Goal: Task Accomplishment & Management: Manage account settings

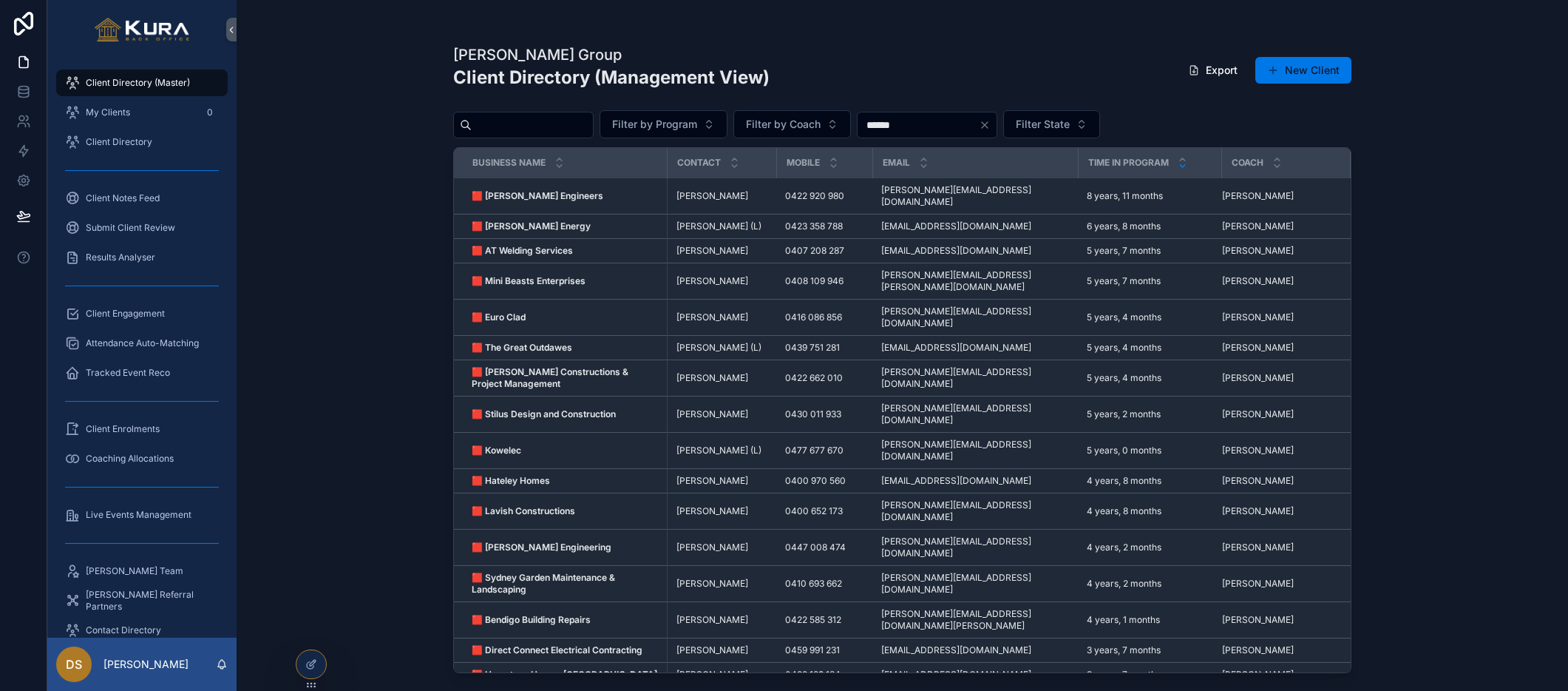
click at [379, 156] on div "[PERSON_NAME] Group Client Directory (Management View) Export New Client Filter…" at bounding box center [902, 346] width 1331 height 691
click at [124, 508] on span "Live Events Management" at bounding box center [139, 514] width 106 height 11
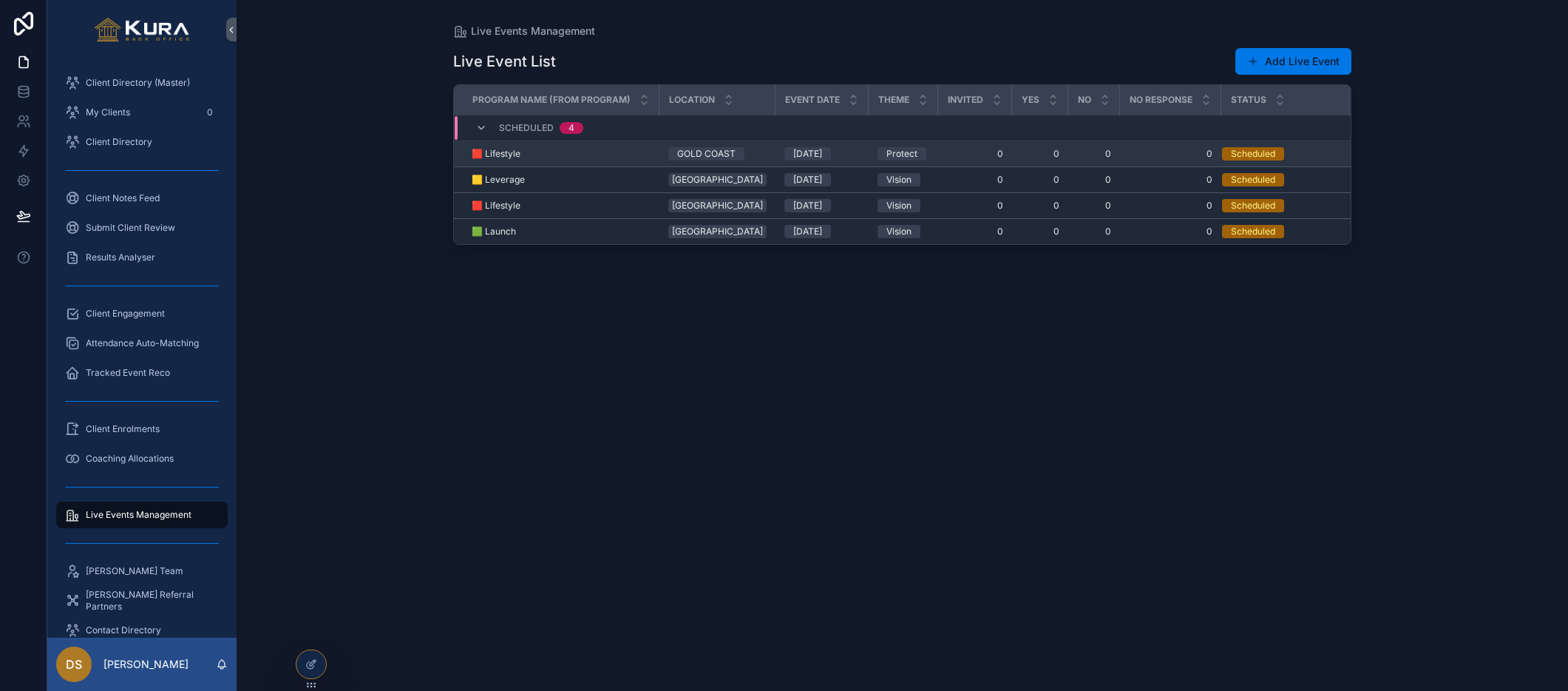
click at [498, 145] on td "🟥 Lifestyle 🟥 Lifestyle" at bounding box center [556, 153] width 205 height 26
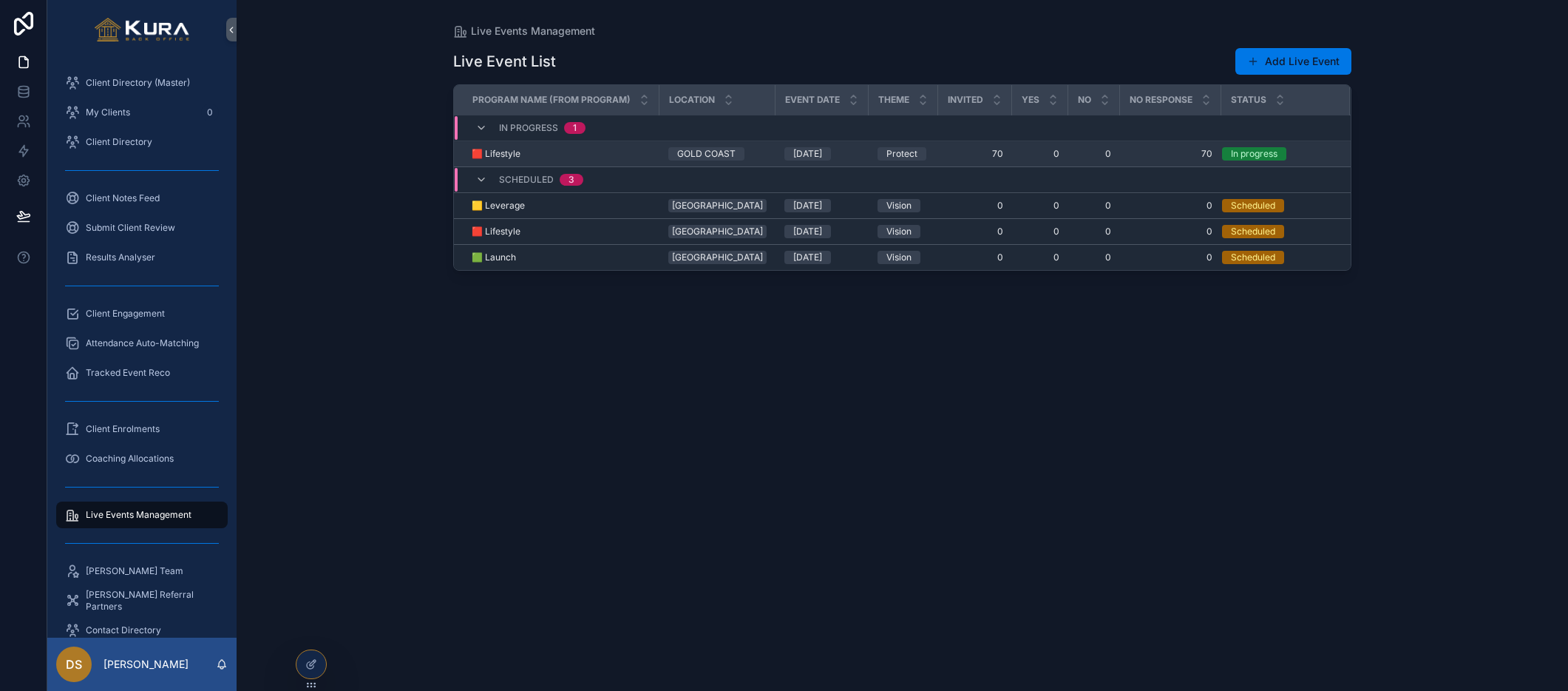
click at [507, 151] on span "🟥 Lifestyle" at bounding box center [496, 153] width 49 height 11
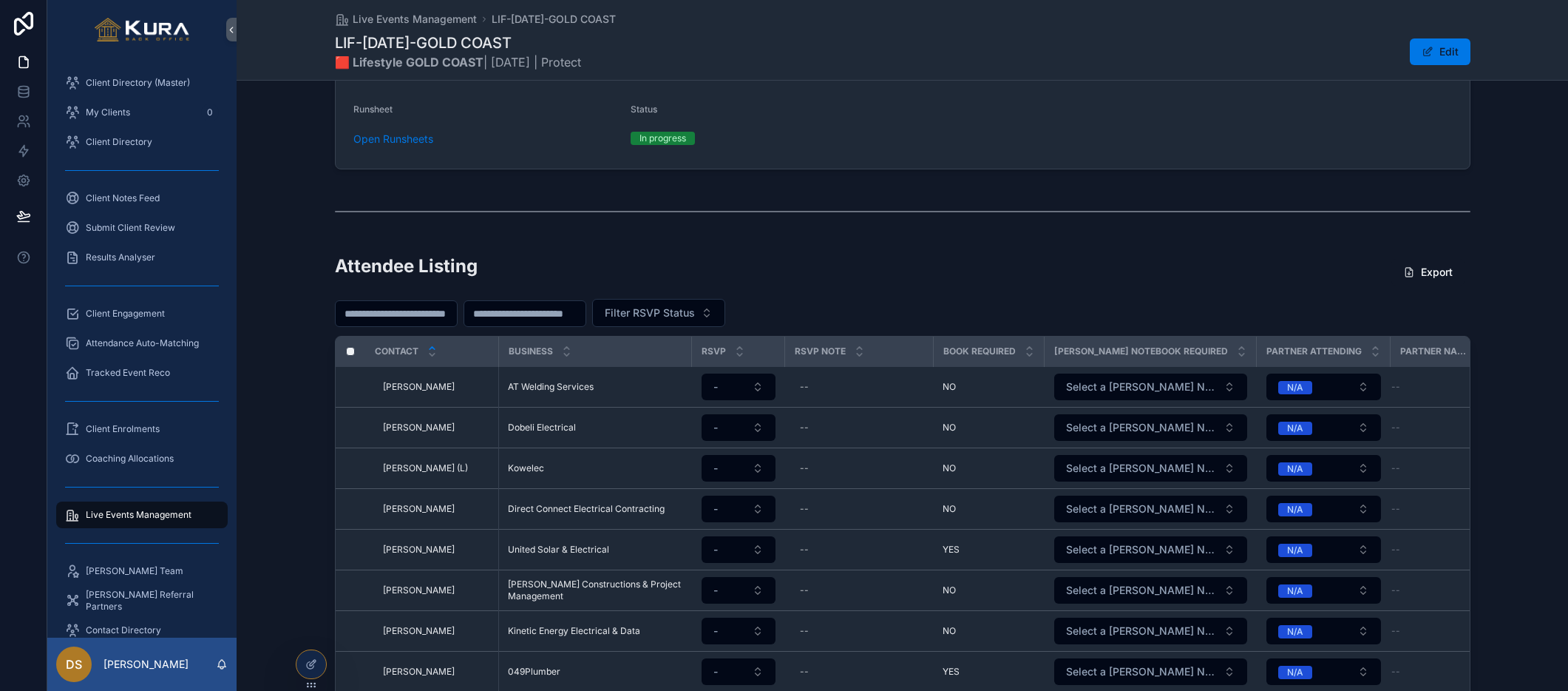
click at [290, 358] on div "Attendee Listing Export Filter RSVP Status Contact Business RSVP RSVP Note Book…" at bounding box center [902, 555] width 1331 height 613
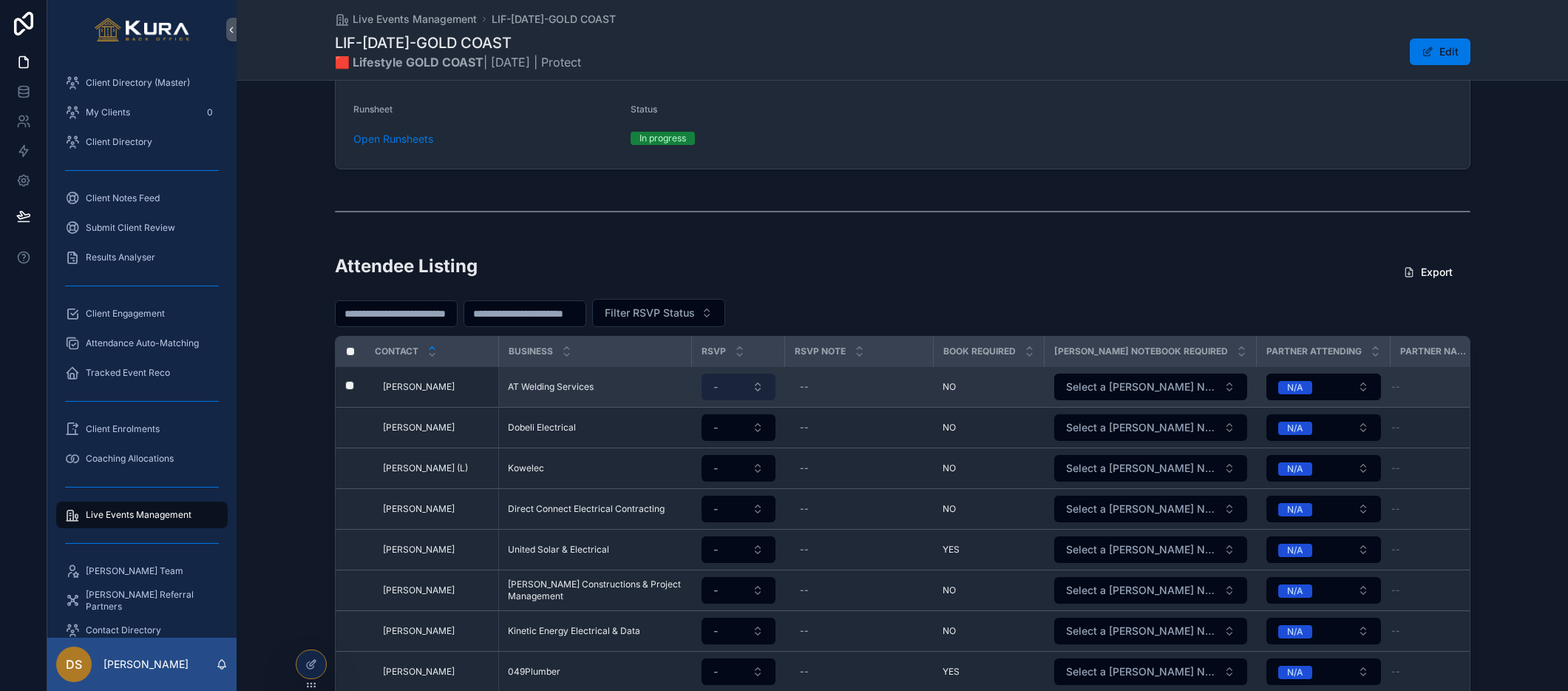
click at [760, 390] on button "-" at bounding box center [738, 387] width 74 height 27
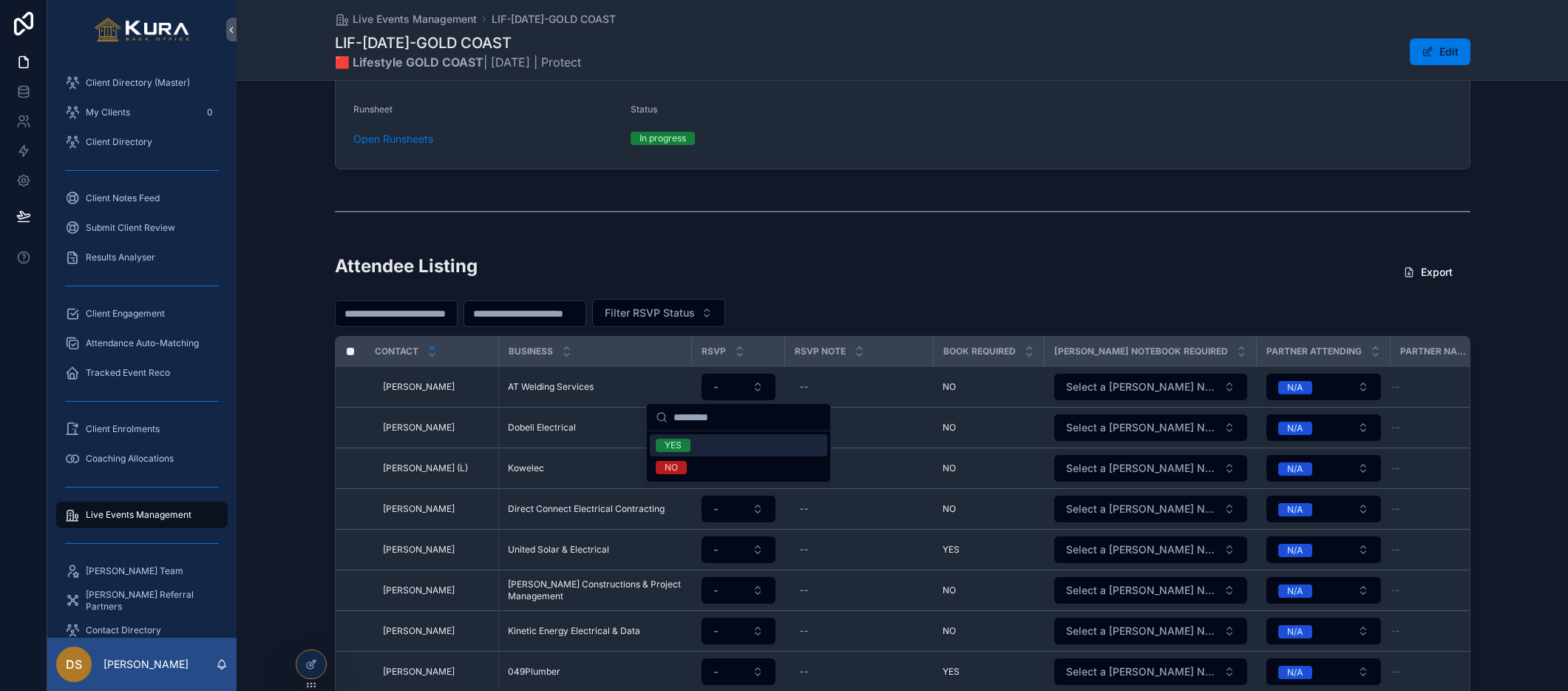
click at [675, 347] on div "Business" at bounding box center [595, 351] width 191 height 28
click at [566, 357] on icon "scrollable content" at bounding box center [567, 355] width 9 height 9
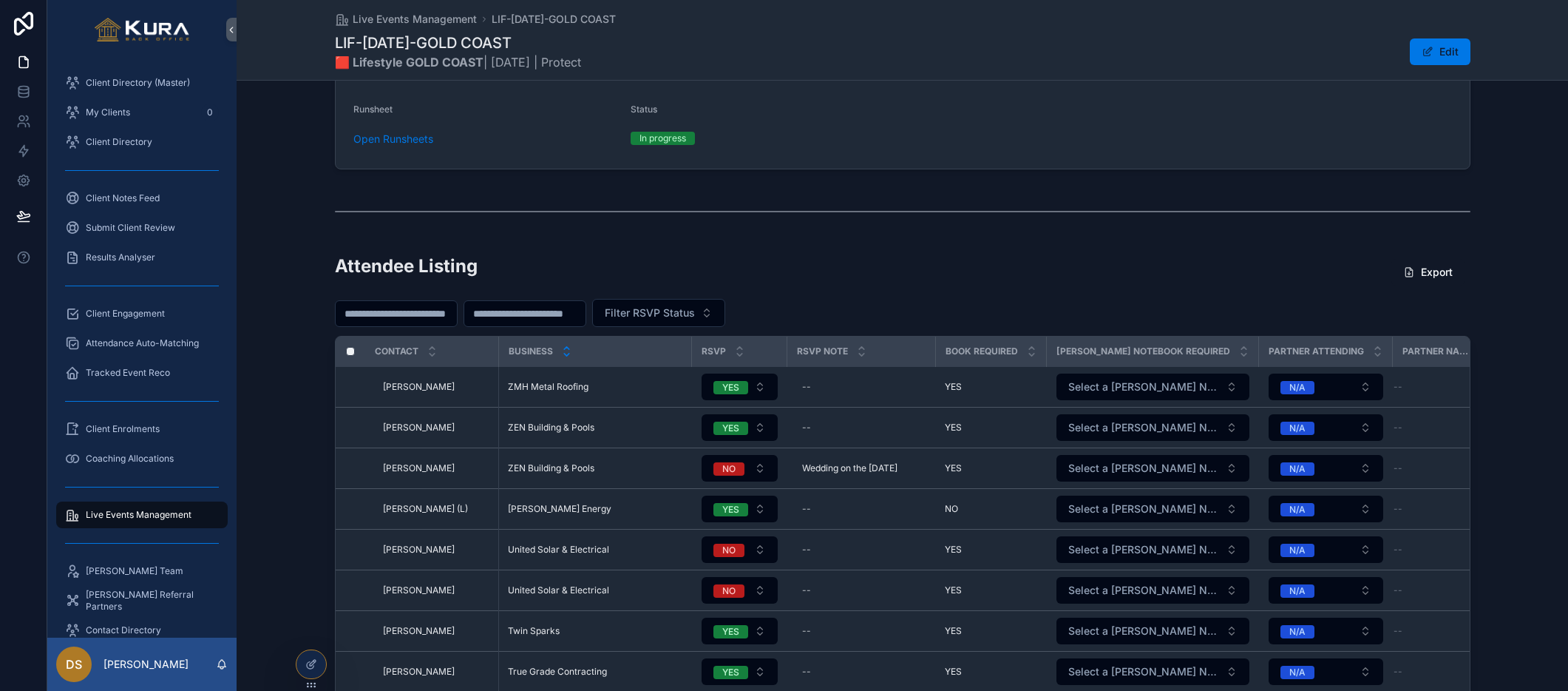
click at [566, 347] on icon "scrollable content" at bounding box center [567, 347] width 9 height 9
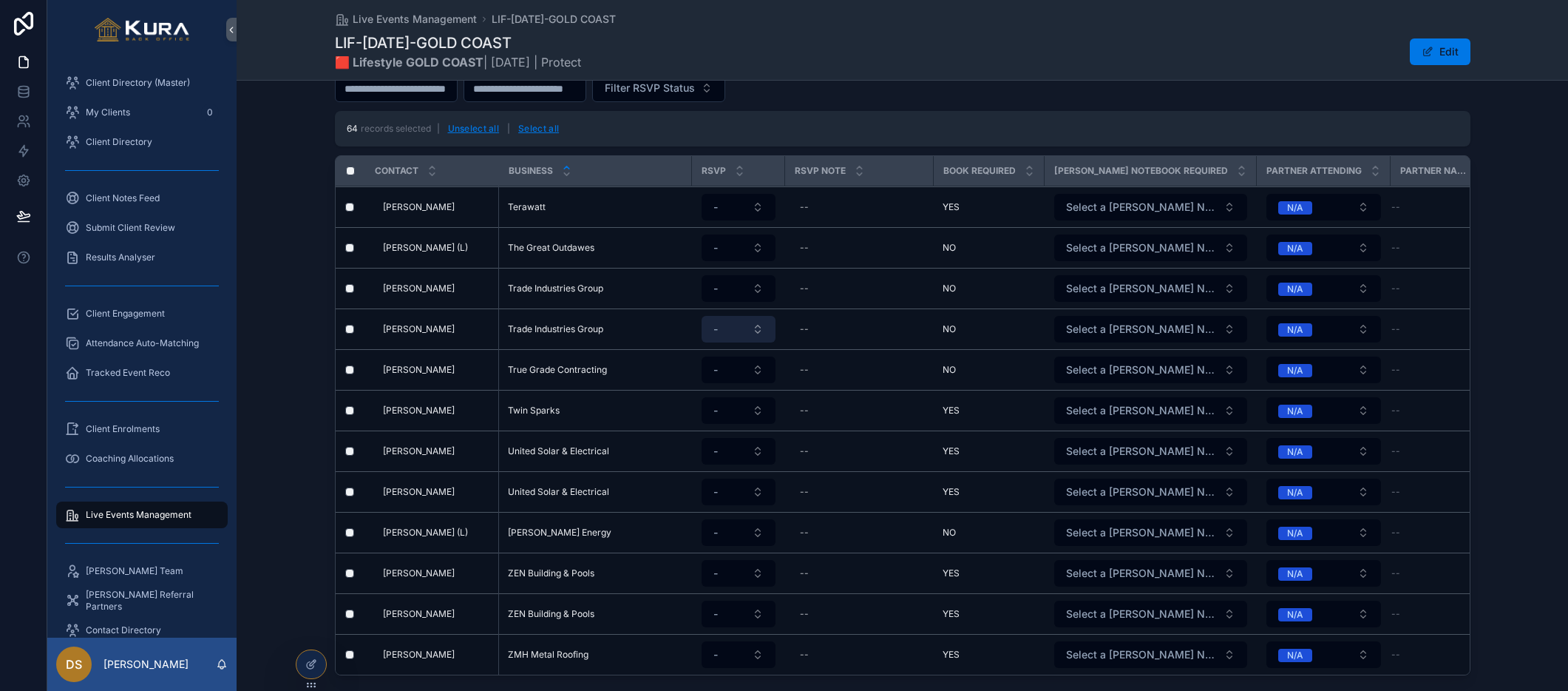
scroll to position [453, 0]
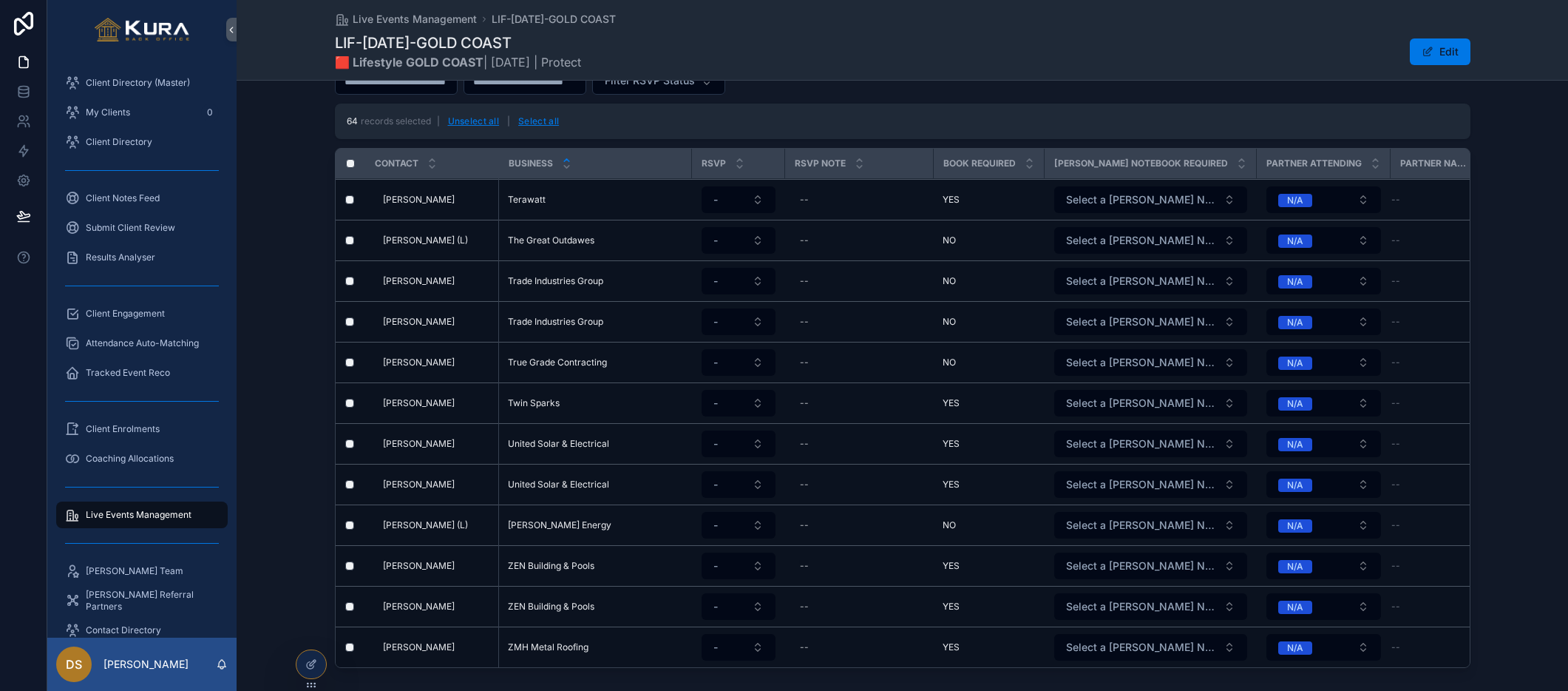
click at [350, 488] on td "scrollable content" at bounding box center [350, 485] width 29 height 41
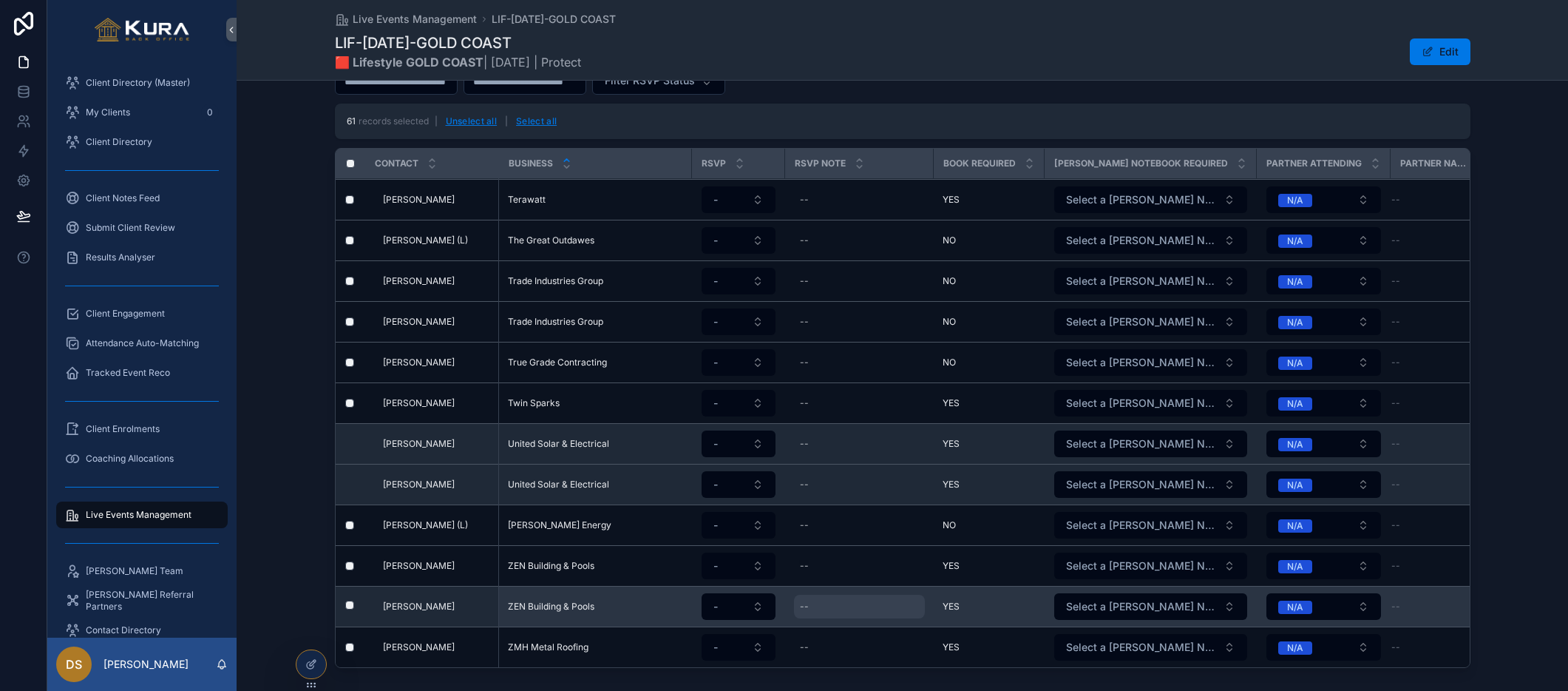
click at [822, 610] on div "--" at bounding box center [859, 606] width 131 height 24
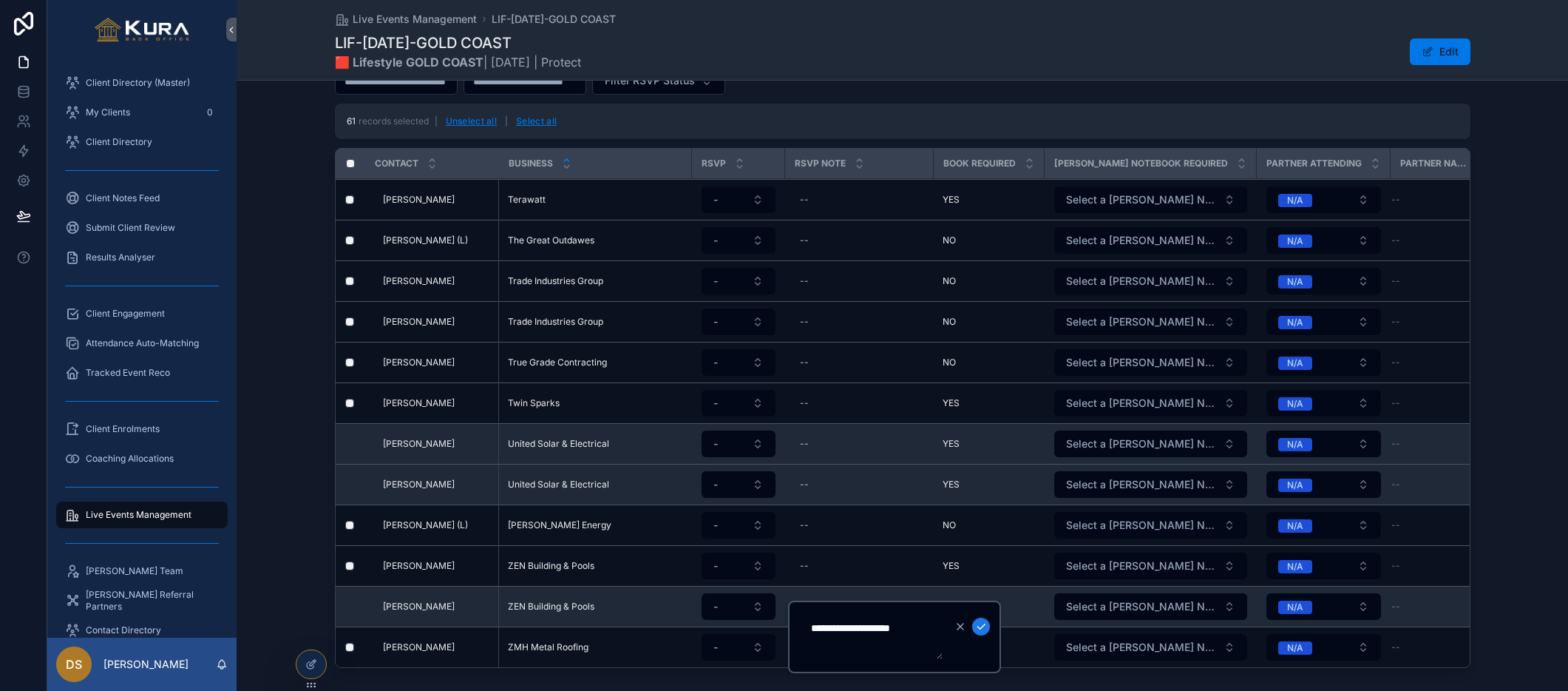
type textarea "**********"
click at [985, 629] on icon "scrollable content" at bounding box center [980, 626] width 11 height 11
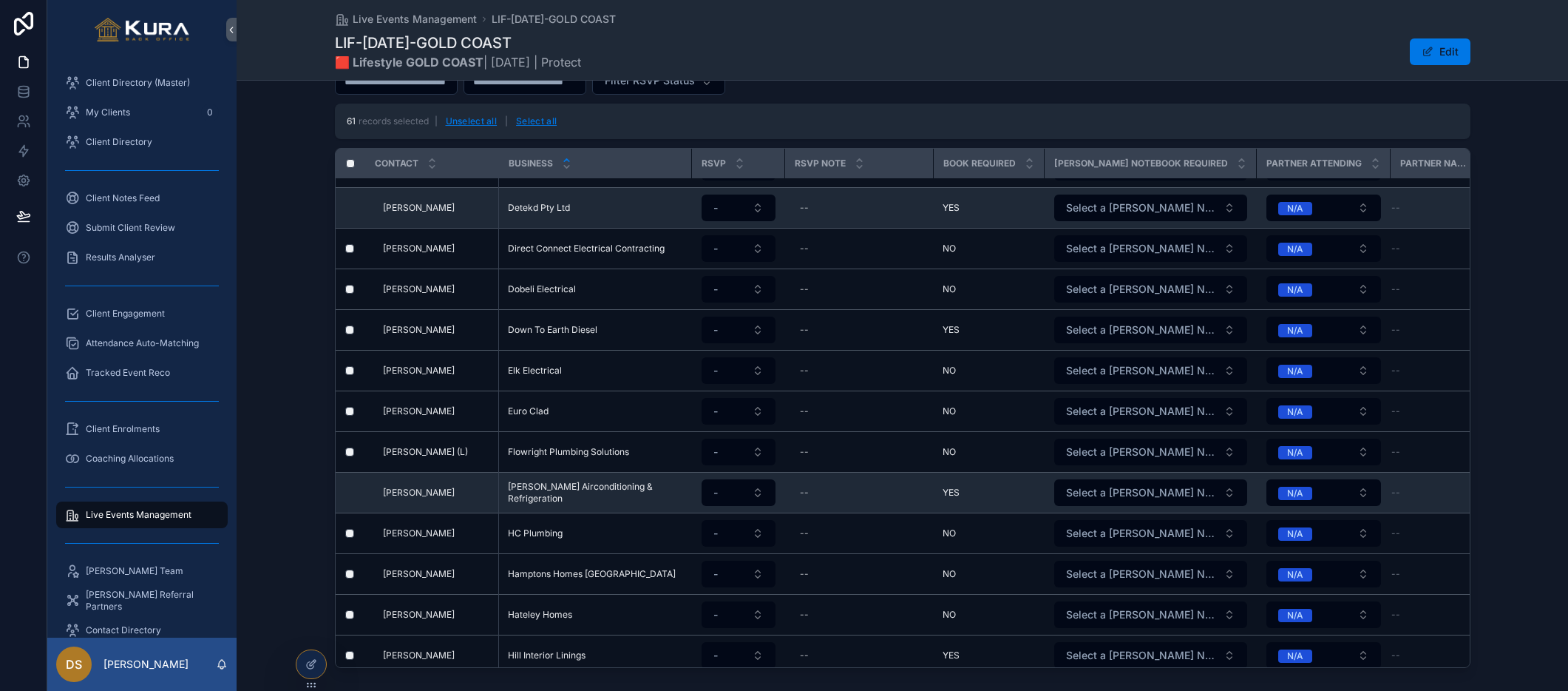
scroll to position [843, 0]
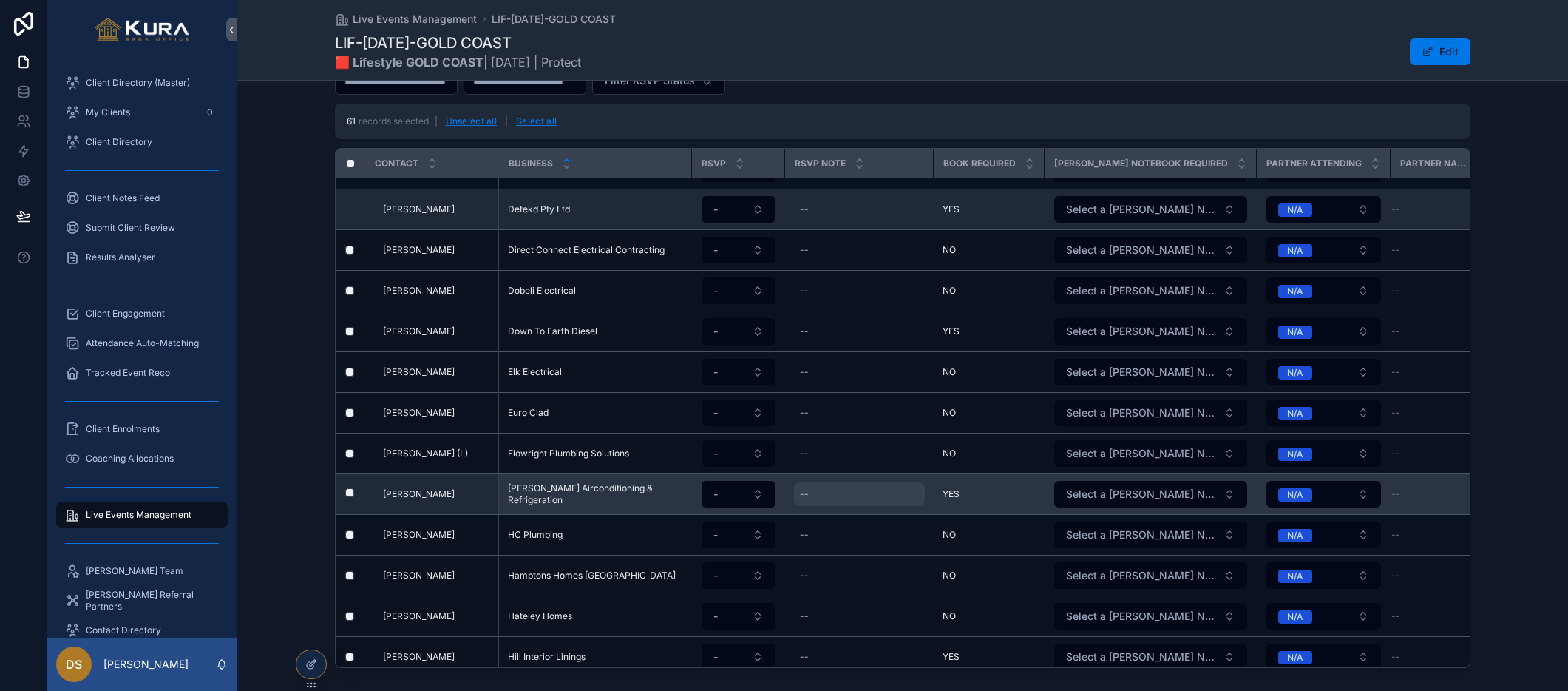
click at [803, 494] on div "--" at bounding box center [803, 494] width 9 height 11
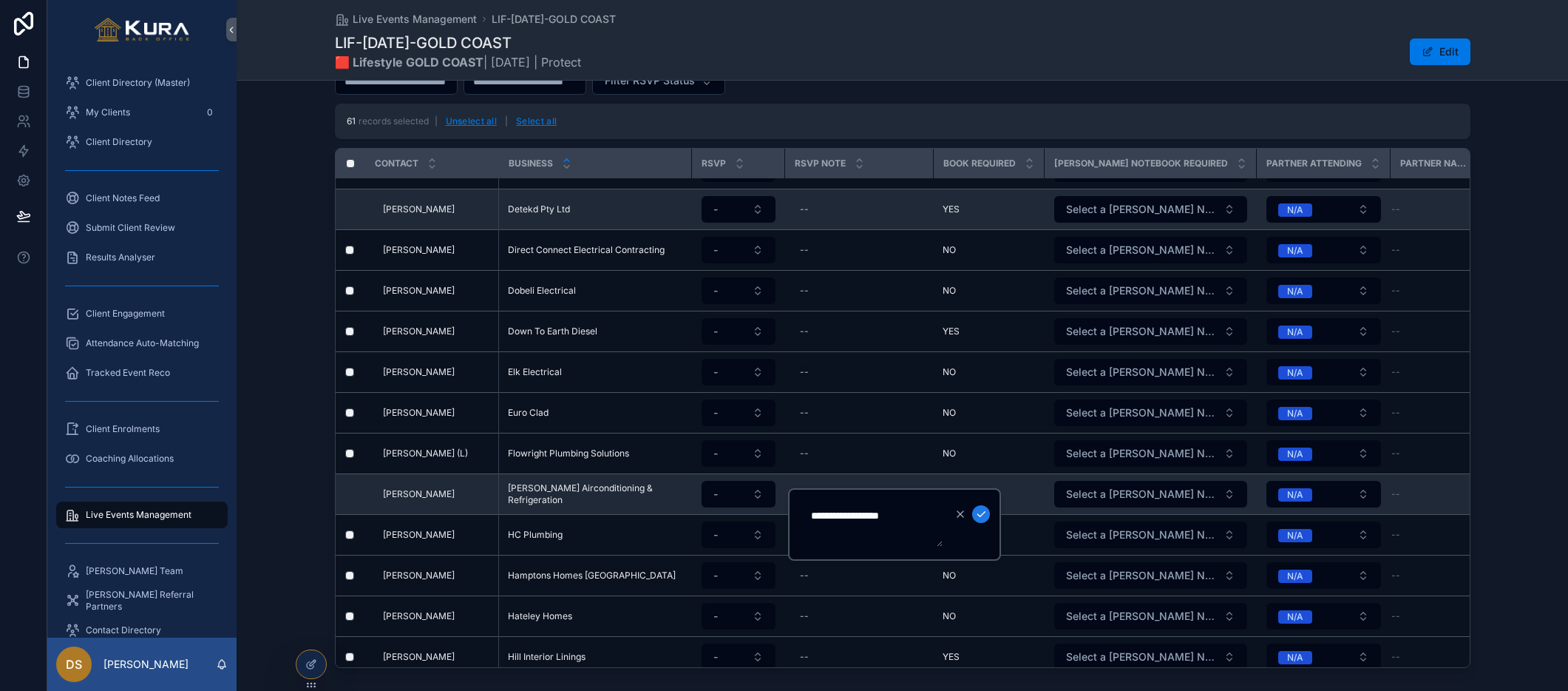
type textarea "**********"
click at [980, 515] on icon "scrollable content" at bounding box center [981, 514] width 8 height 5
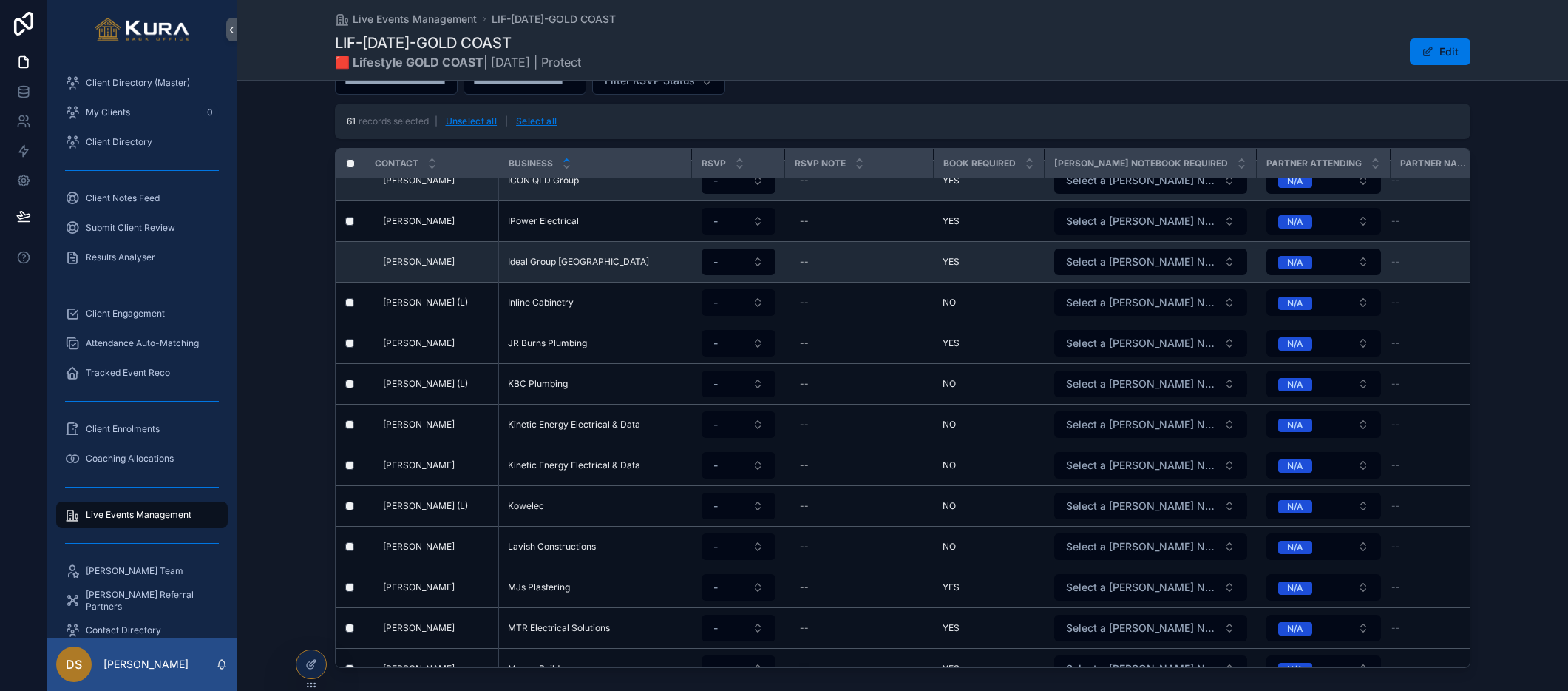
scroll to position [1343, 0]
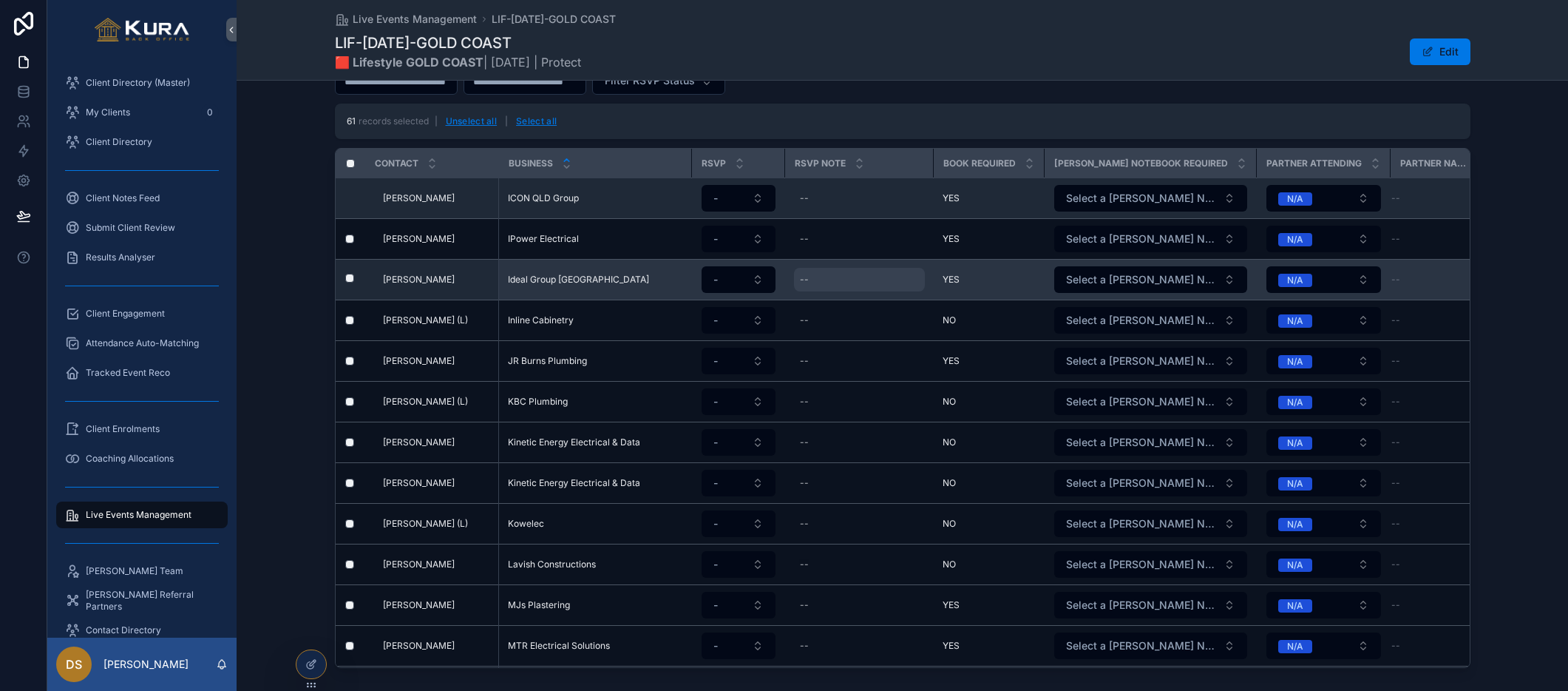
click at [800, 275] on div "--" at bounding box center [803, 279] width 9 height 11
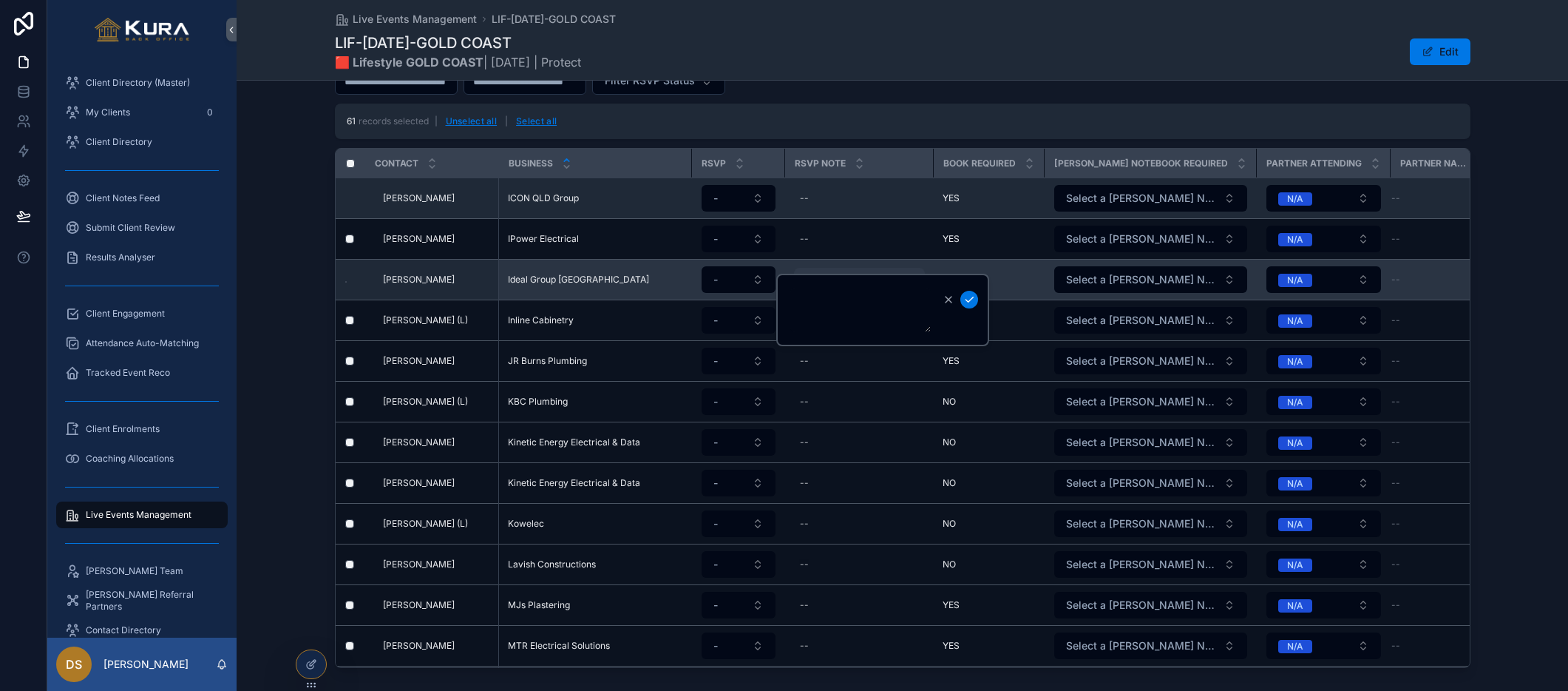
type textarea "*"
type textarea "**********"
click at [968, 298] on icon "scrollable content" at bounding box center [969, 299] width 11 height 11
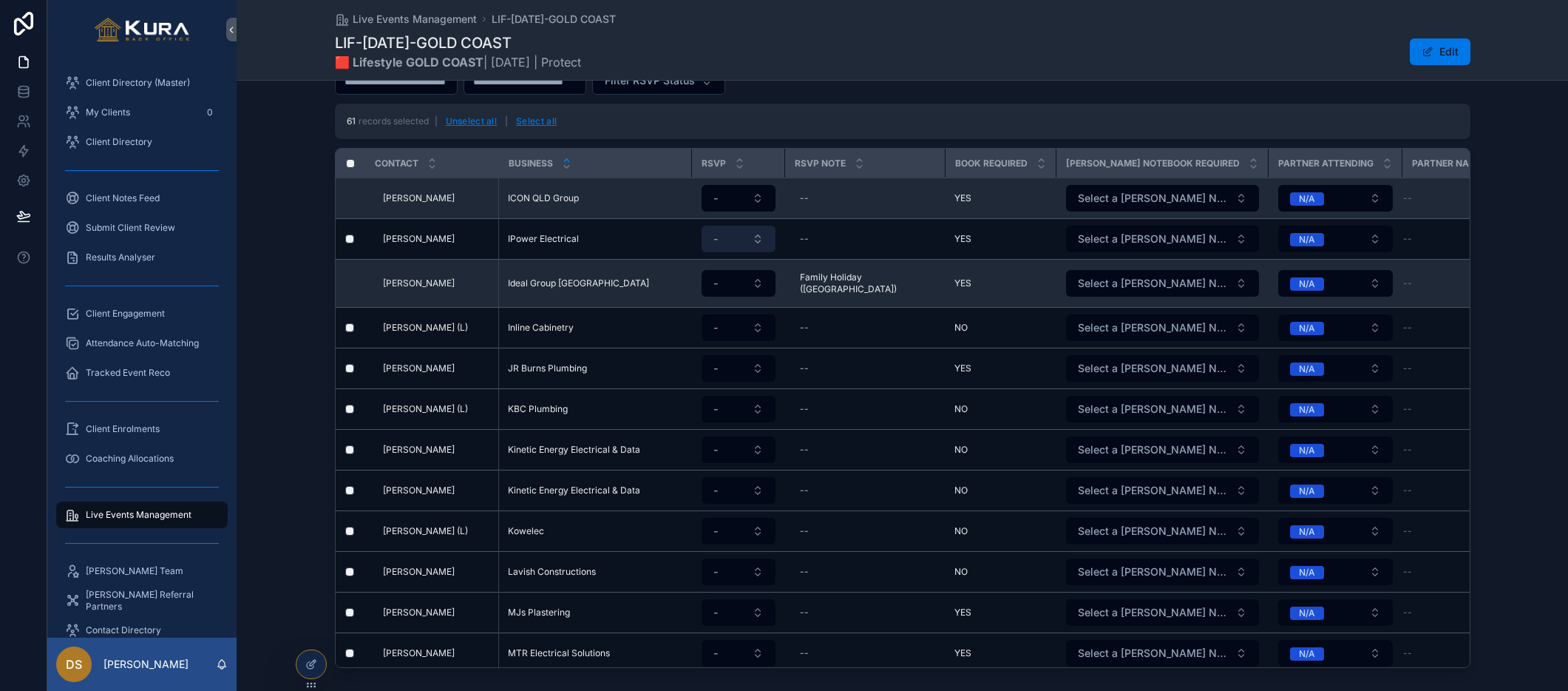
click at [746, 239] on button "-" at bounding box center [738, 239] width 74 height 27
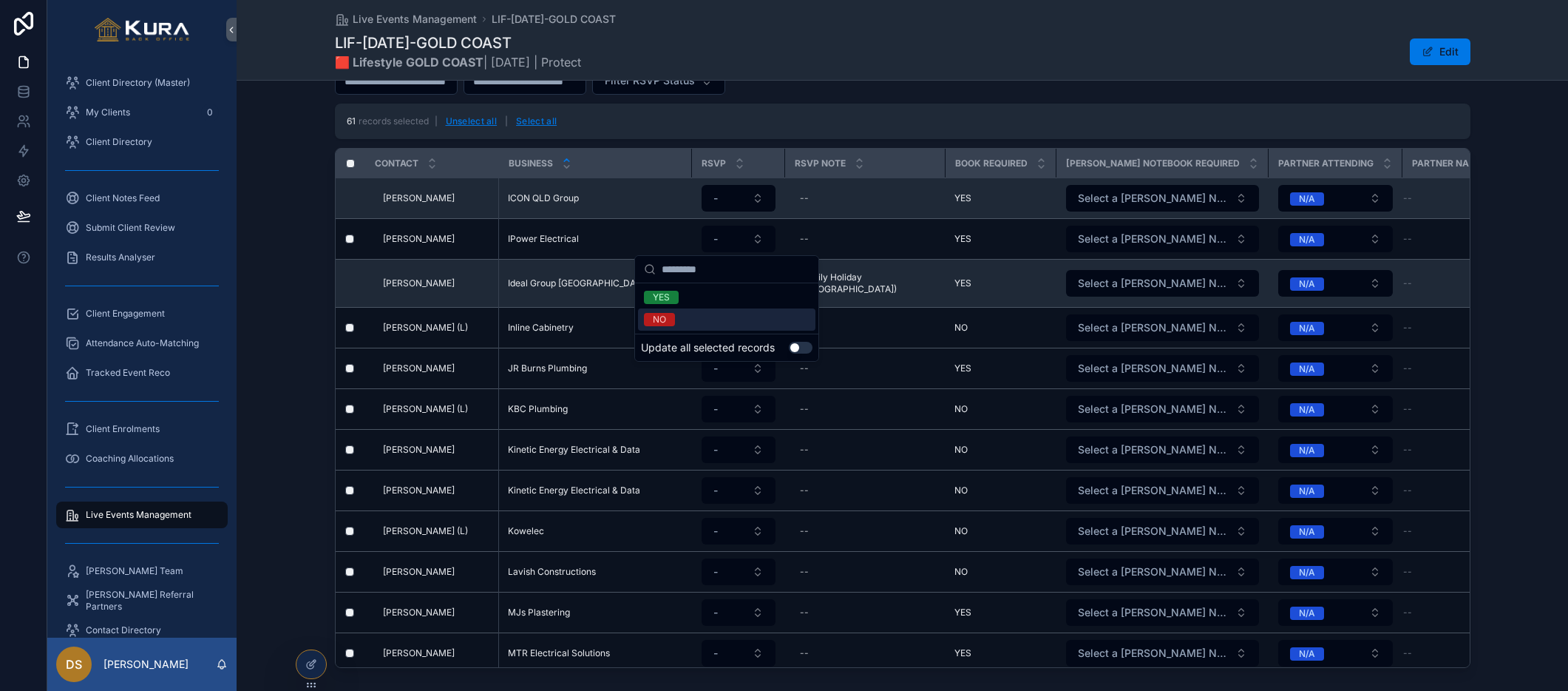
click at [795, 348] on button "Use setting" at bounding box center [801, 347] width 24 height 11
click at [680, 293] on div "YES" at bounding box center [726, 296] width 177 height 22
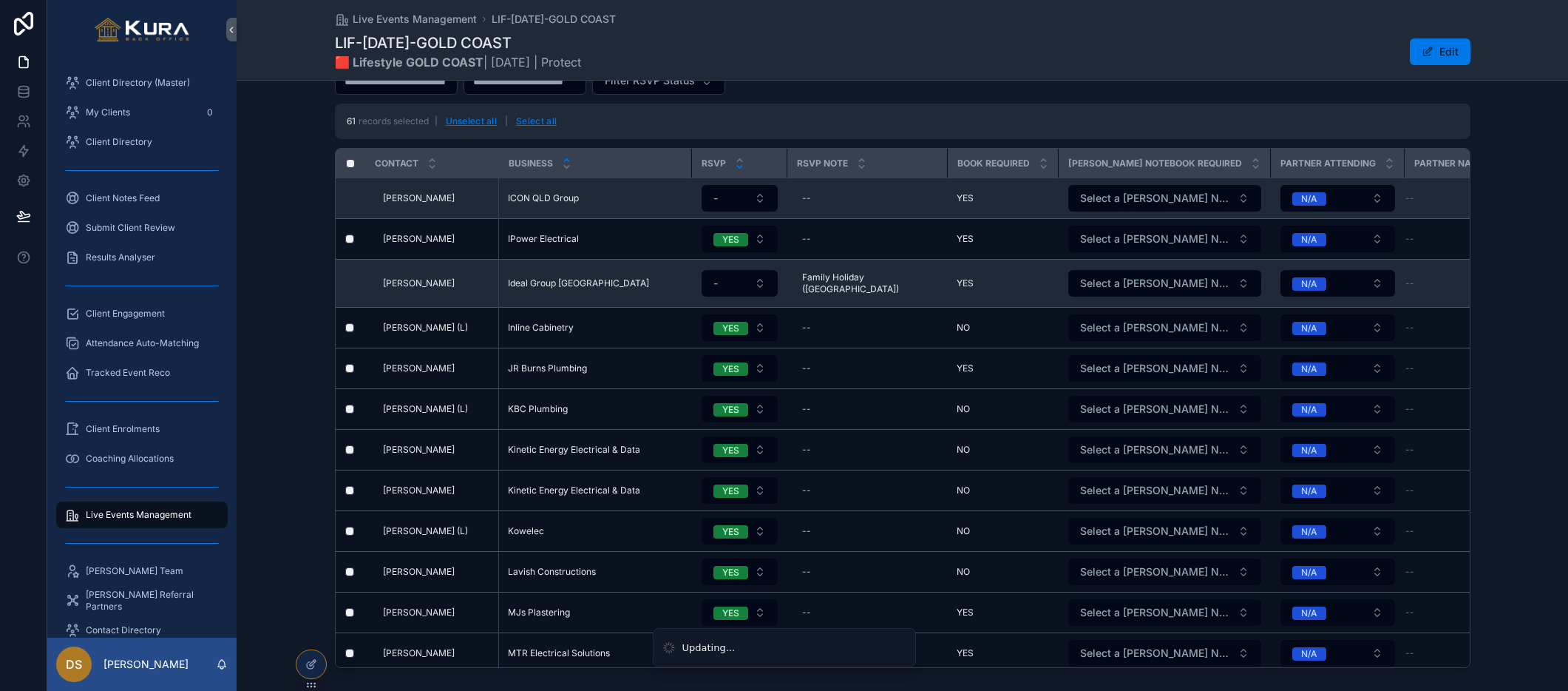
click at [735, 169] on icon "scrollable content" at bounding box center [740, 167] width 9 height 9
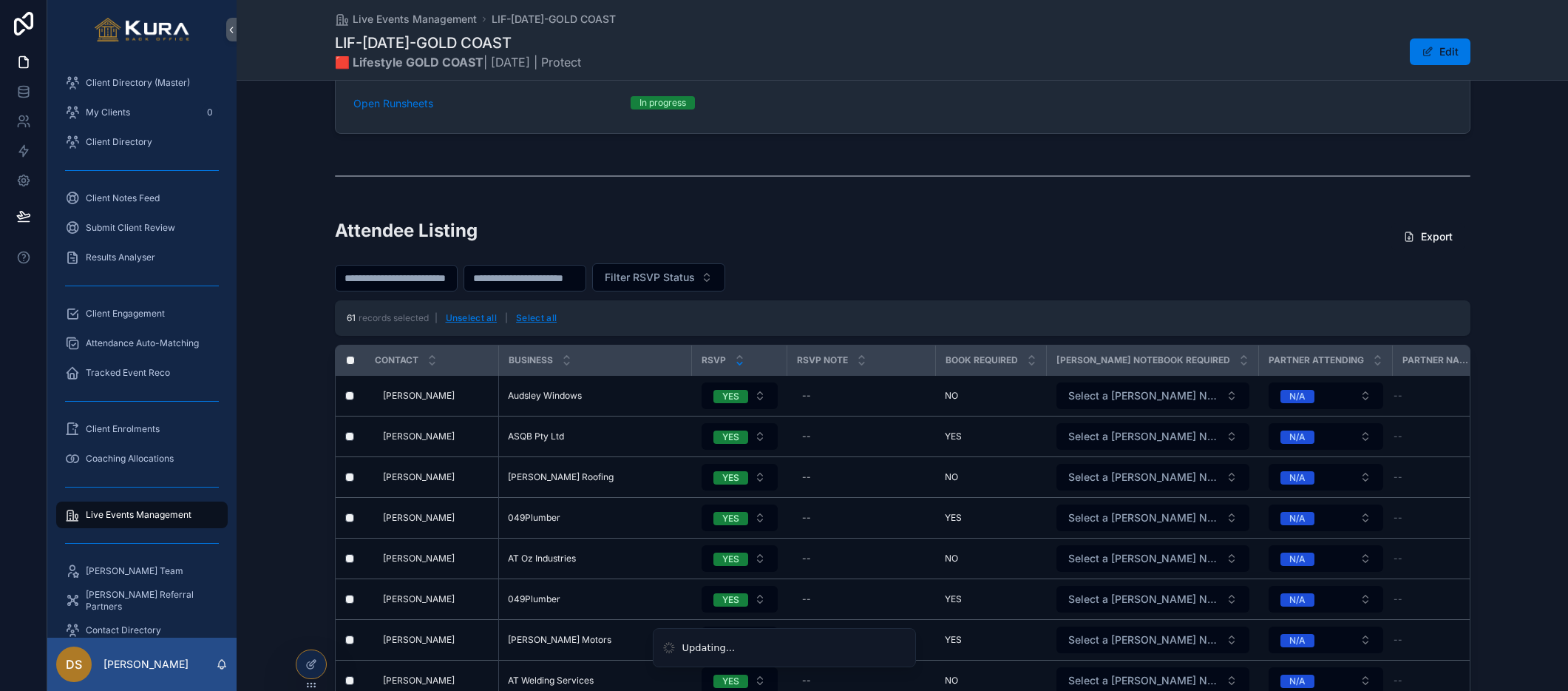
scroll to position [453, 0]
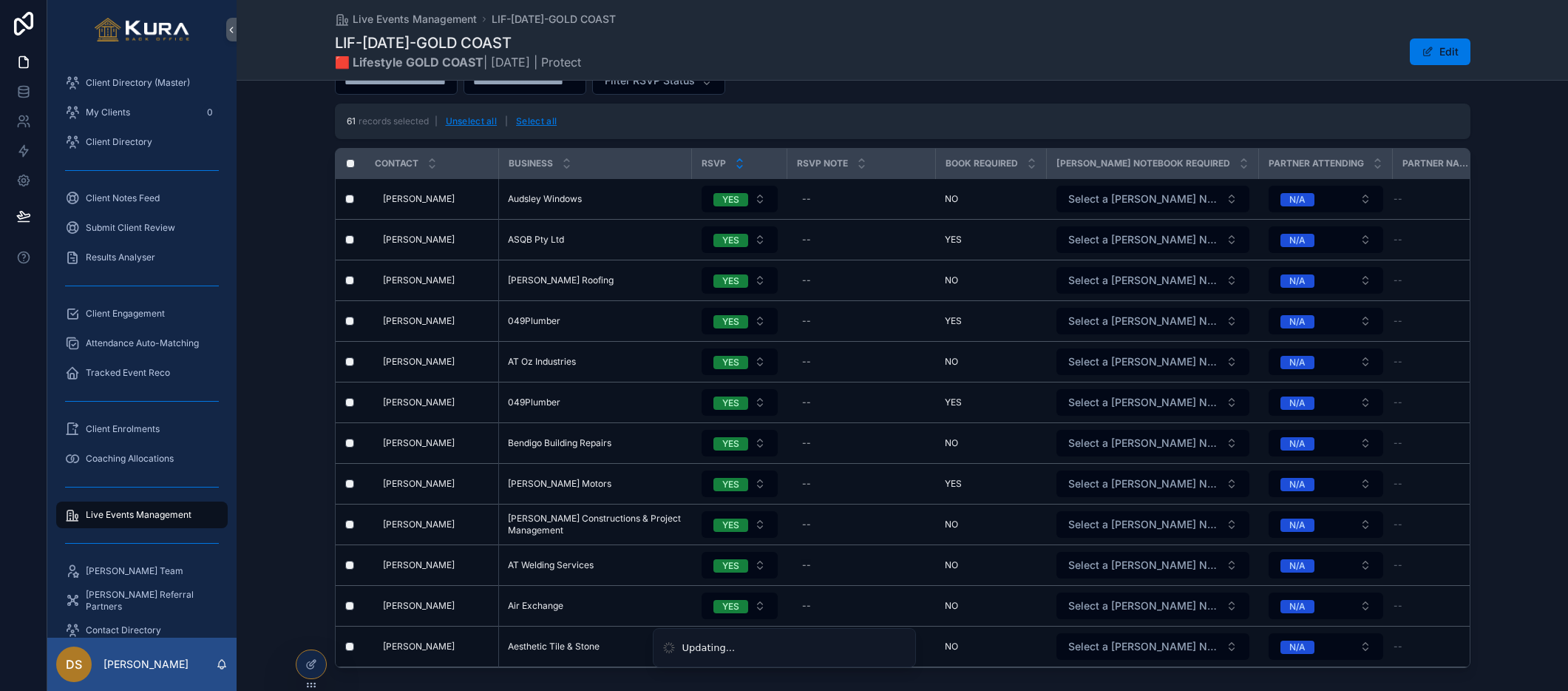
click at [741, 160] on icon "scrollable content" at bounding box center [739, 160] width 5 height 2
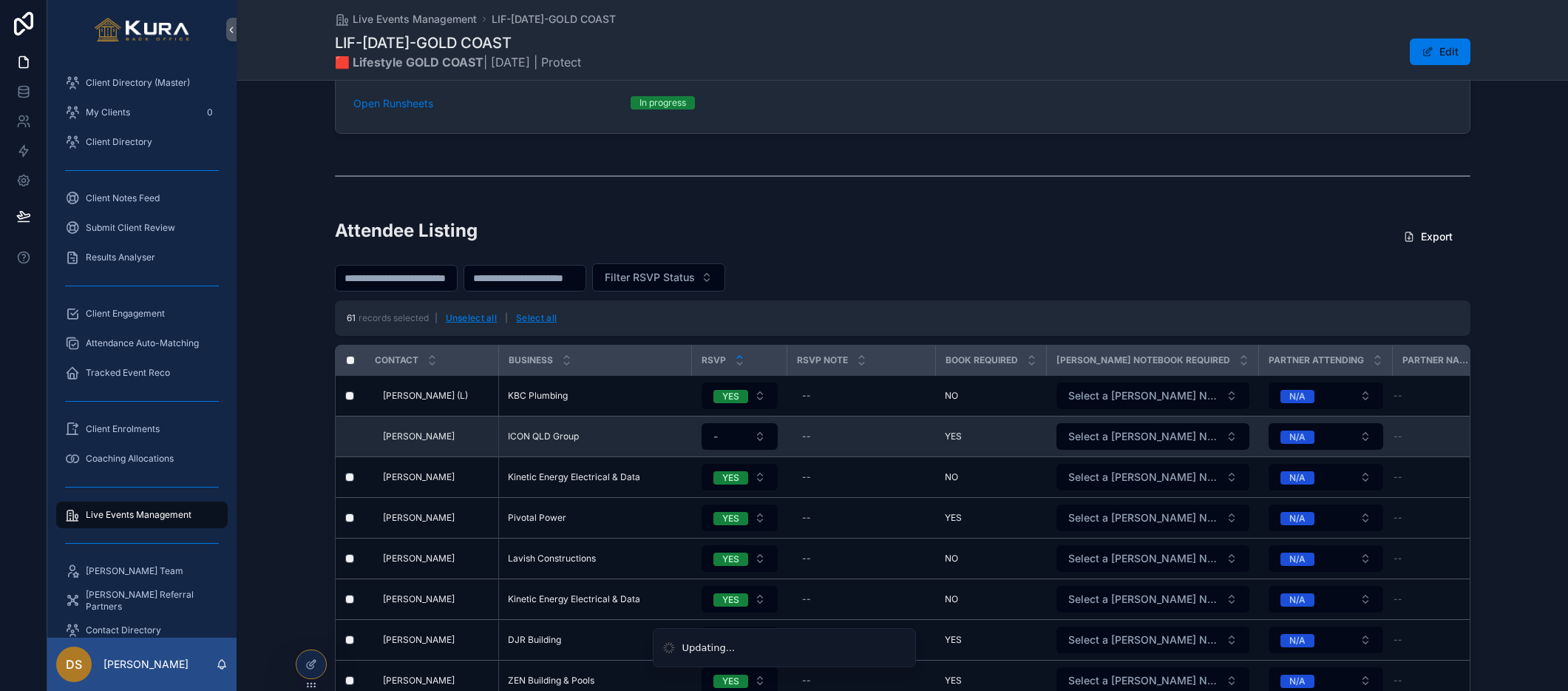
scroll to position [453, 0]
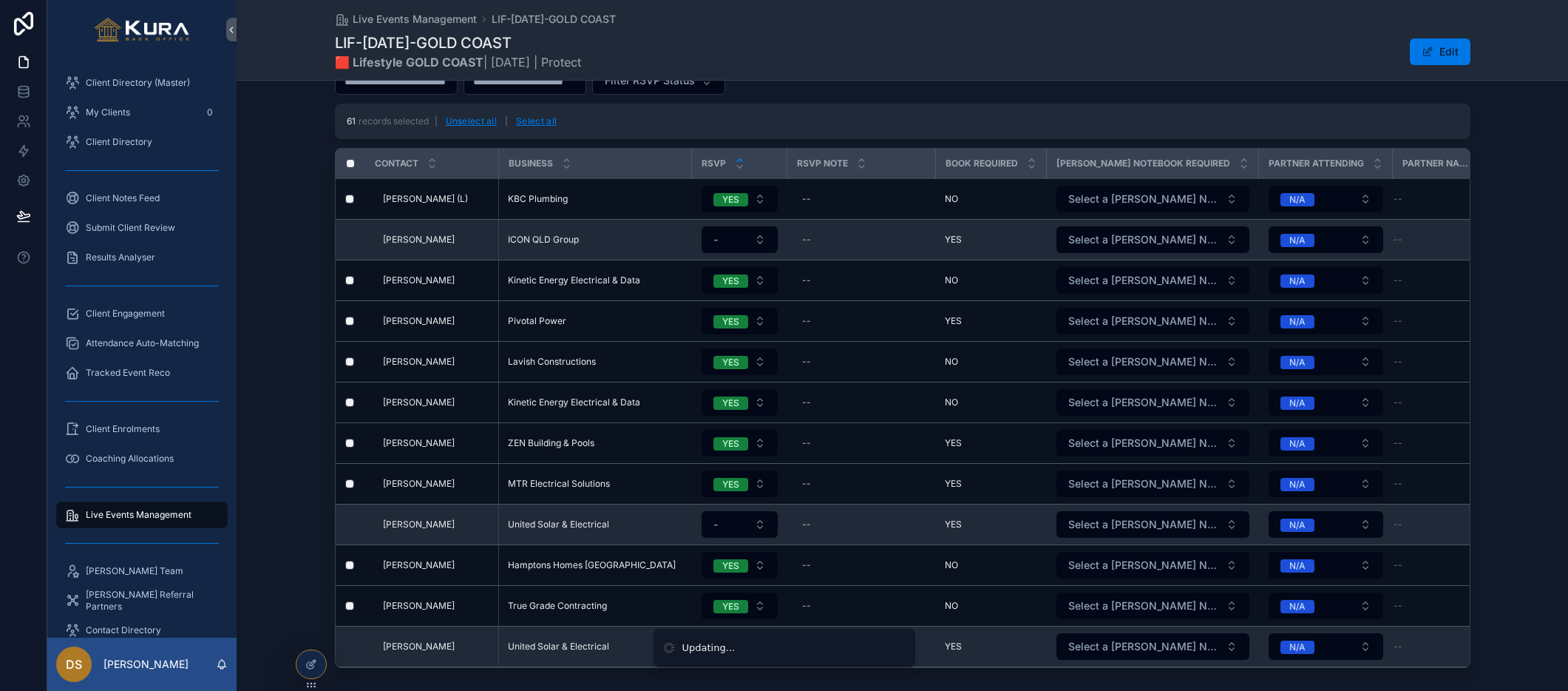
click at [737, 160] on icon "scrollable content" at bounding box center [739, 160] width 5 height 2
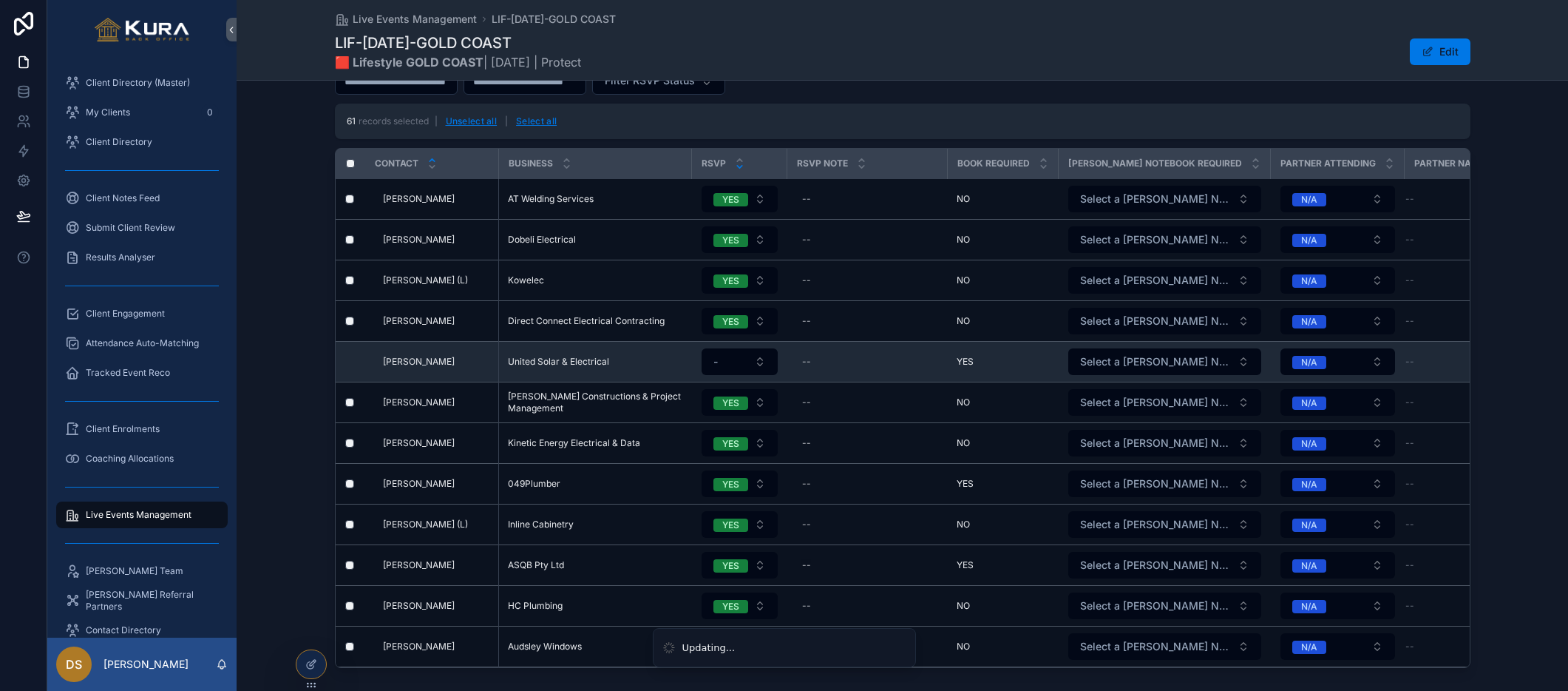
click at [738, 167] on icon "scrollable content" at bounding box center [739, 167] width 5 height 2
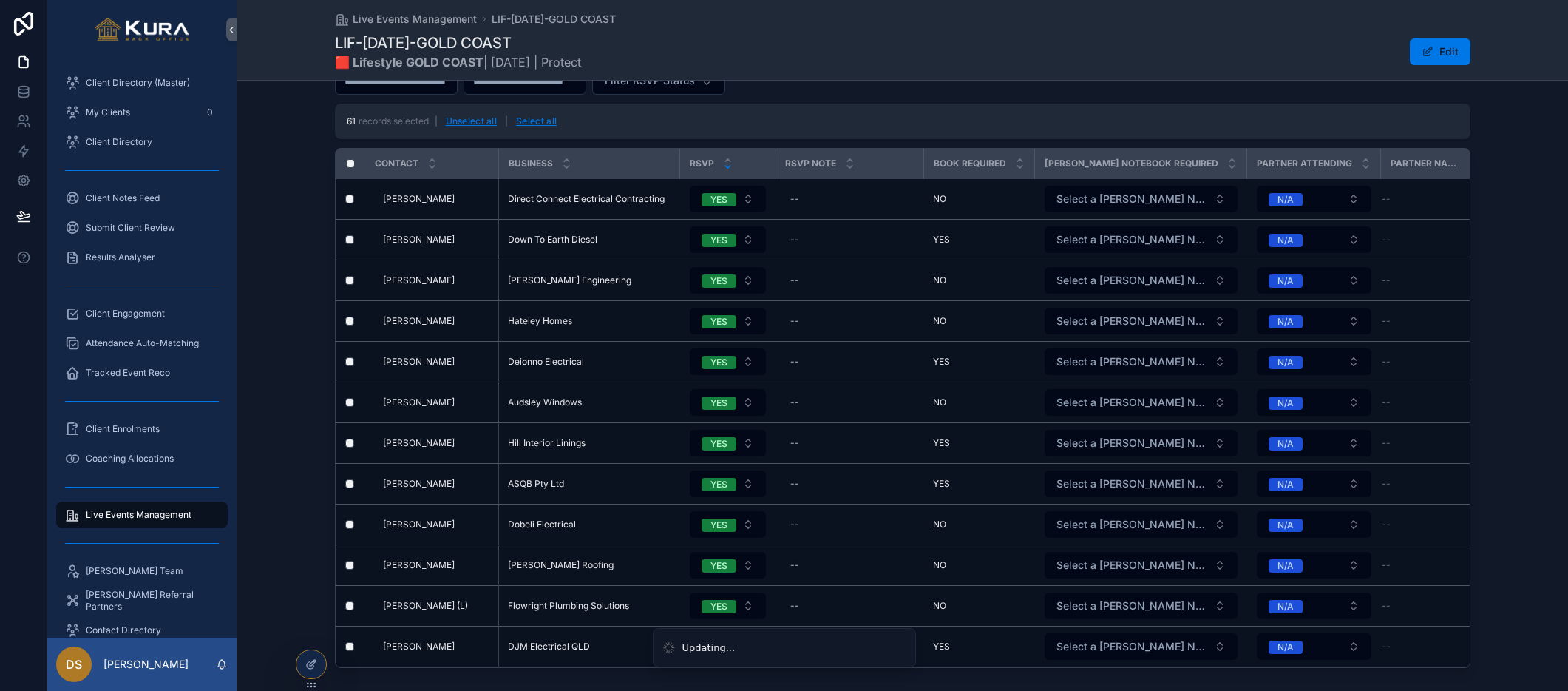
click at [738, 167] on div "RSVP" at bounding box center [727, 164] width 93 height 28
click at [731, 161] on div "scrollable content" at bounding box center [728, 163] width 9 height 16
click at [726, 160] on icon "scrollable content" at bounding box center [727, 160] width 5 height 2
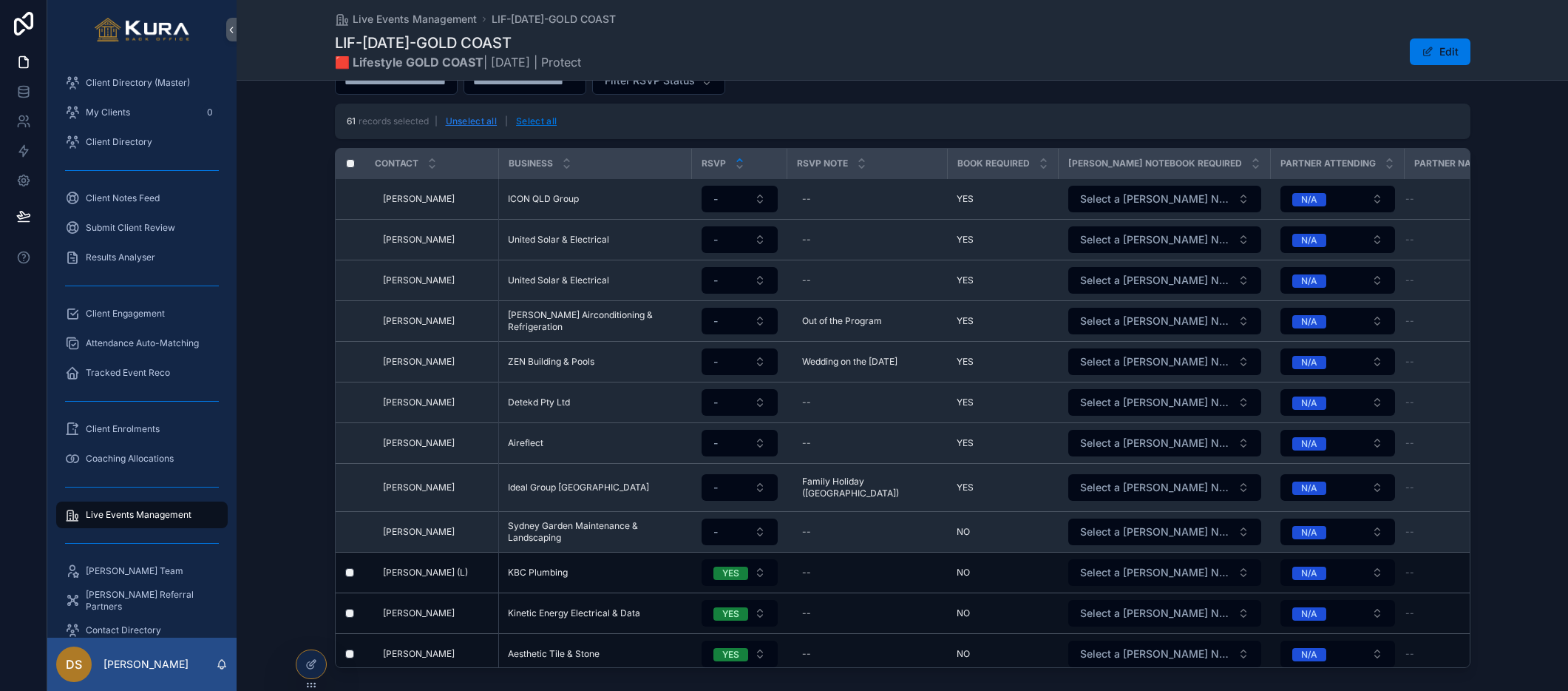
click at [483, 119] on button "Unselect all" at bounding box center [472, 121] width 62 height 24
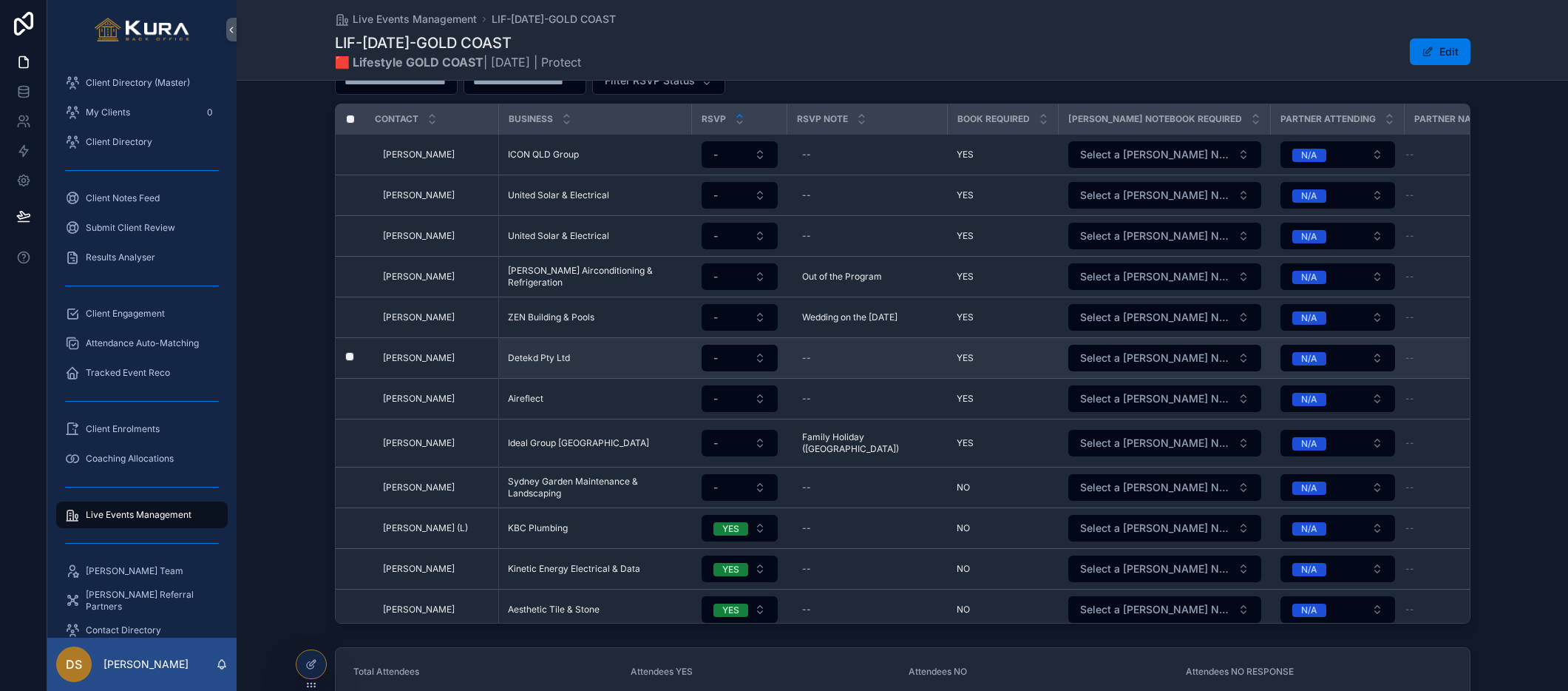
scroll to position [412, 0]
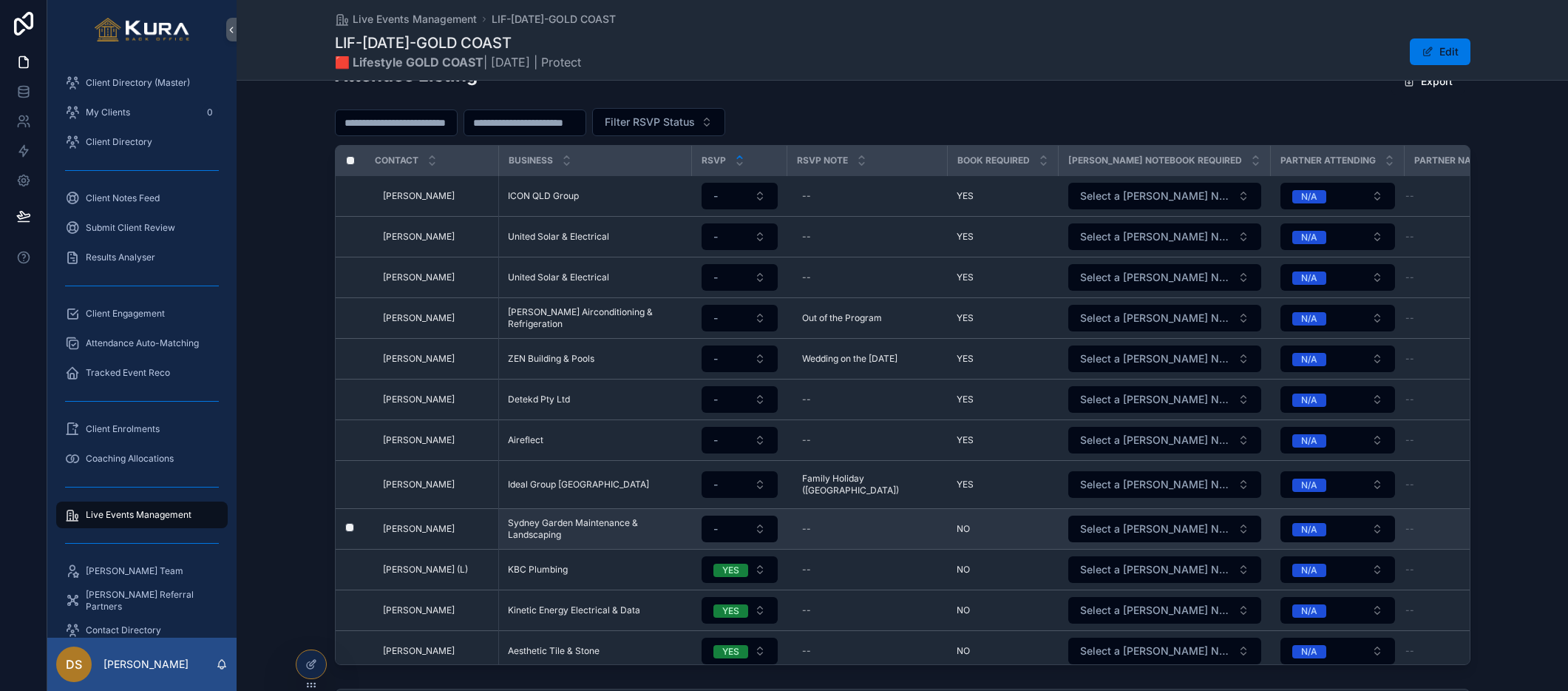
click at [347, 514] on td "scrollable content" at bounding box center [350, 528] width 29 height 41
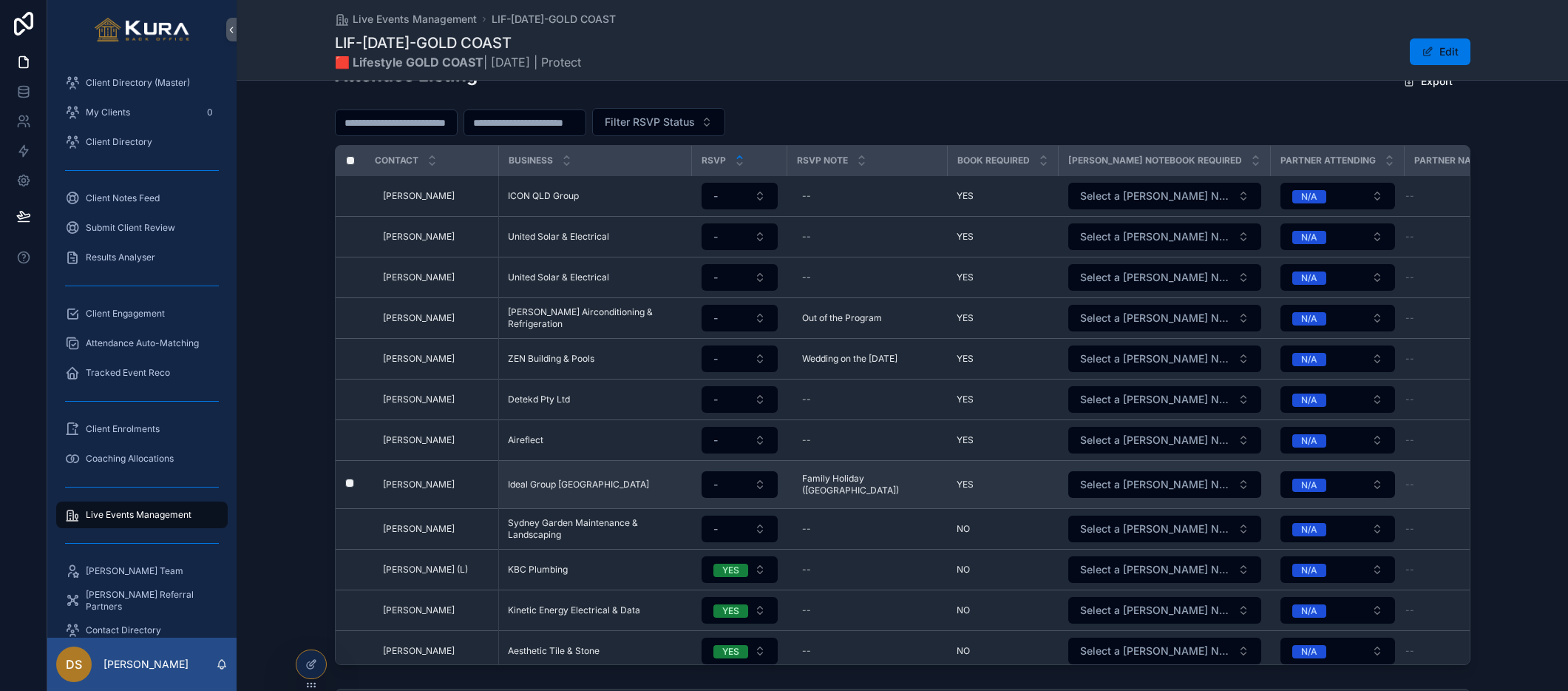
click at [345, 485] on label "scrollable content" at bounding box center [340, 484] width 9 height 11
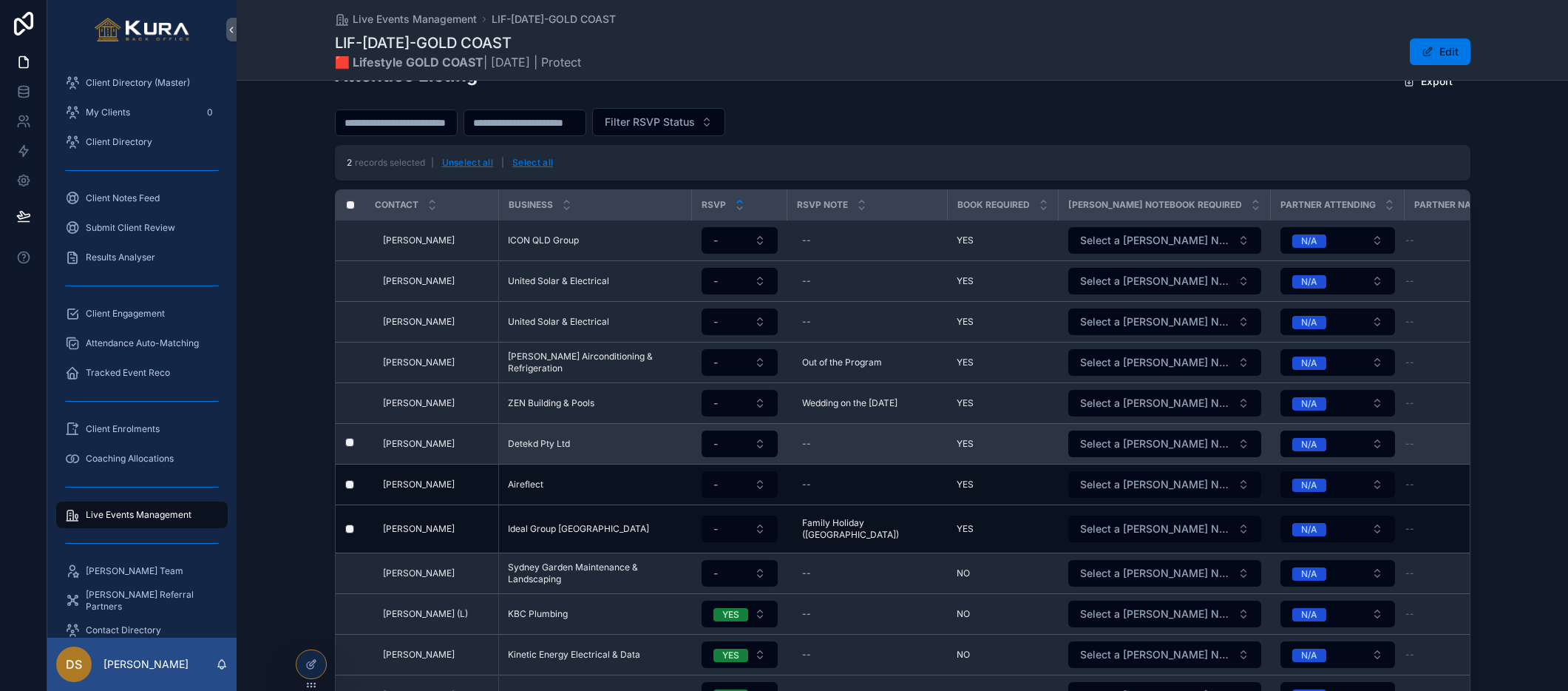
click at [350, 450] on td "scrollable content" at bounding box center [350, 444] width 29 height 41
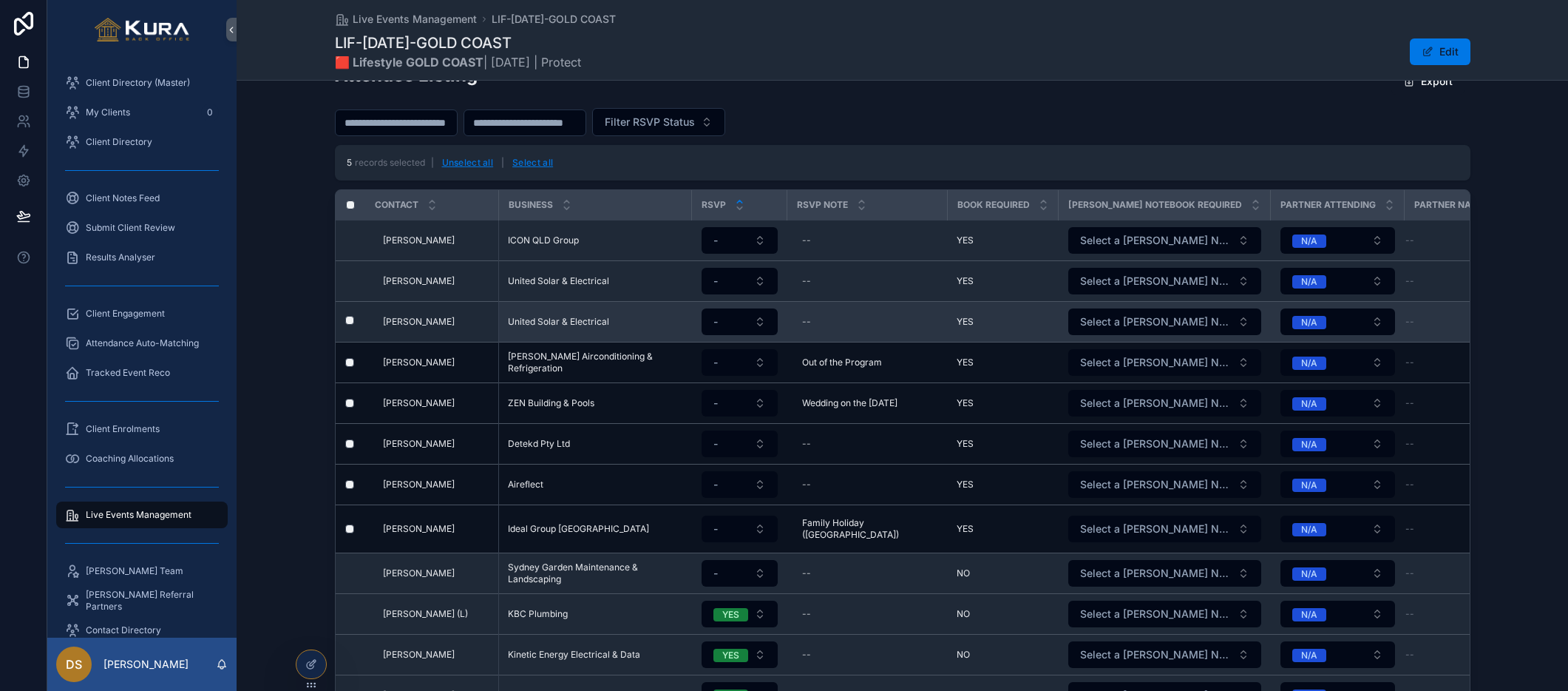
click at [353, 319] on td "scrollable content" at bounding box center [350, 322] width 29 height 41
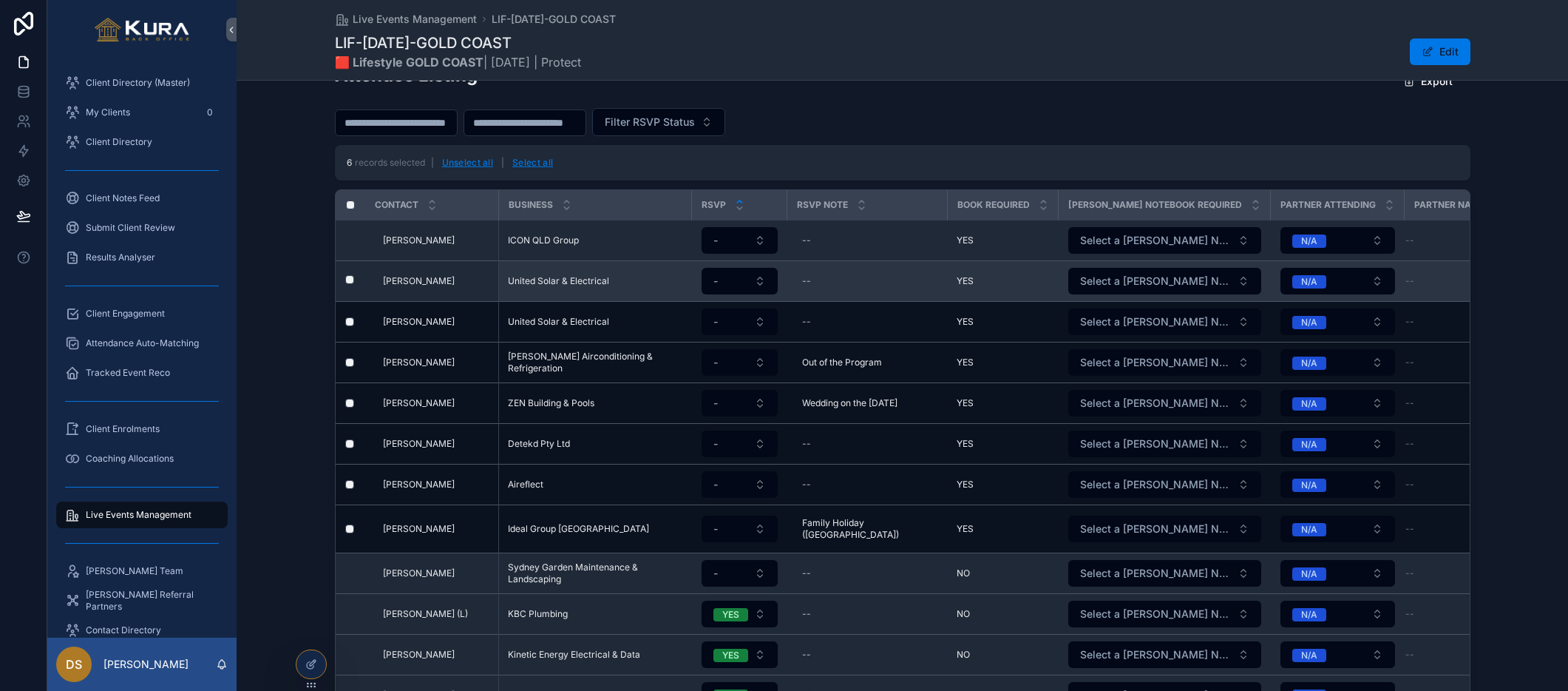
click at [345, 286] on label "scrollable content" at bounding box center [340, 281] width 9 height 11
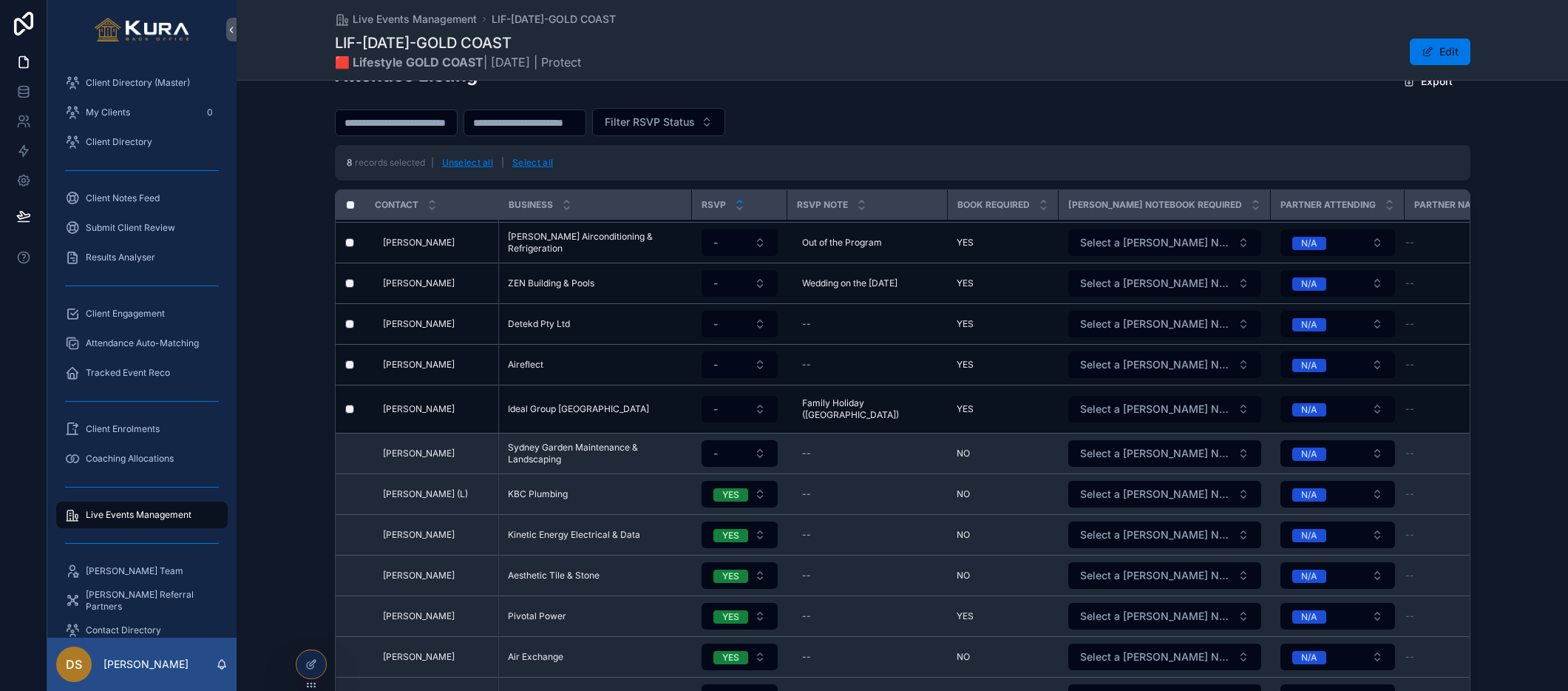
scroll to position [134, 0]
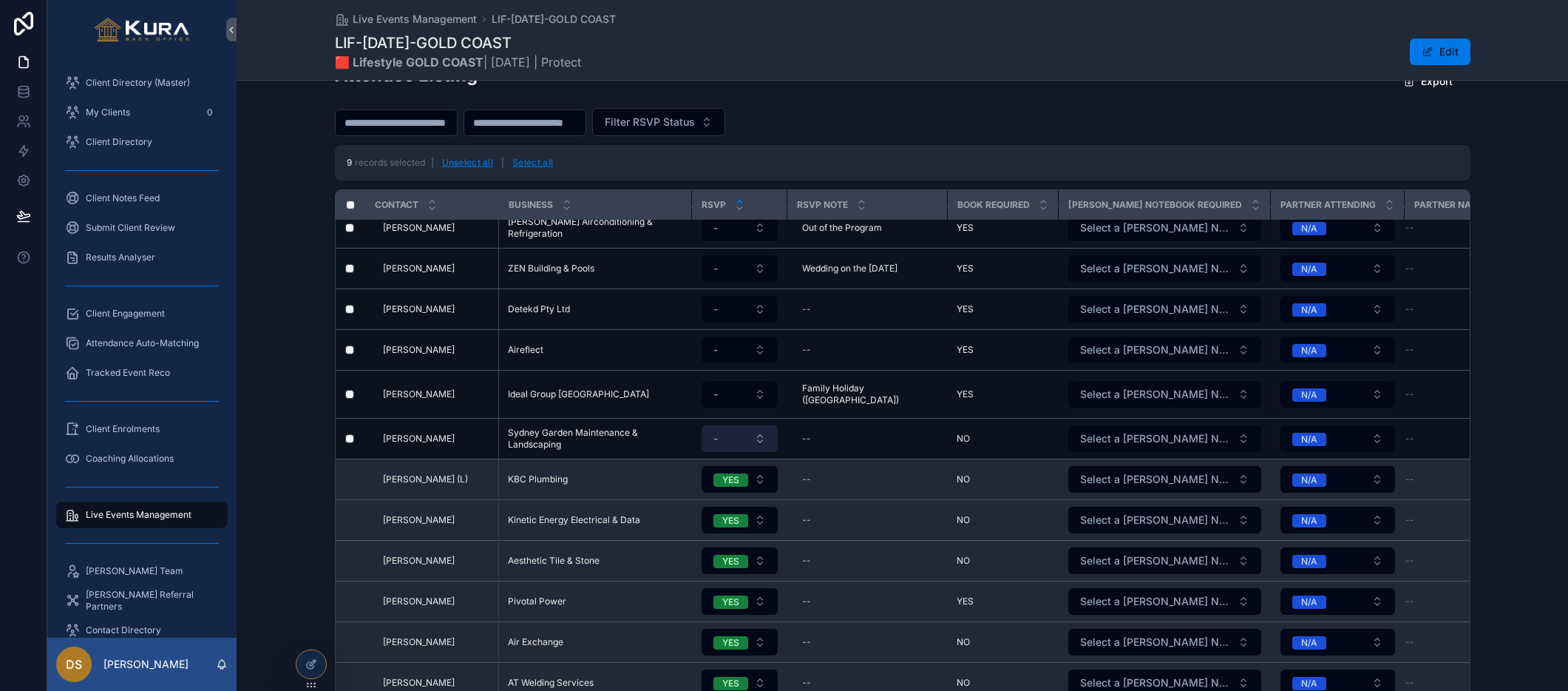
click at [759, 429] on button "-" at bounding box center [739, 438] width 76 height 27
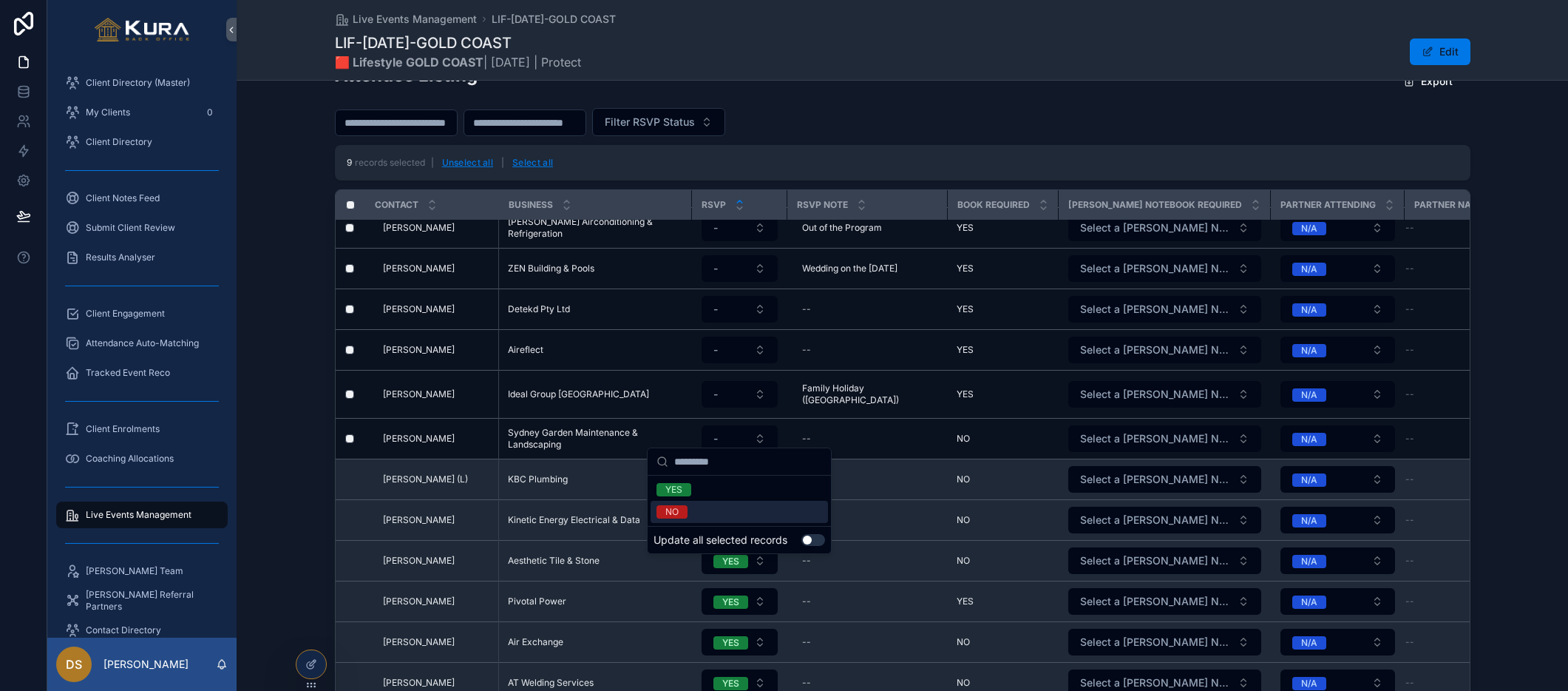
click at [814, 538] on button "Use setting" at bounding box center [813, 540] width 24 height 11
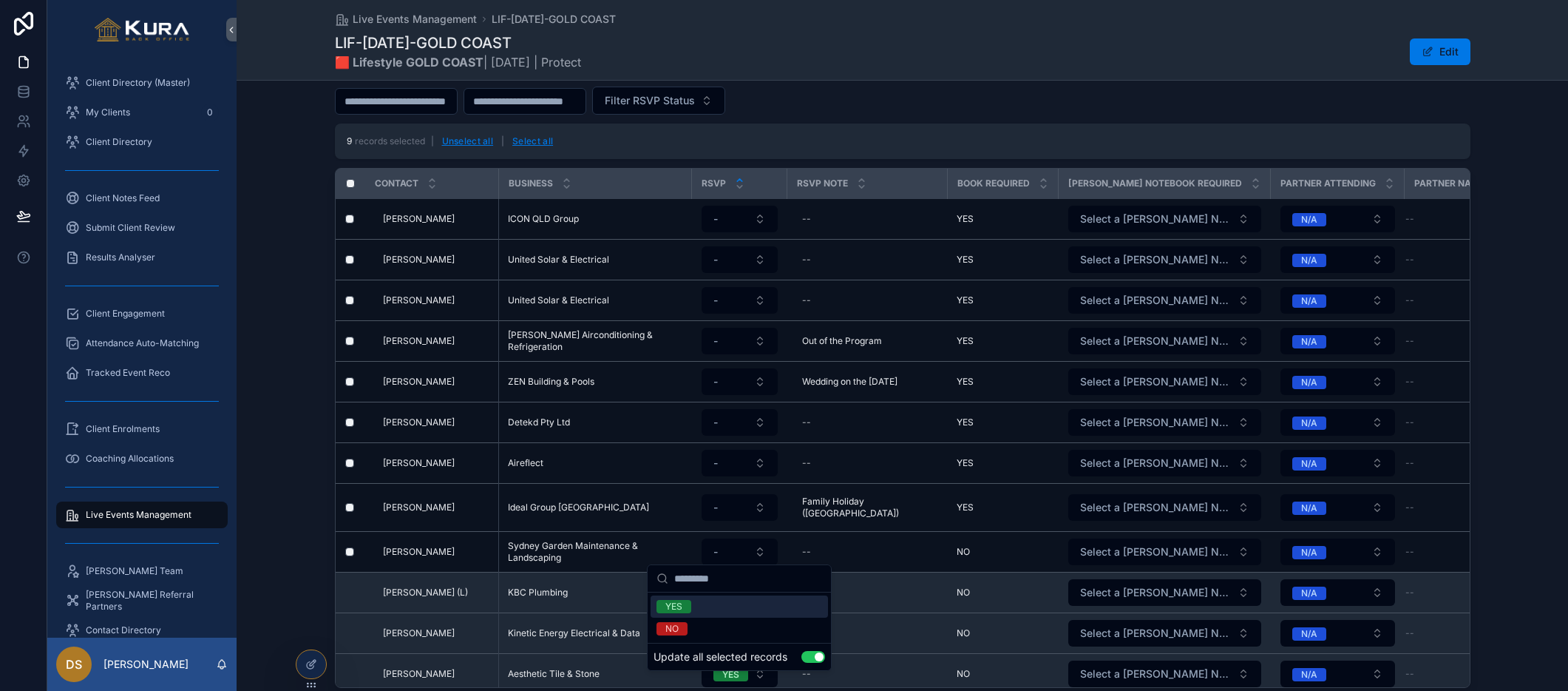
scroll to position [435, 0]
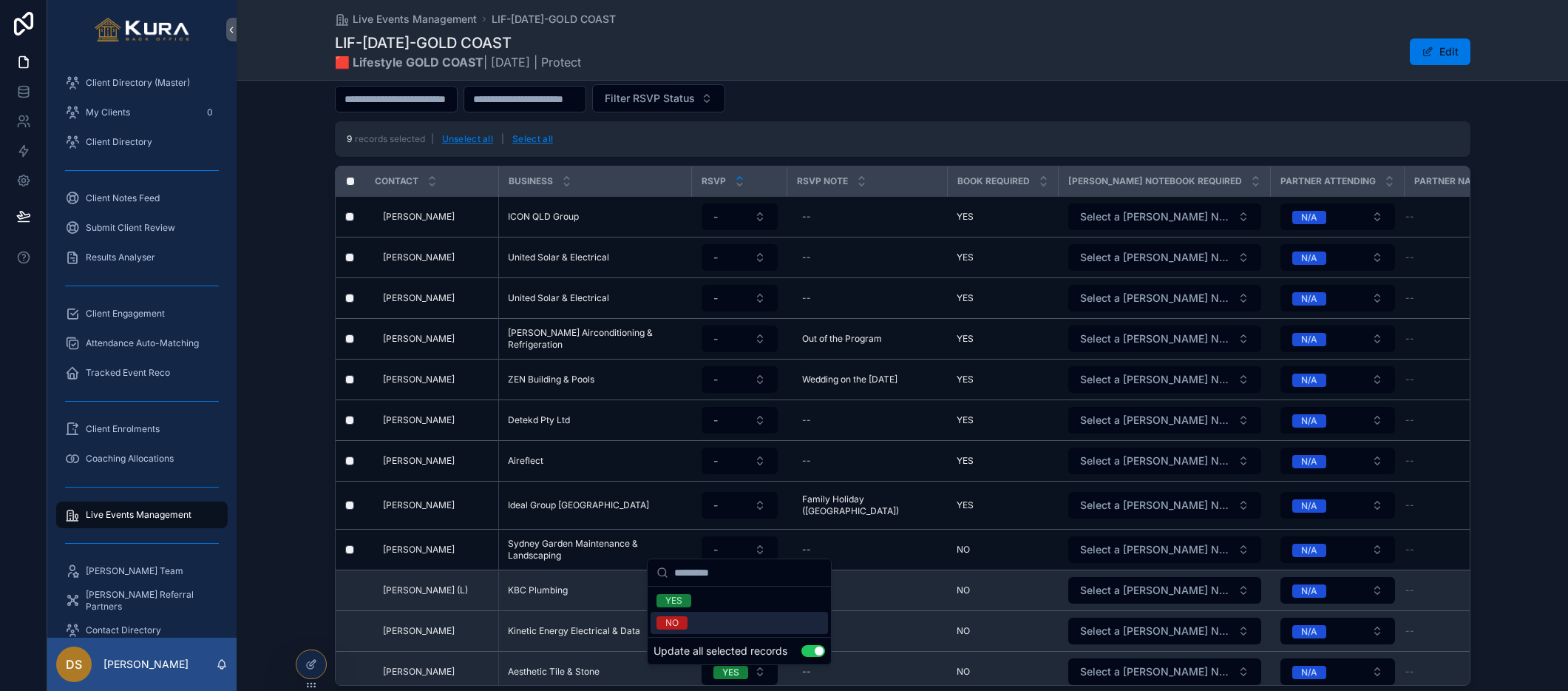
click at [707, 624] on div "NO" at bounding box center [738, 622] width 177 height 22
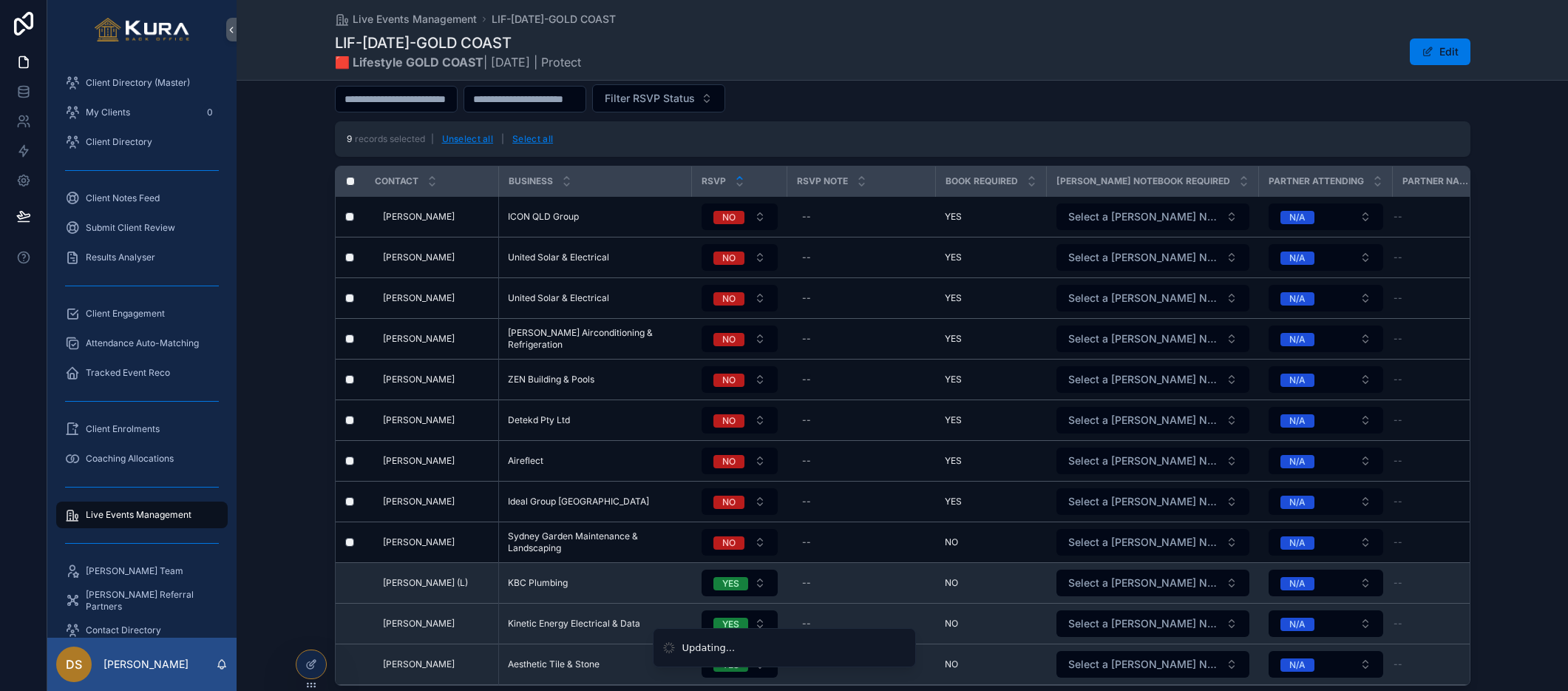
click at [349, 546] on td "scrollable content" at bounding box center [350, 542] width 29 height 41
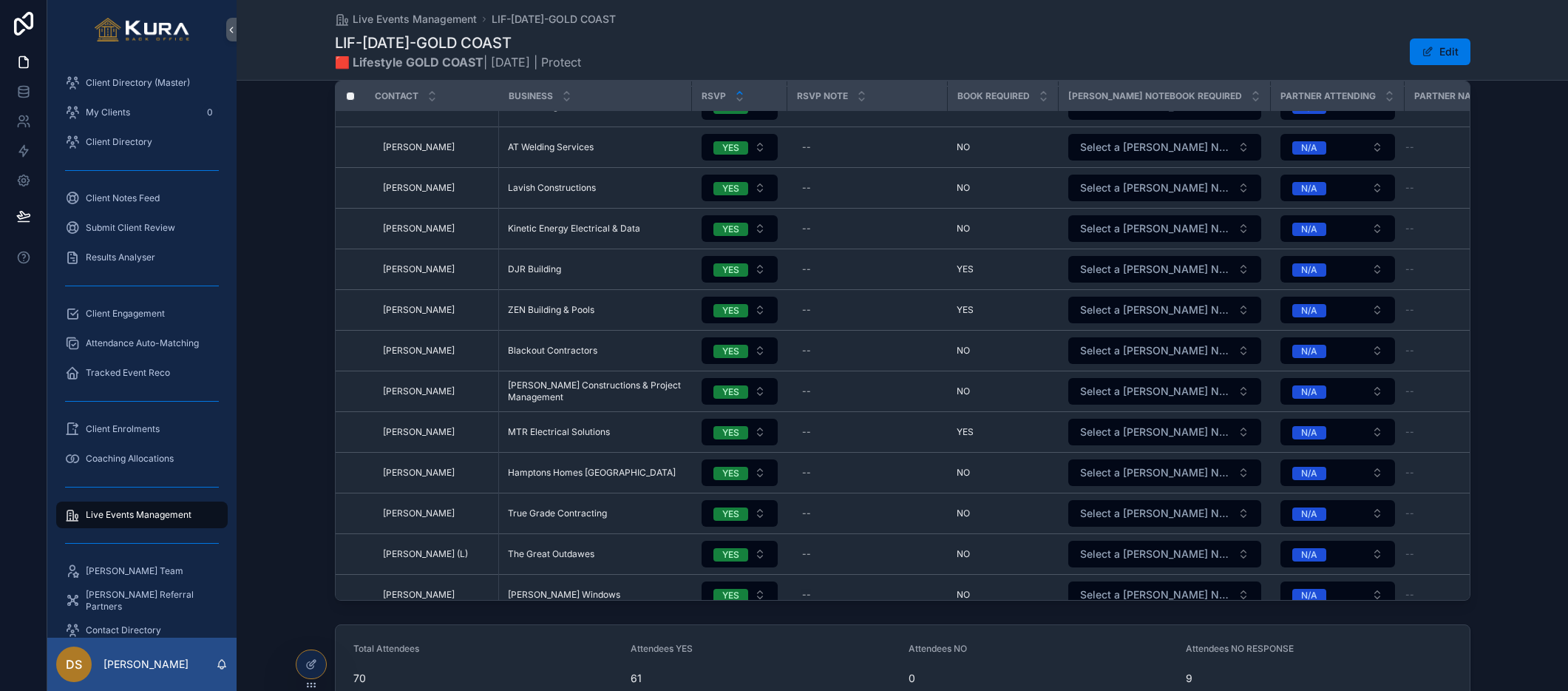
scroll to position [377, 0]
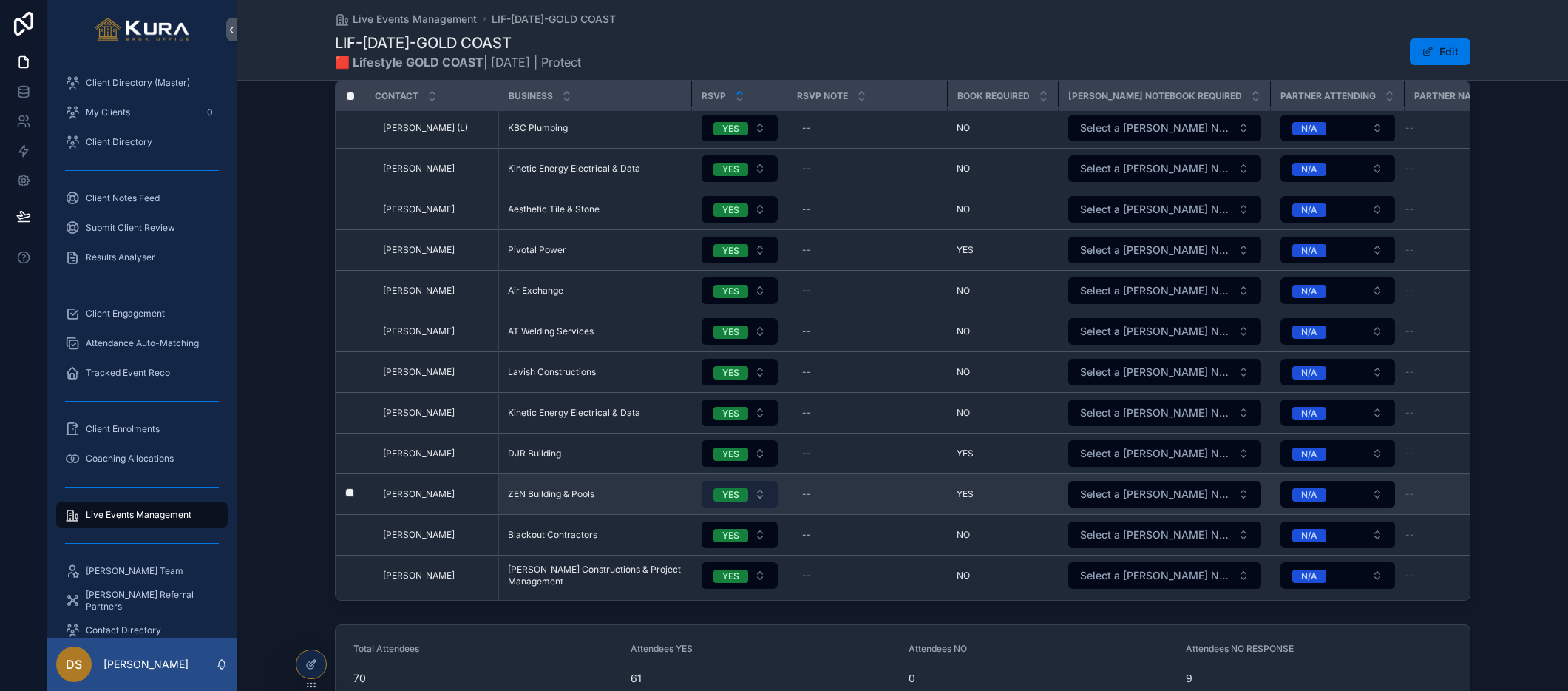
click at [759, 486] on button "YES" at bounding box center [739, 494] width 76 height 27
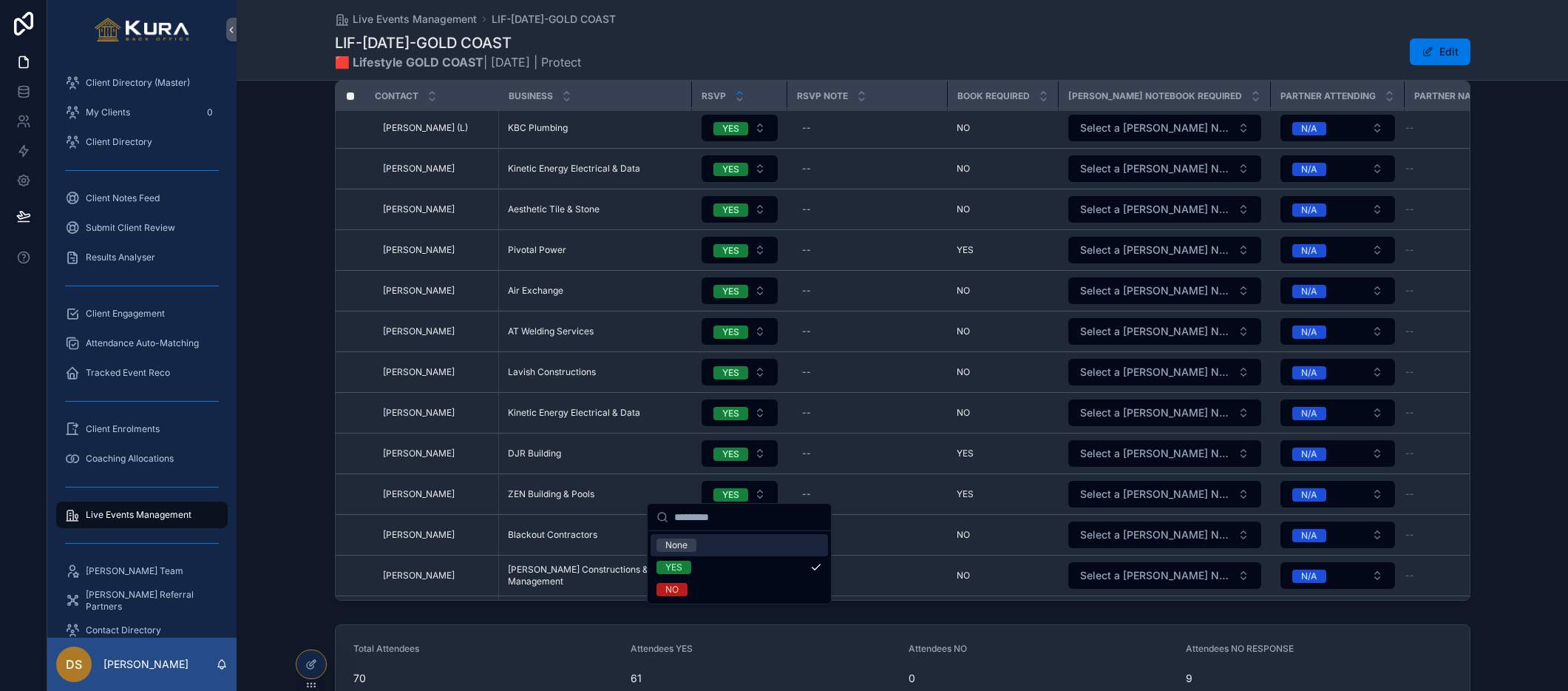
click at [703, 544] on div "None" at bounding box center [738, 544] width 177 height 22
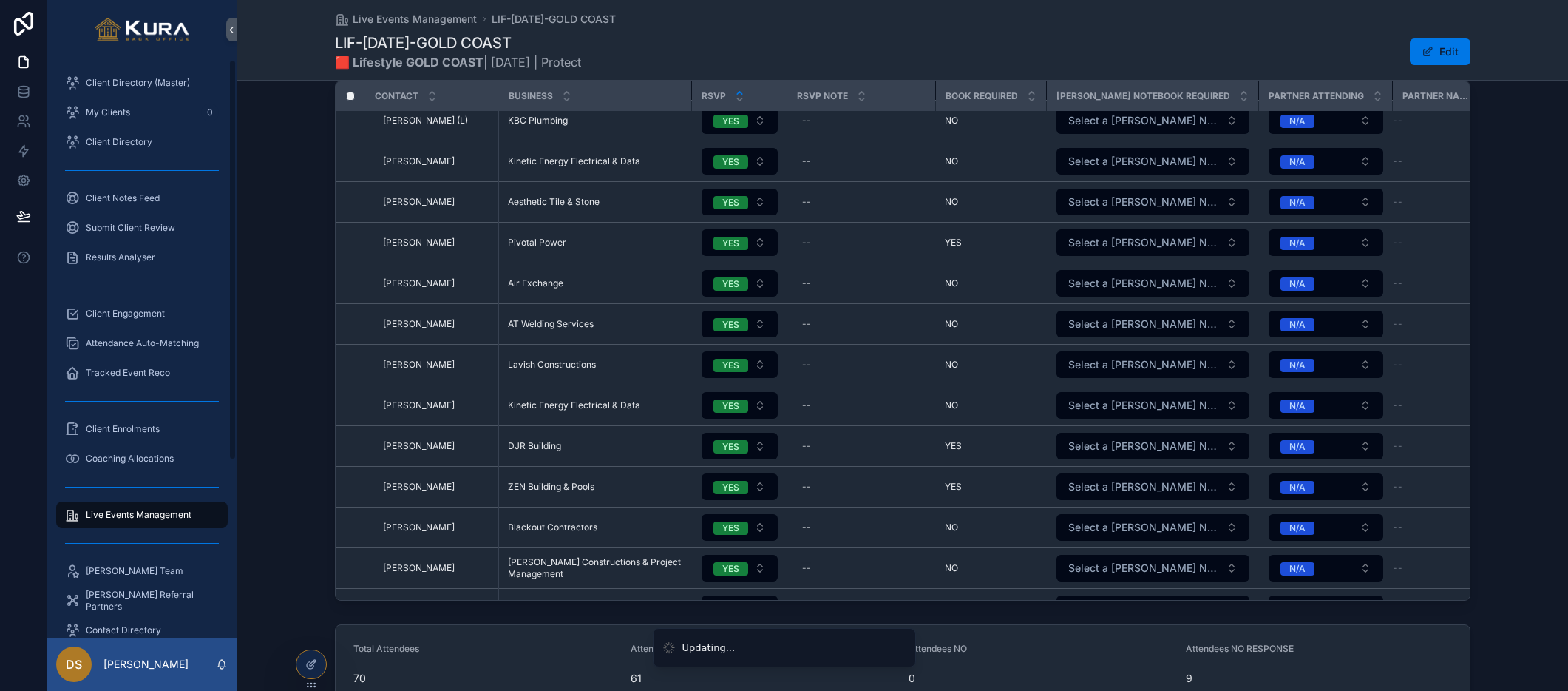
click at [323, 422] on div "Attendee Listing Export Filter RSVP Status 9 records selected | Unselect all | …" at bounding box center [902, 276] width 1331 height 658
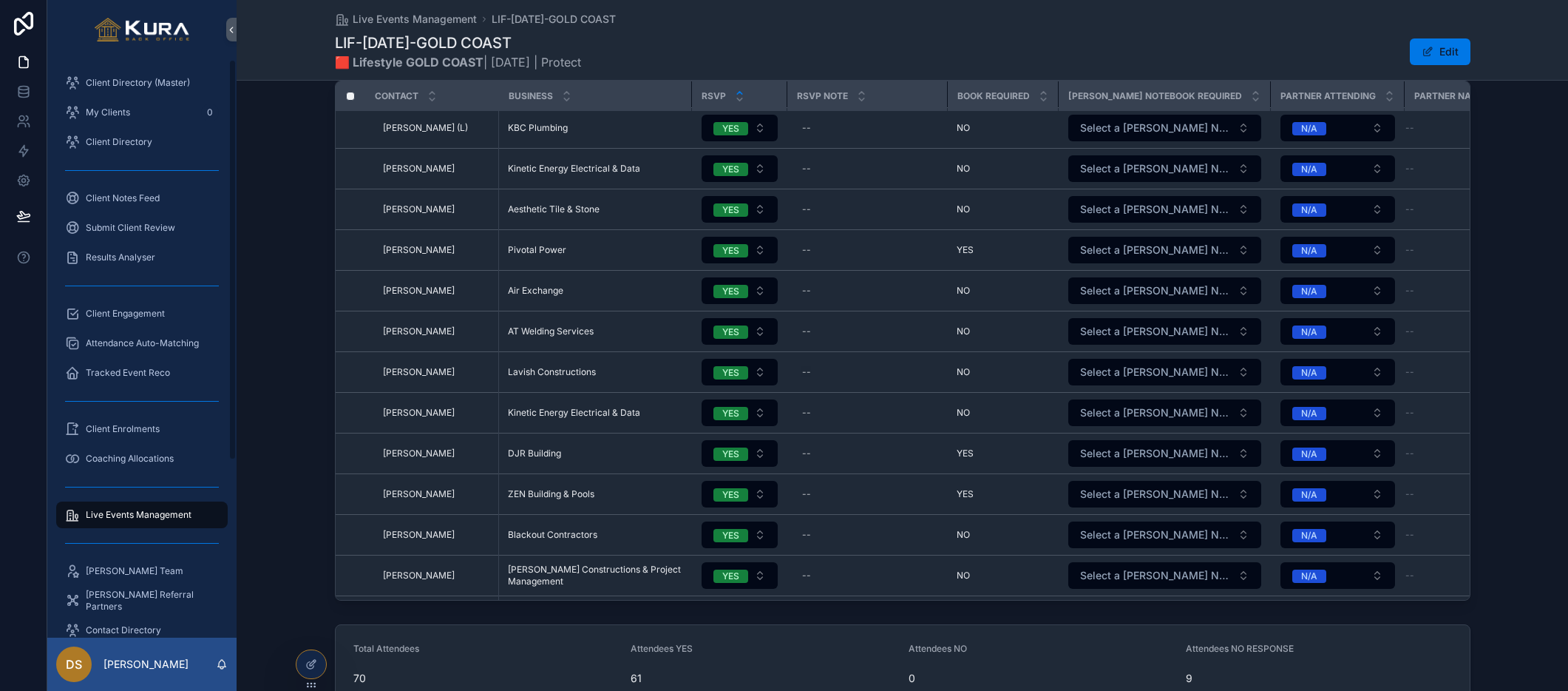
click at [291, 446] on div "Attendee Listing Export Filter RSVP Status 9 records selected | Unselect all | …" at bounding box center [902, 276] width 1331 height 658
click at [151, 512] on span "Live Events Management" at bounding box center [139, 514] width 106 height 11
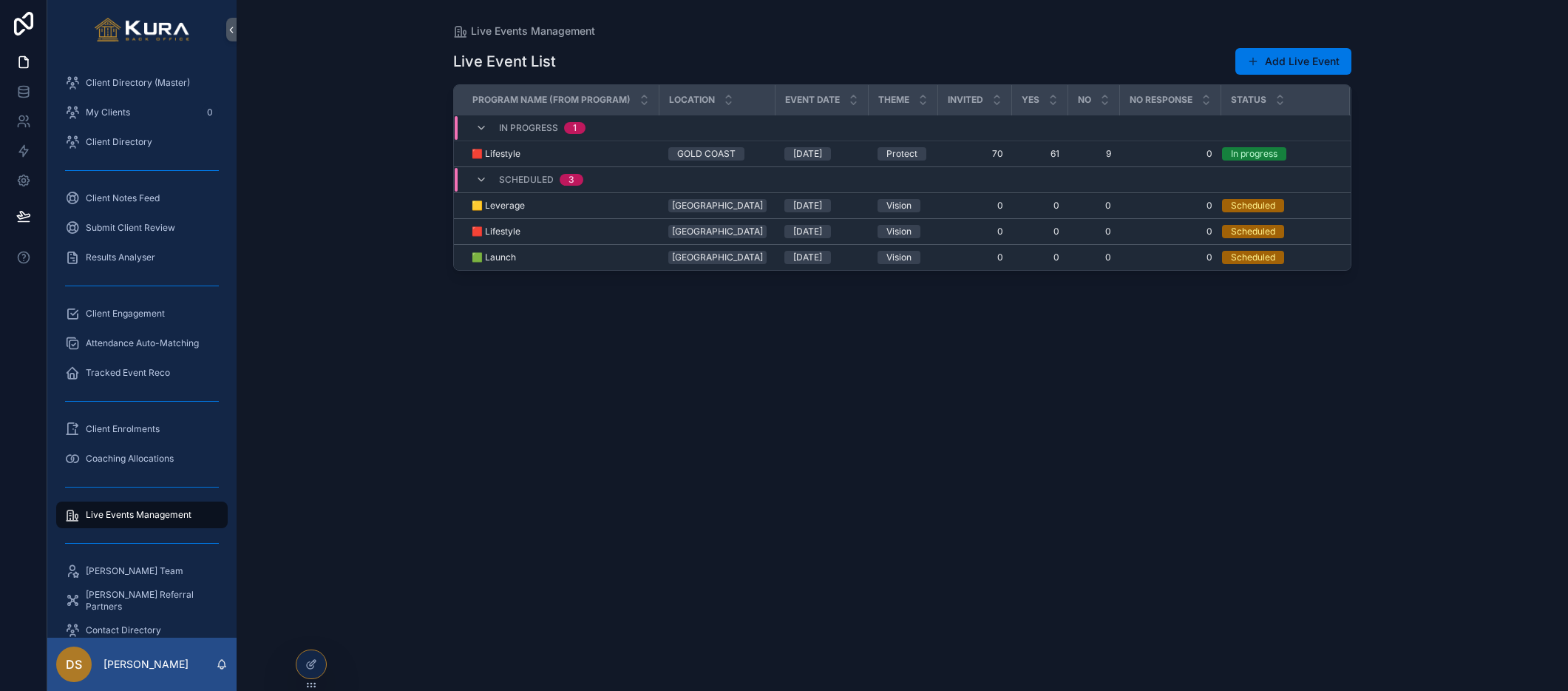
click at [262, 360] on div "Live Events Management Live Event List Add Live Event Program Name (from Progra…" at bounding box center [902, 346] width 1331 height 691
click at [312, 660] on icon at bounding box center [311, 664] width 11 height 11
click at [337, 392] on div "Live Events Management Live Event List Add Live Event Program Name (from Progra…" at bounding box center [902, 346] width 1331 height 691
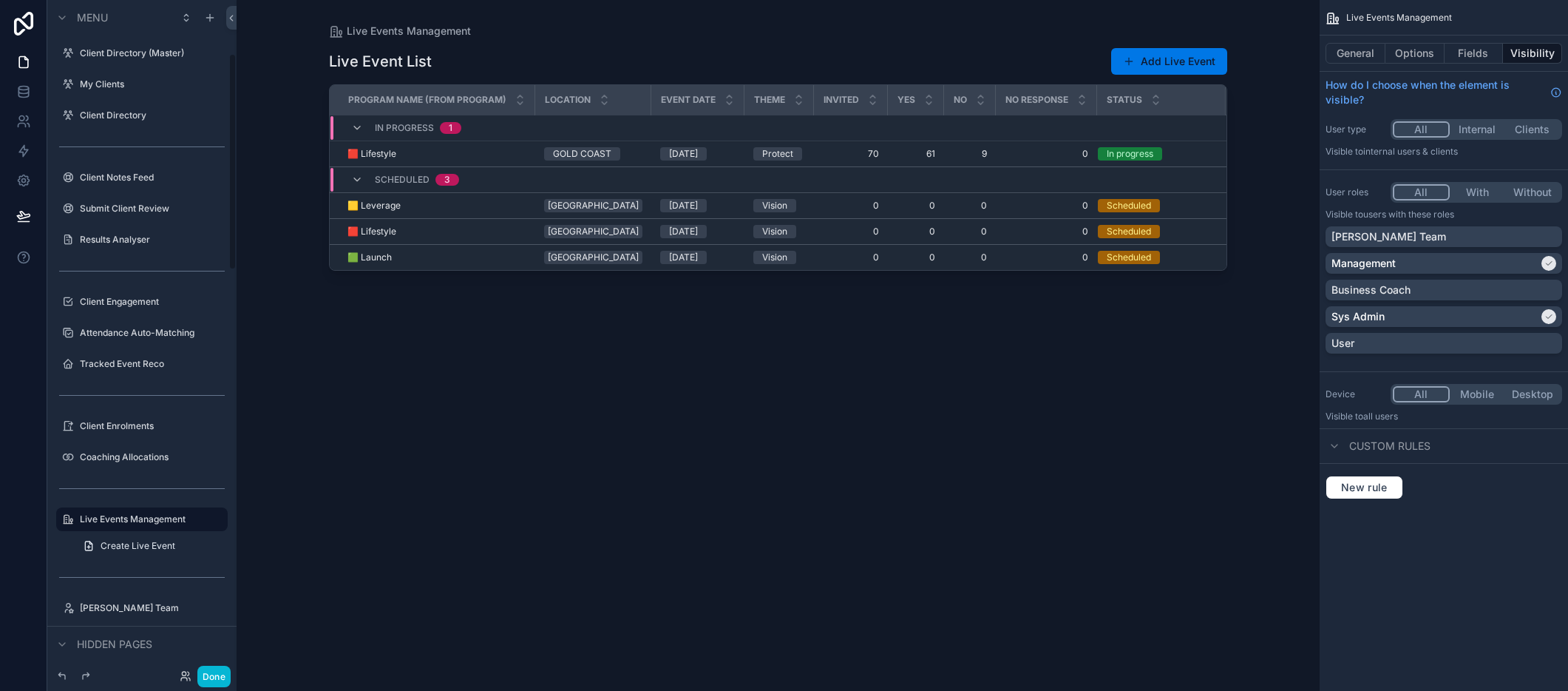
scroll to position [167, 0]
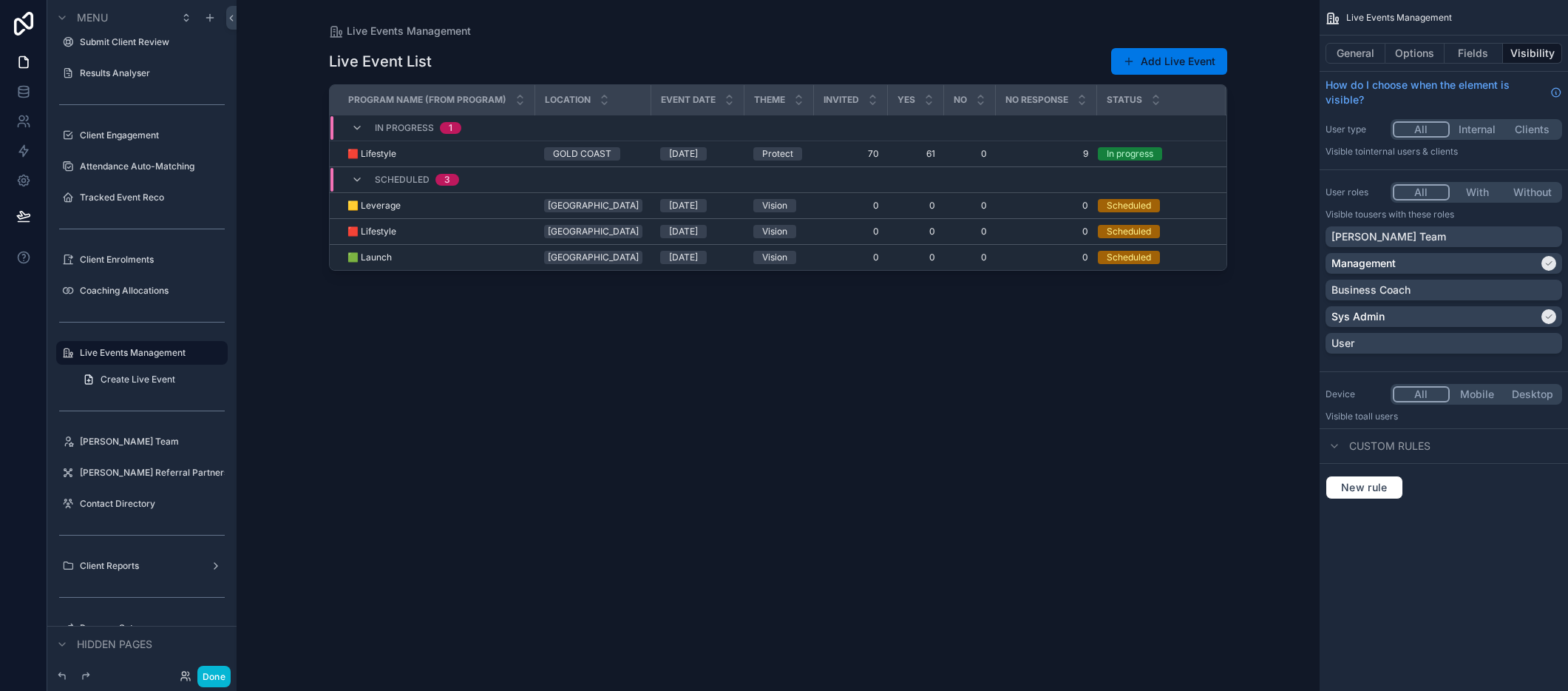
click at [892, 152] on div "scrollable content" at bounding box center [778, 336] width 945 height 673
click at [900, 152] on span "61" at bounding box center [916, 153] width 39 height 11
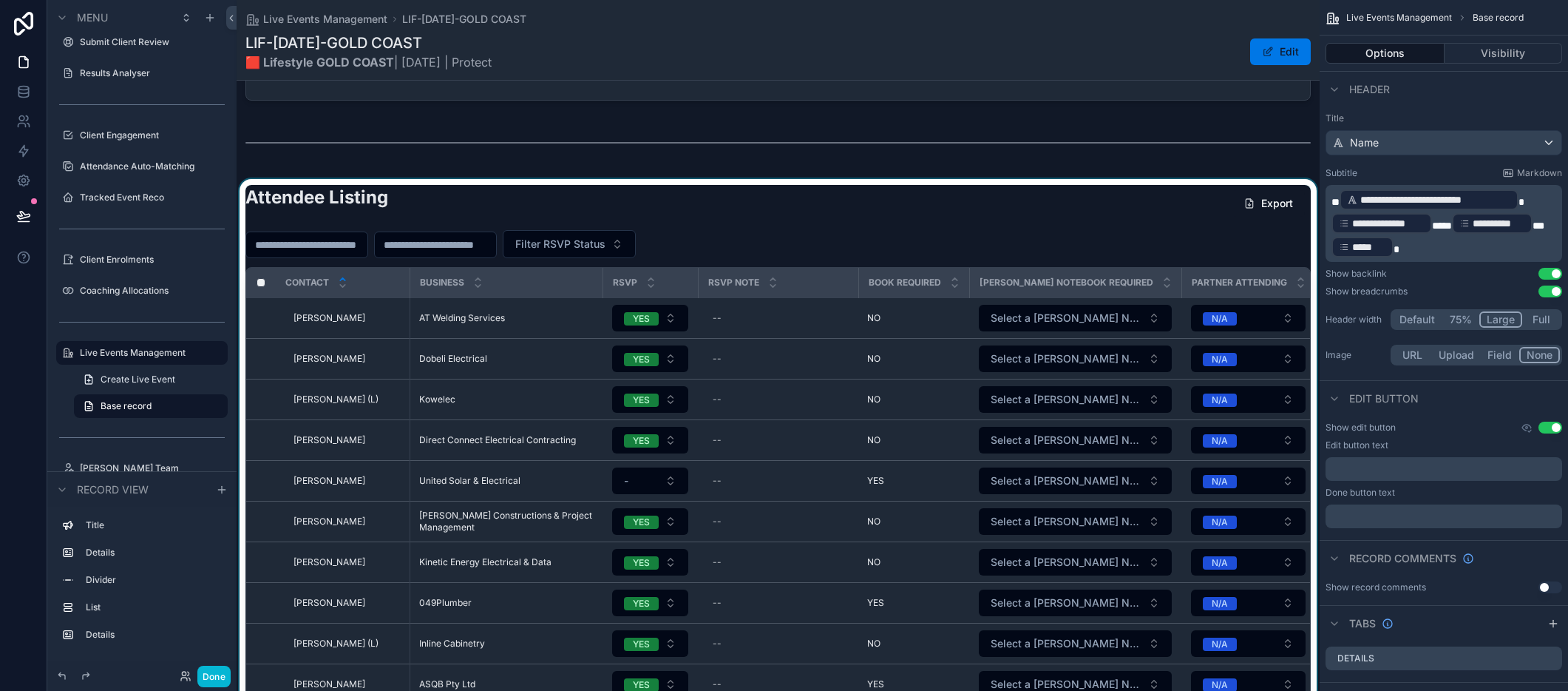
scroll to position [280, 0]
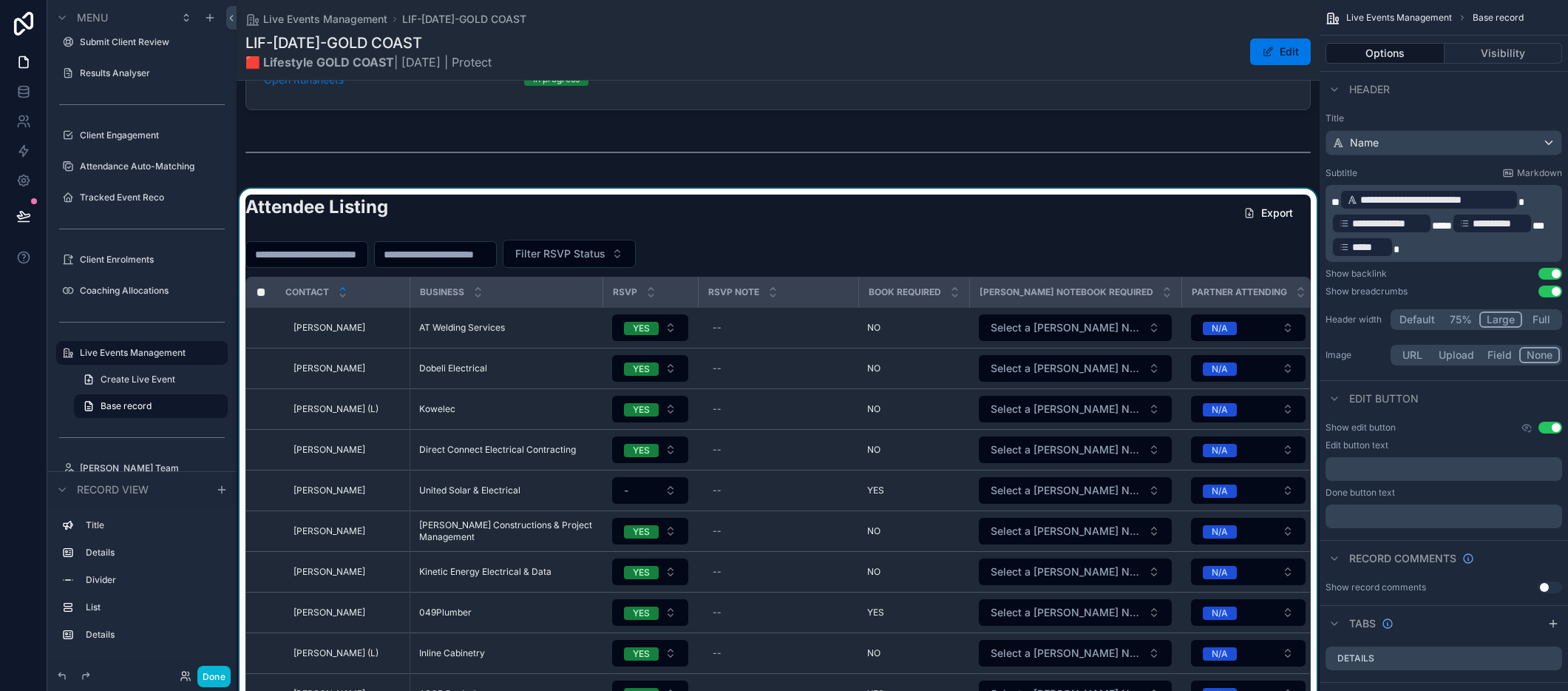
drag, startPoint x: 649, startPoint y: 285, endPoint x: 657, endPoint y: 253, distance: 33.0
click at [657, 253] on div "Attendee Listing Export Filter RSVP Status Contact Business RSVP RSVP Note Book…" at bounding box center [778, 495] width 1066 height 602
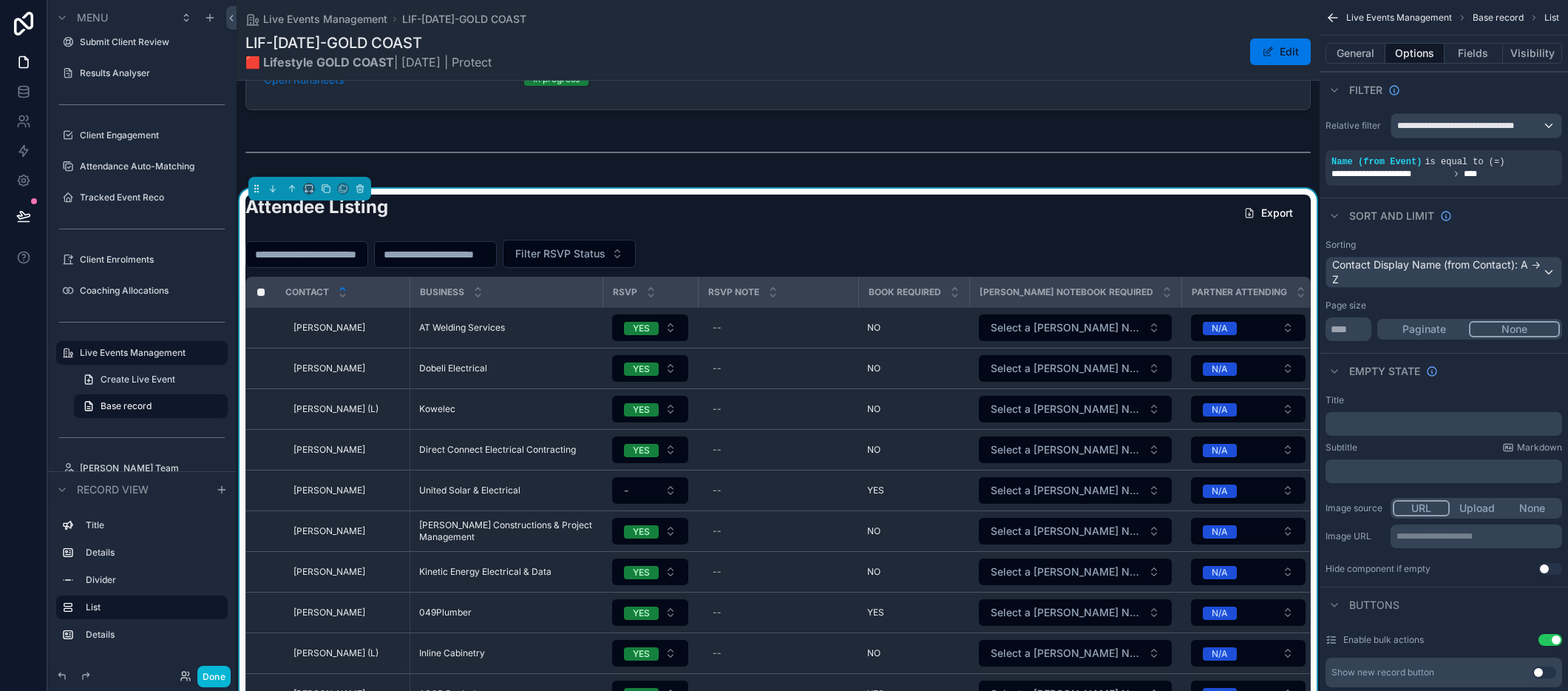
click at [636, 253] on button "Filter RSVP Status" at bounding box center [569, 254] width 133 height 28
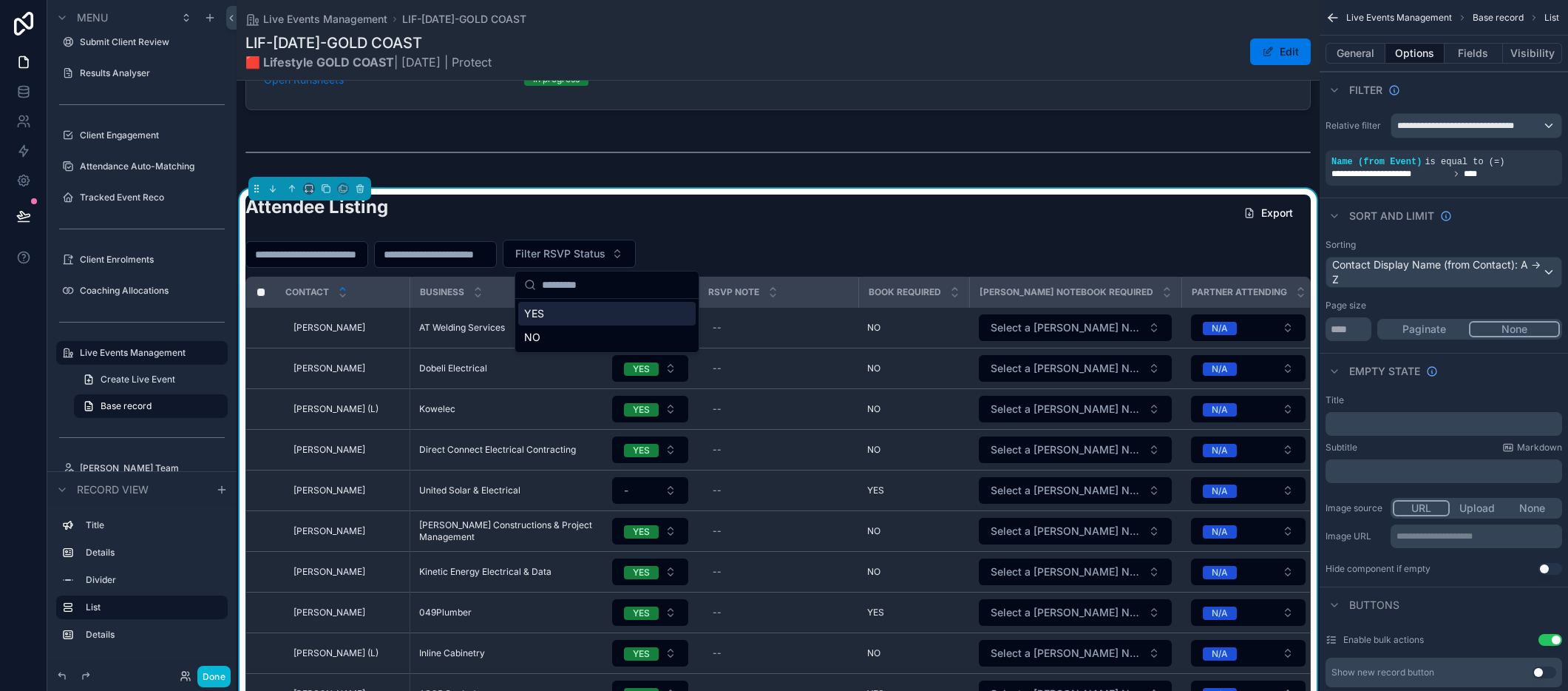
click at [592, 285] on input "scrollable content" at bounding box center [616, 285] width 148 height 27
click at [593, 329] on div "NO" at bounding box center [607, 337] width 177 height 24
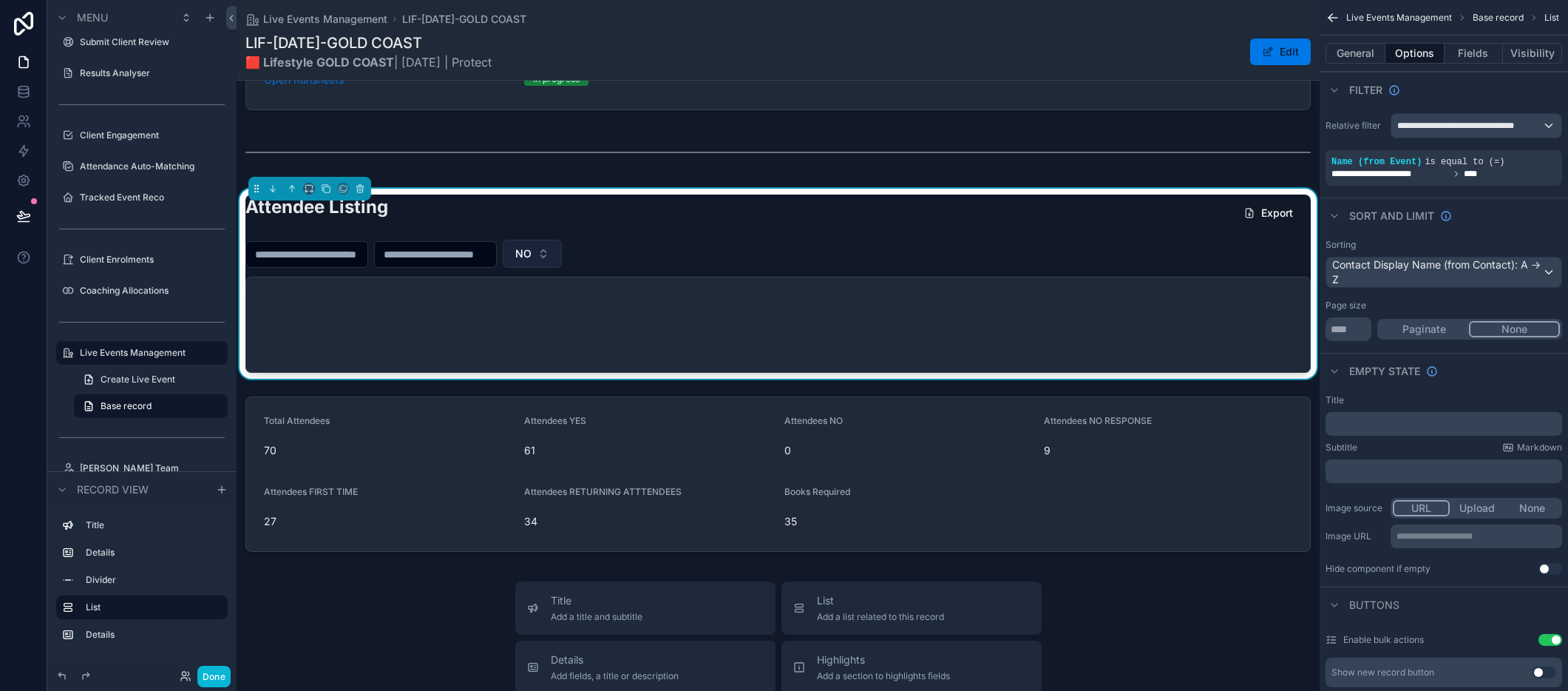
click at [562, 252] on button "NO" at bounding box center [532, 254] width 59 height 28
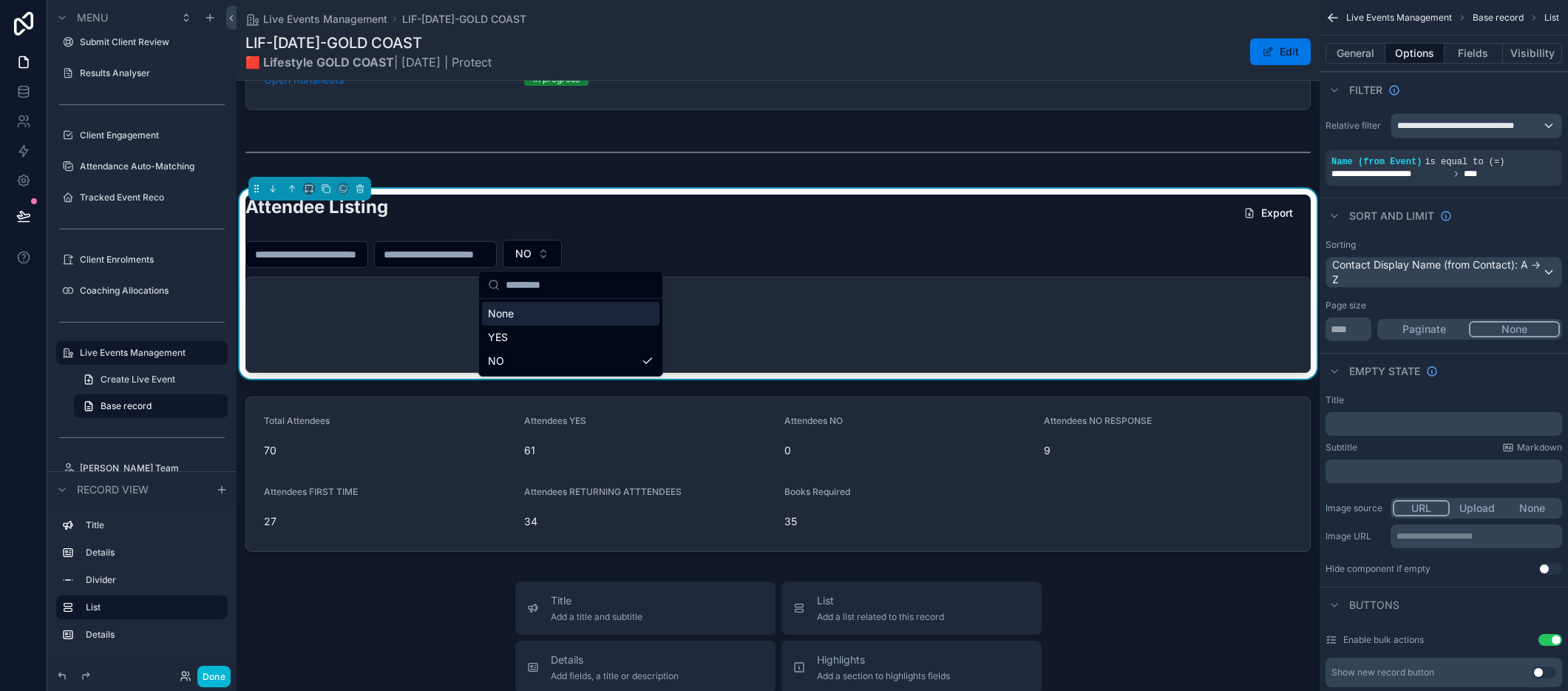
click at [576, 306] on div "None" at bounding box center [570, 313] width 177 height 24
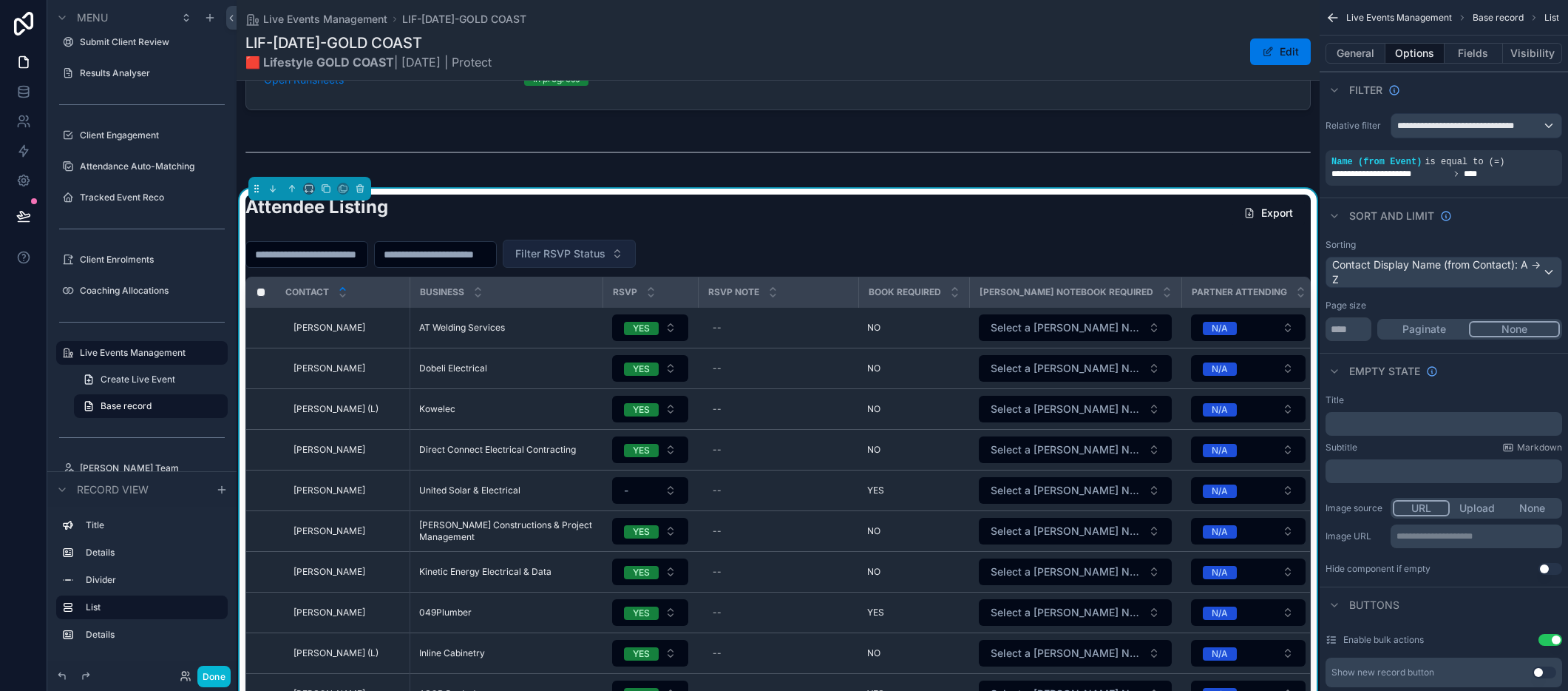
click at [636, 254] on button "Filter RSVP Status" at bounding box center [569, 254] width 133 height 28
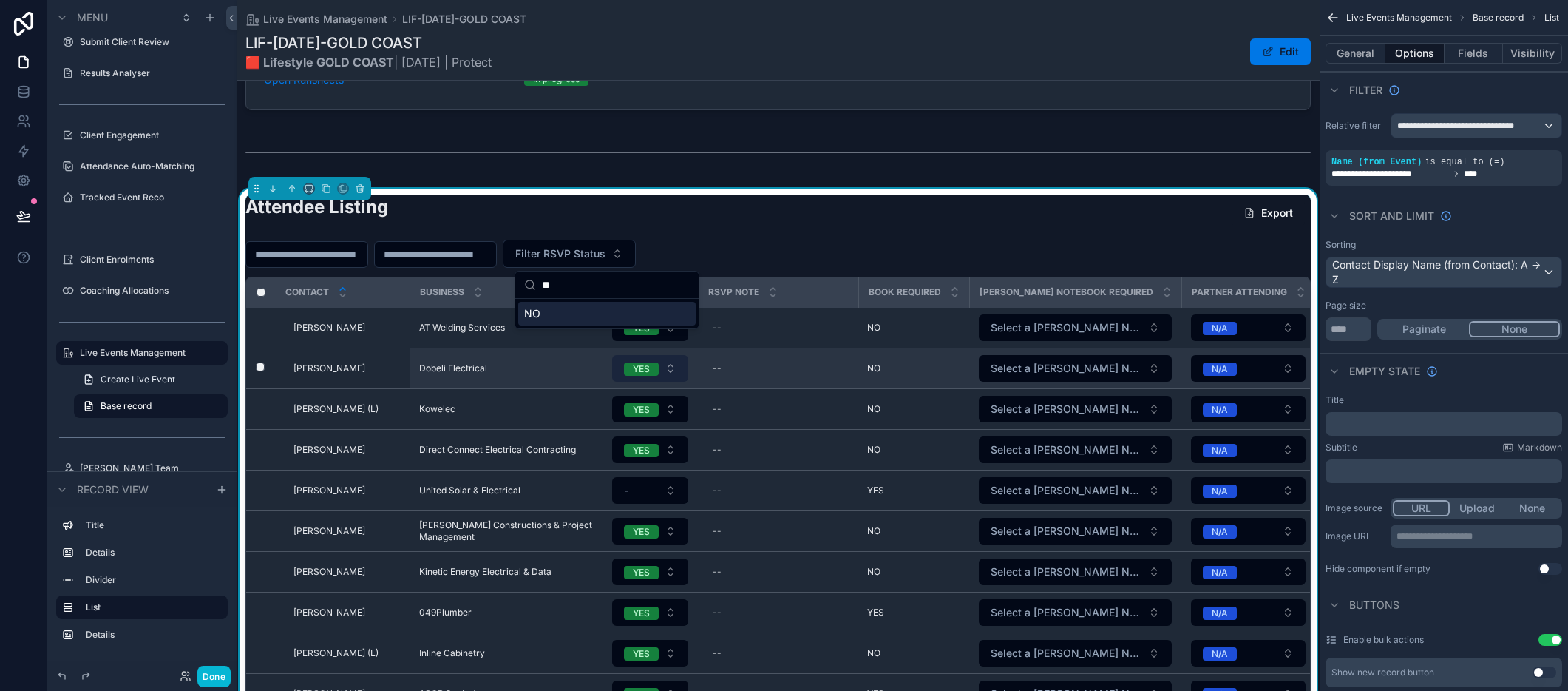
type input "*"
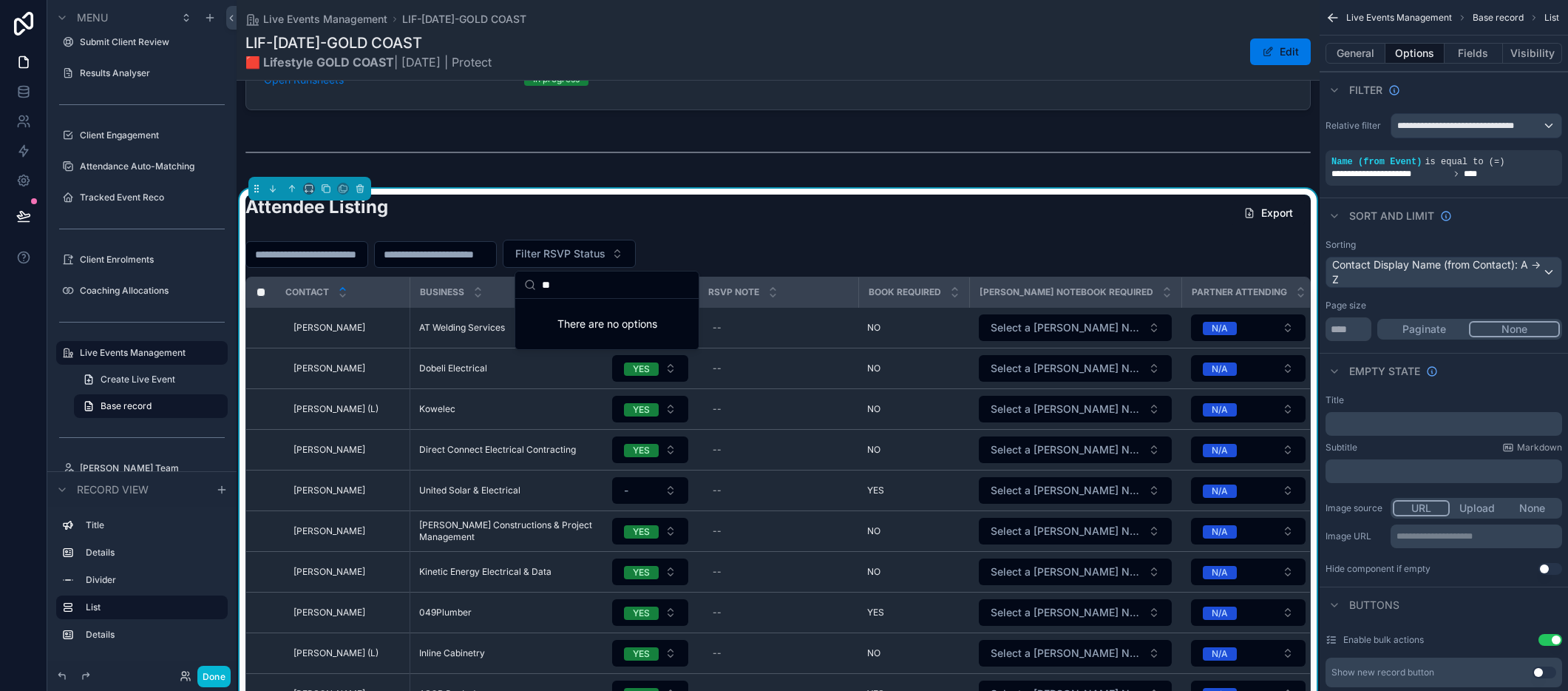
type input "*"
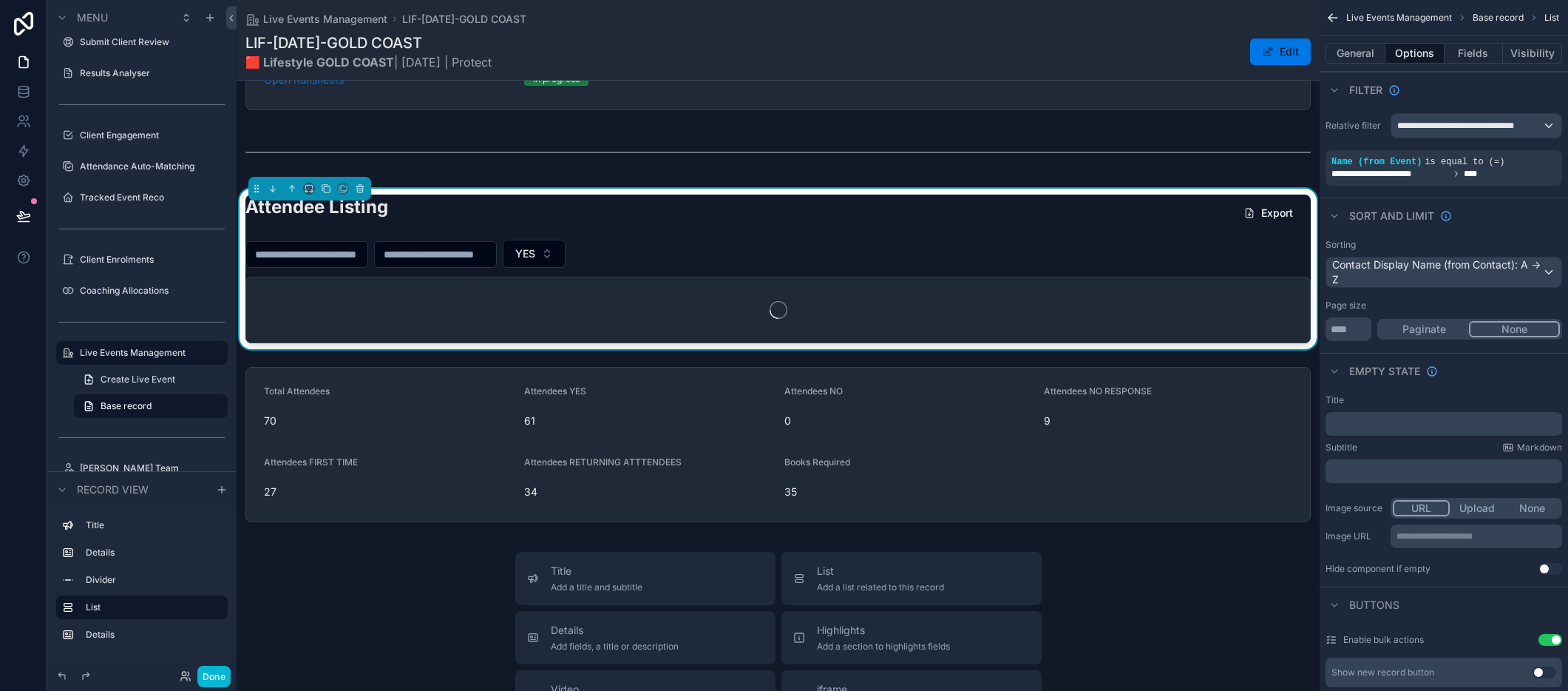
click at [785, 245] on div "YES" at bounding box center [778, 254] width 1066 height 28
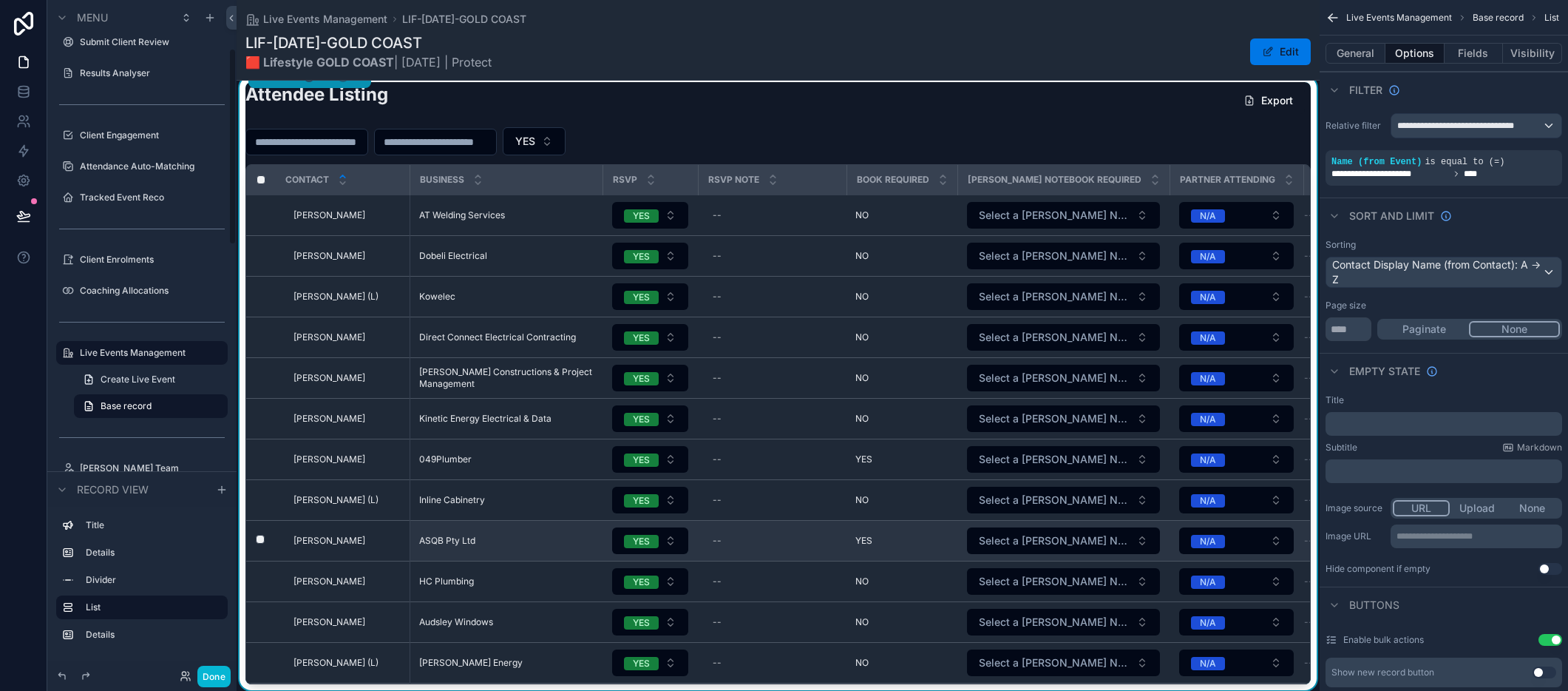
scroll to position [4, 0]
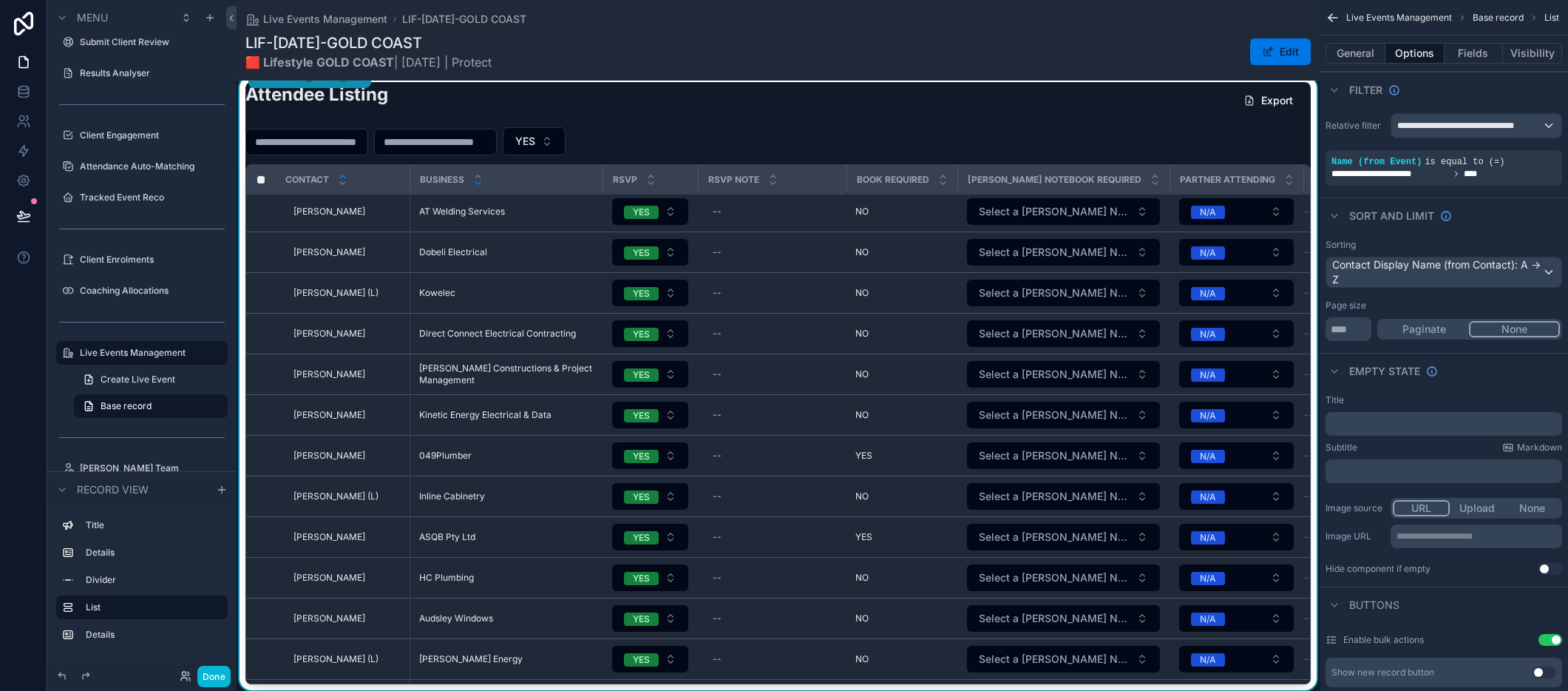
click at [478, 183] on icon "scrollable content" at bounding box center [477, 183] width 5 height 2
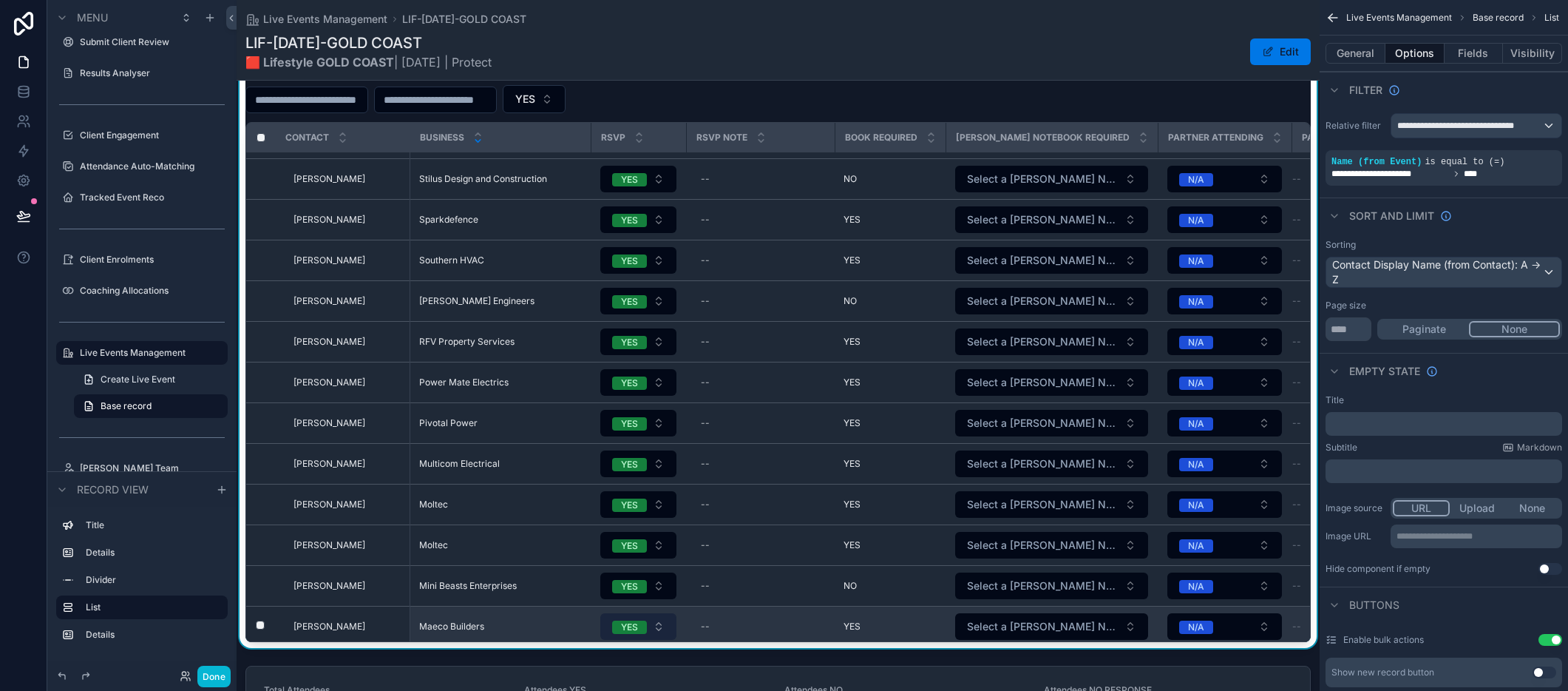
scroll to position [431, 0]
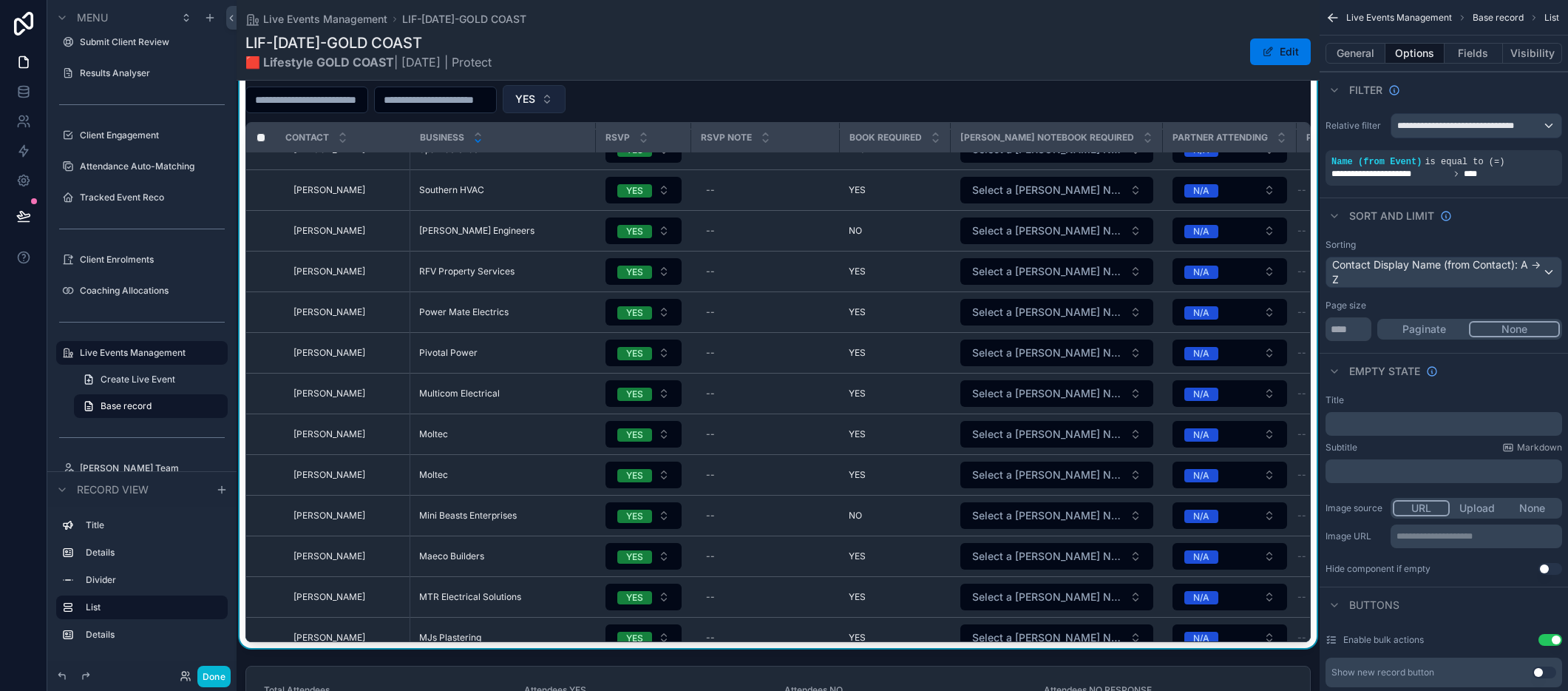
click at [566, 97] on button "YES" at bounding box center [534, 99] width 62 height 28
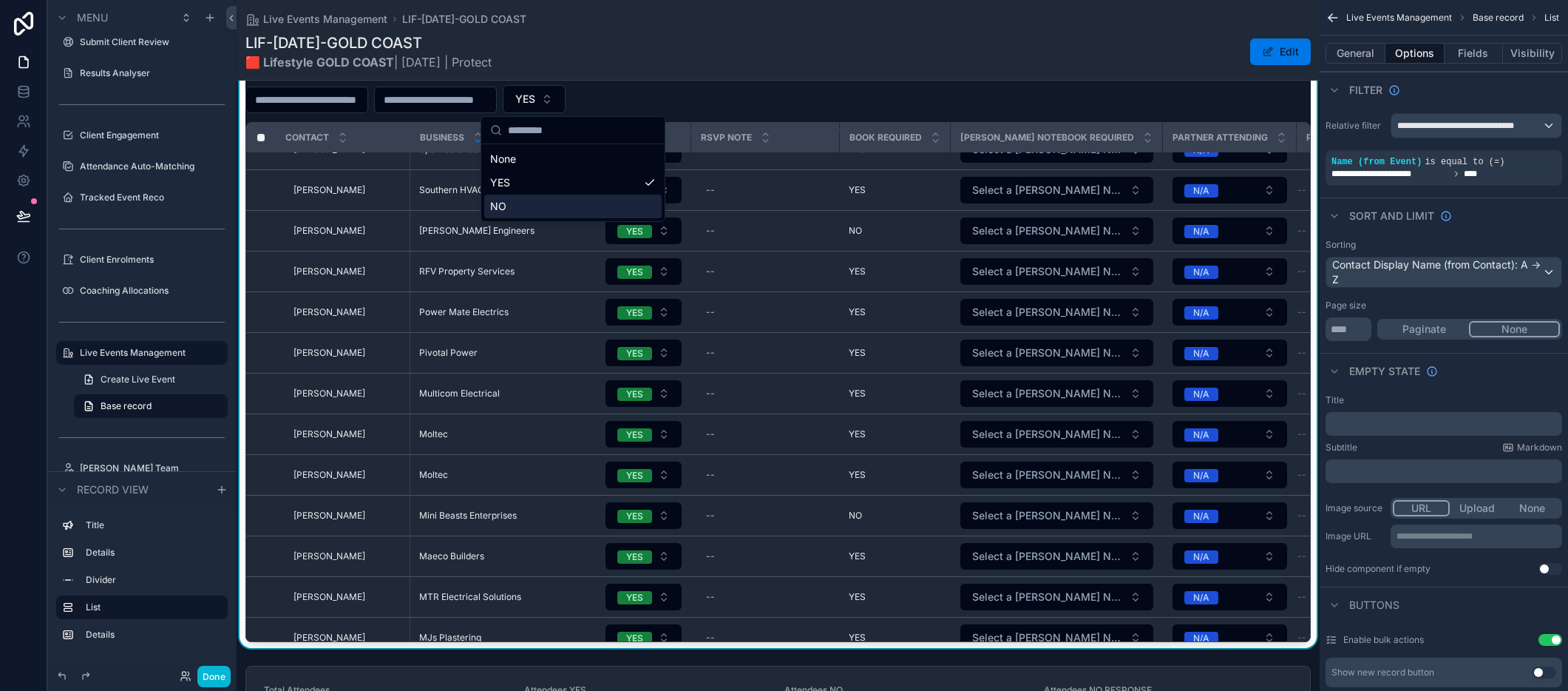
click at [555, 196] on div "NO" at bounding box center [573, 205] width 177 height 24
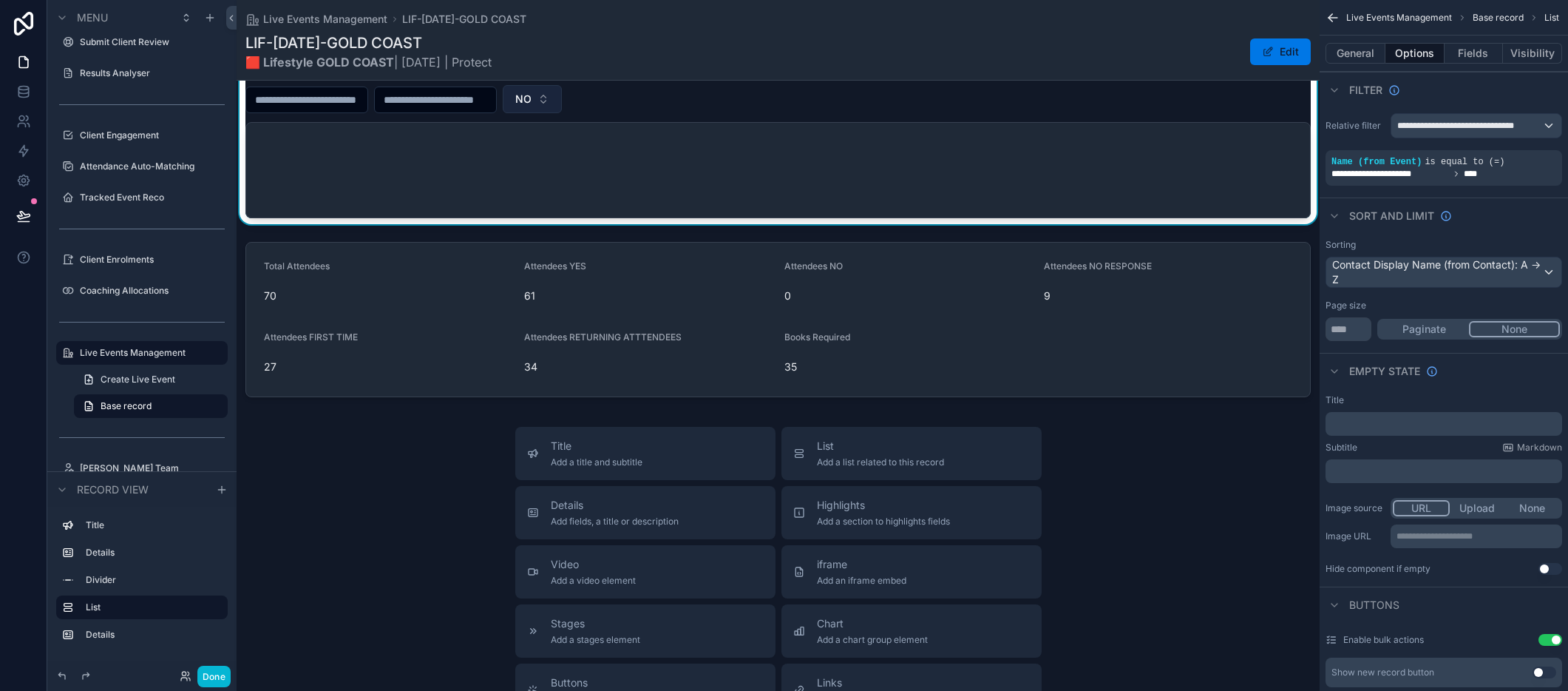
click at [562, 96] on button "NO" at bounding box center [532, 99] width 59 height 28
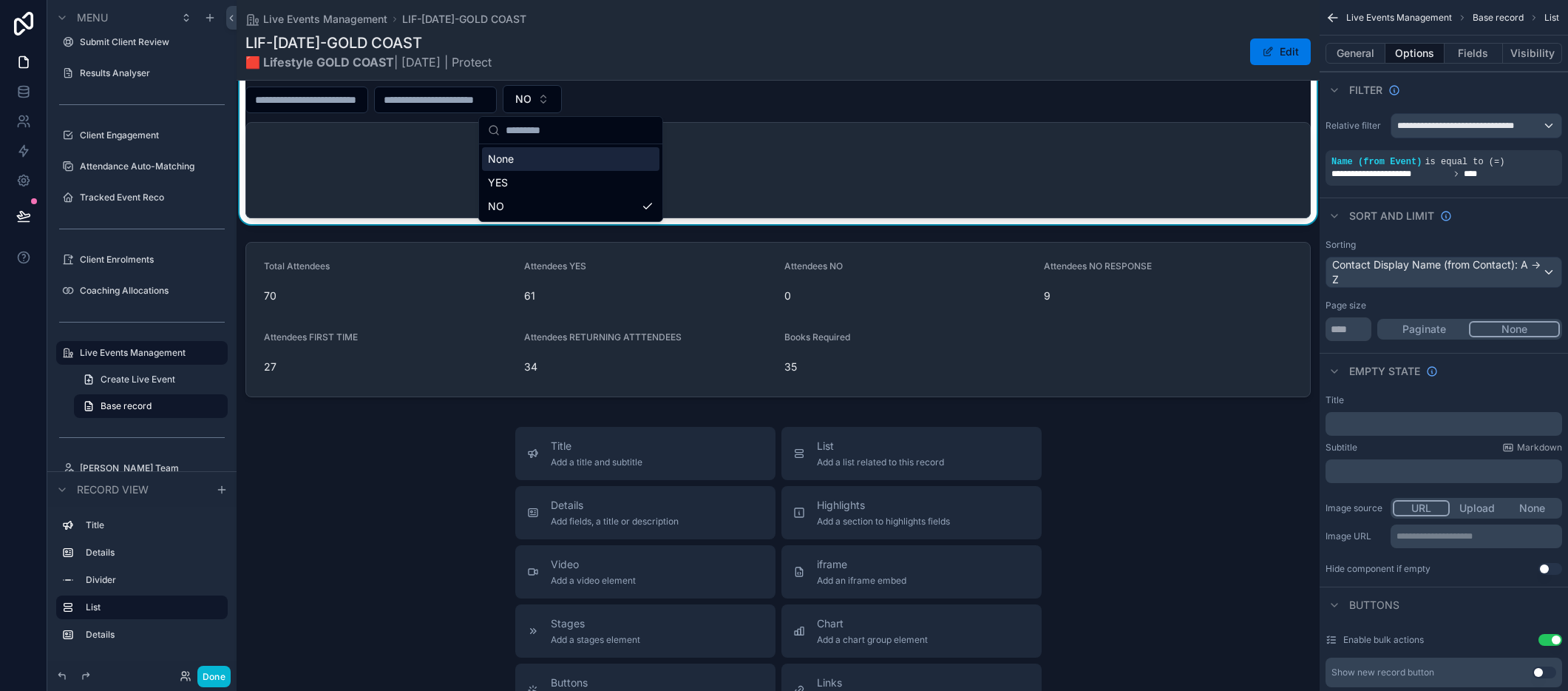
click at [570, 157] on div "None" at bounding box center [570, 158] width 177 height 24
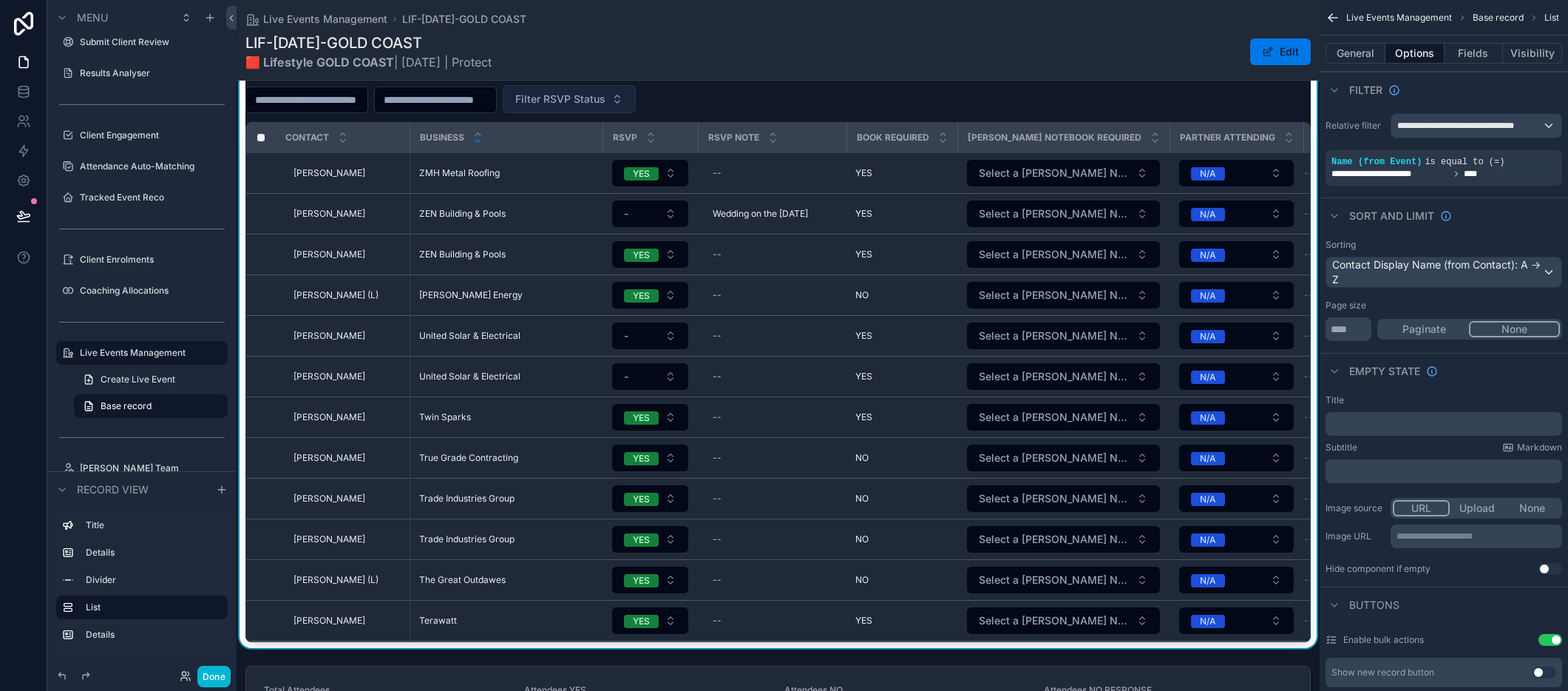
click at [636, 94] on button "Filter RSVP Status" at bounding box center [569, 99] width 133 height 28
click at [636, 103] on button "Filter RSVP Status" at bounding box center [569, 99] width 133 height 28
click at [213, 673] on button "Done" at bounding box center [214, 676] width 33 height 22
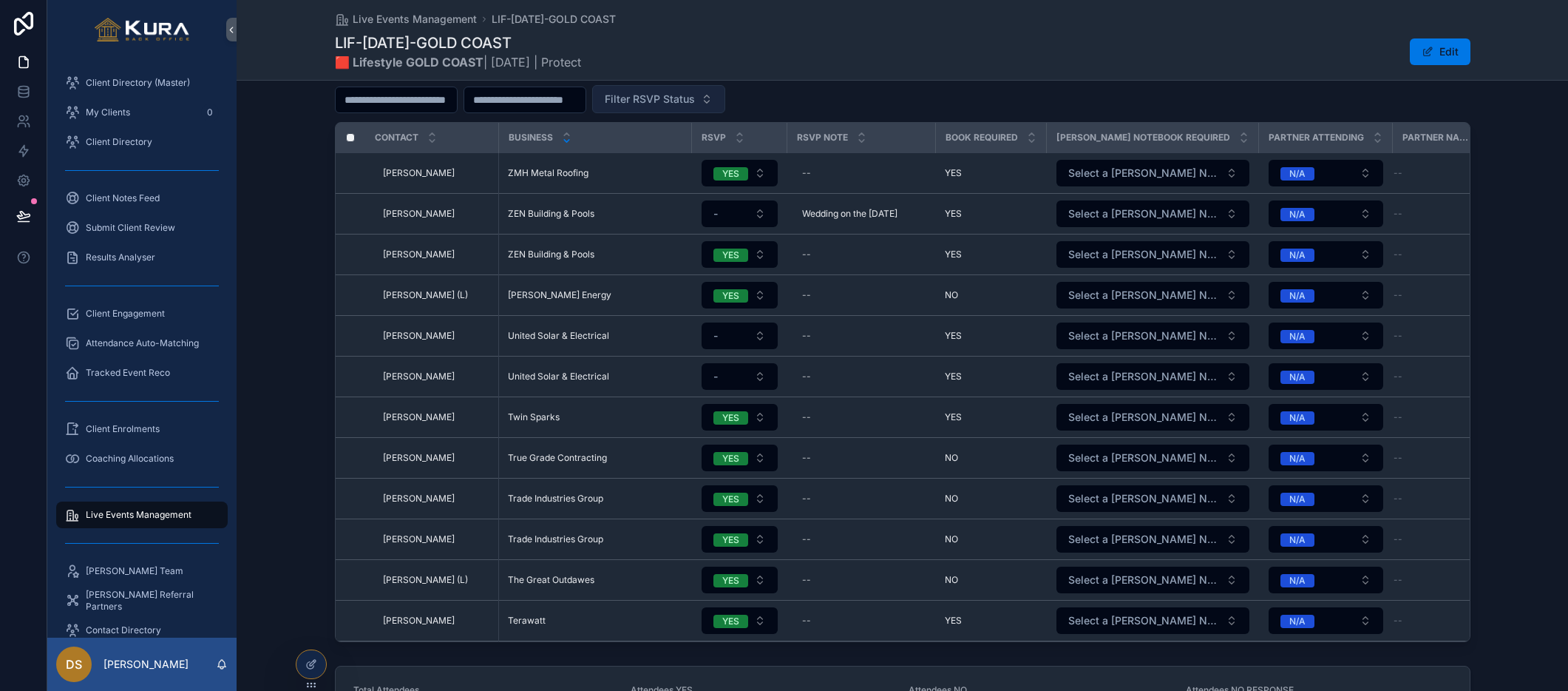
click at [725, 96] on button "Filter RSVP Status" at bounding box center [659, 99] width 133 height 28
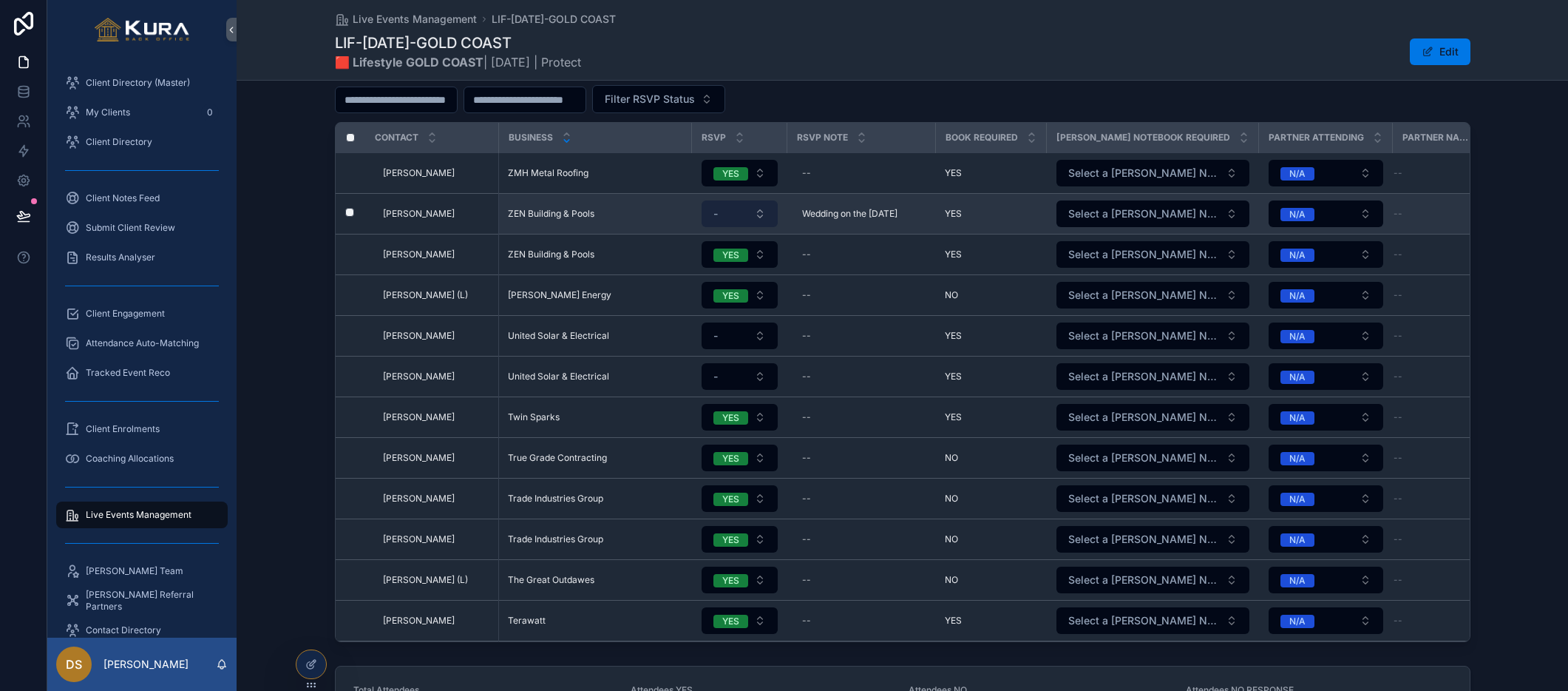
click at [769, 216] on button "-" at bounding box center [739, 214] width 76 height 27
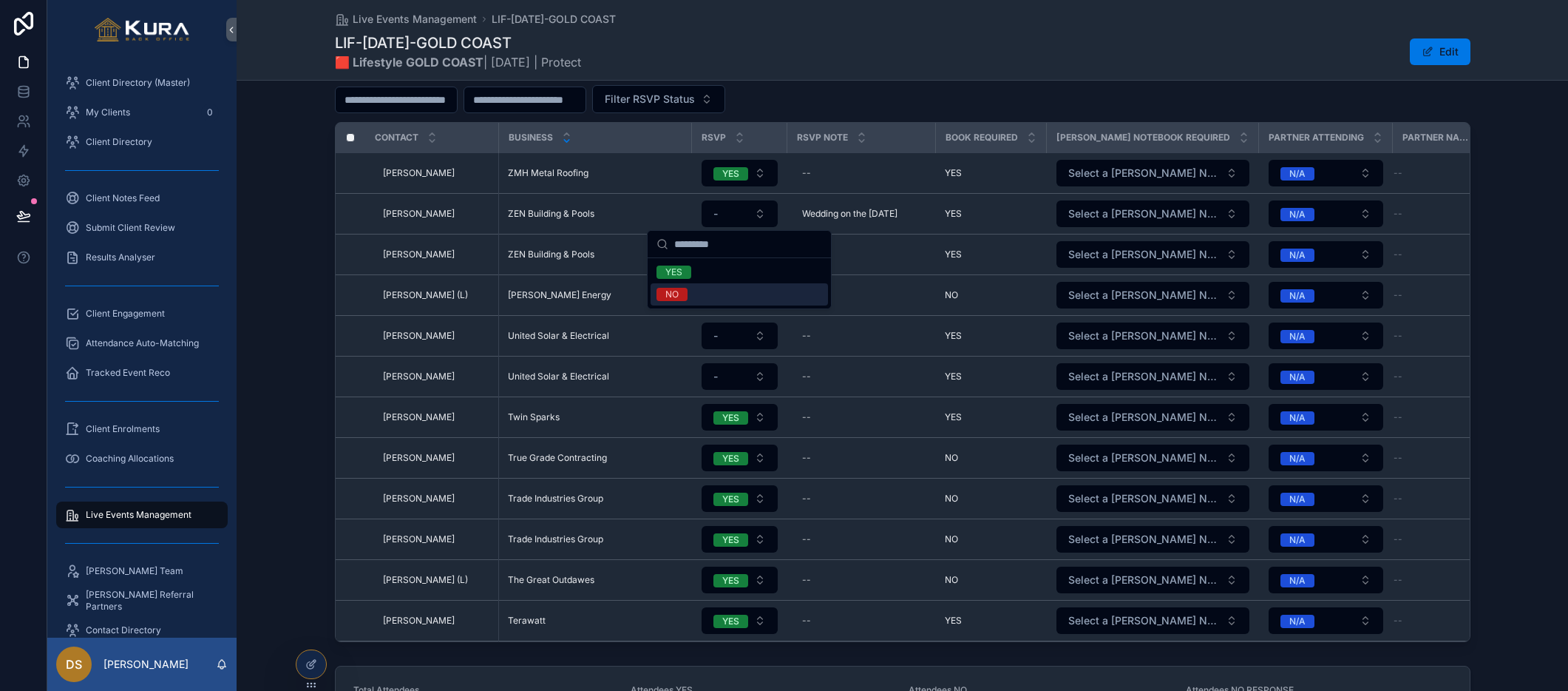
click at [707, 304] on div "NO" at bounding box center [738, 293] width 177 height 22
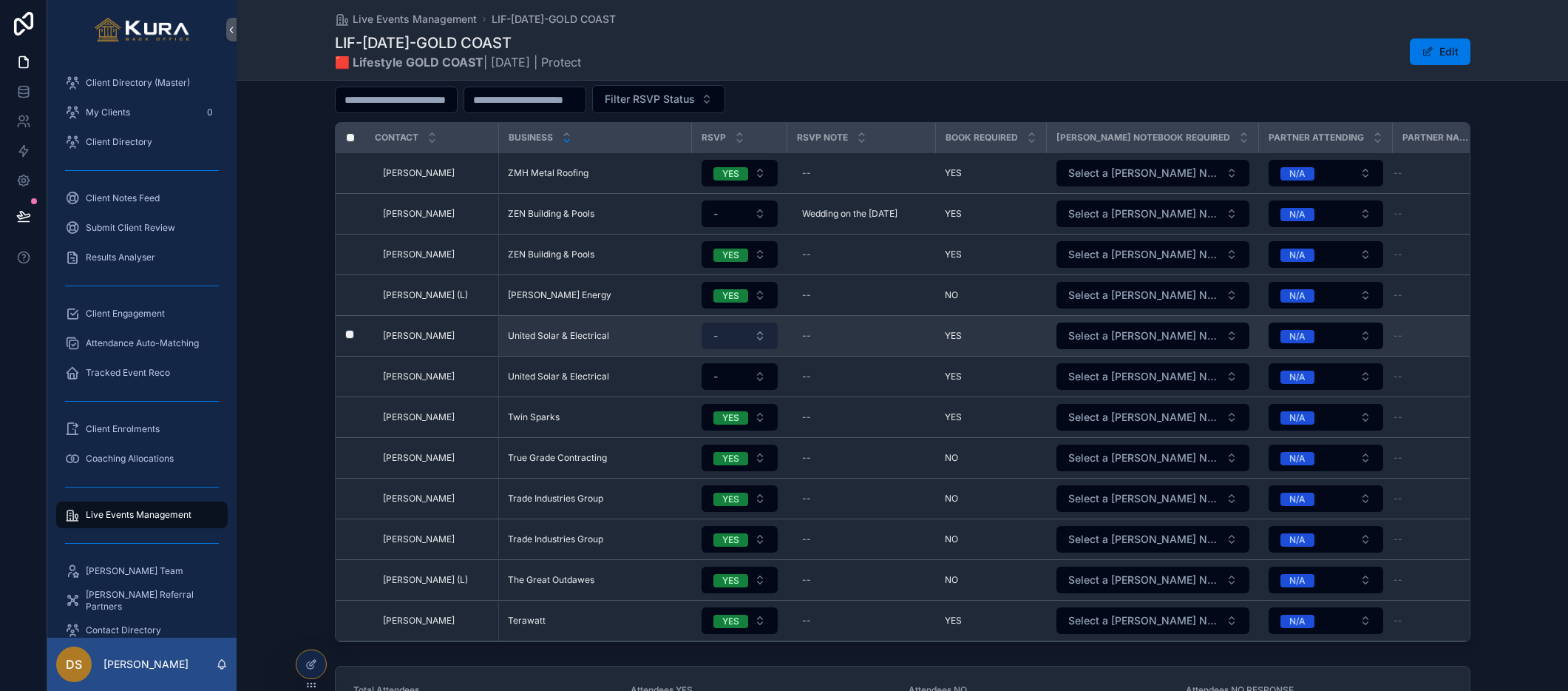
click at [753, 332] on button "-" at bounding box center [739, 336] width 76 height 27
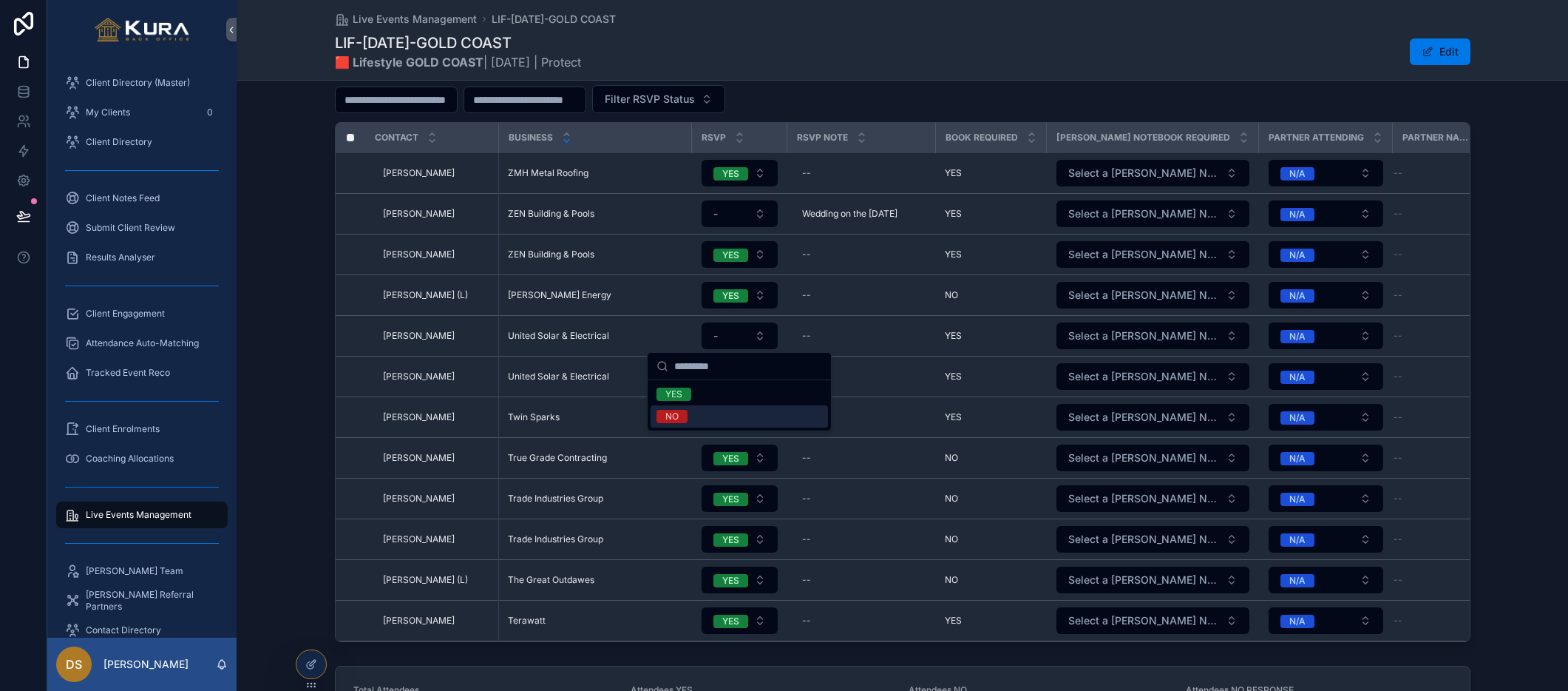
click at [714, 416] on div "NO" at bounding box center [738, 416] width 177 height 22
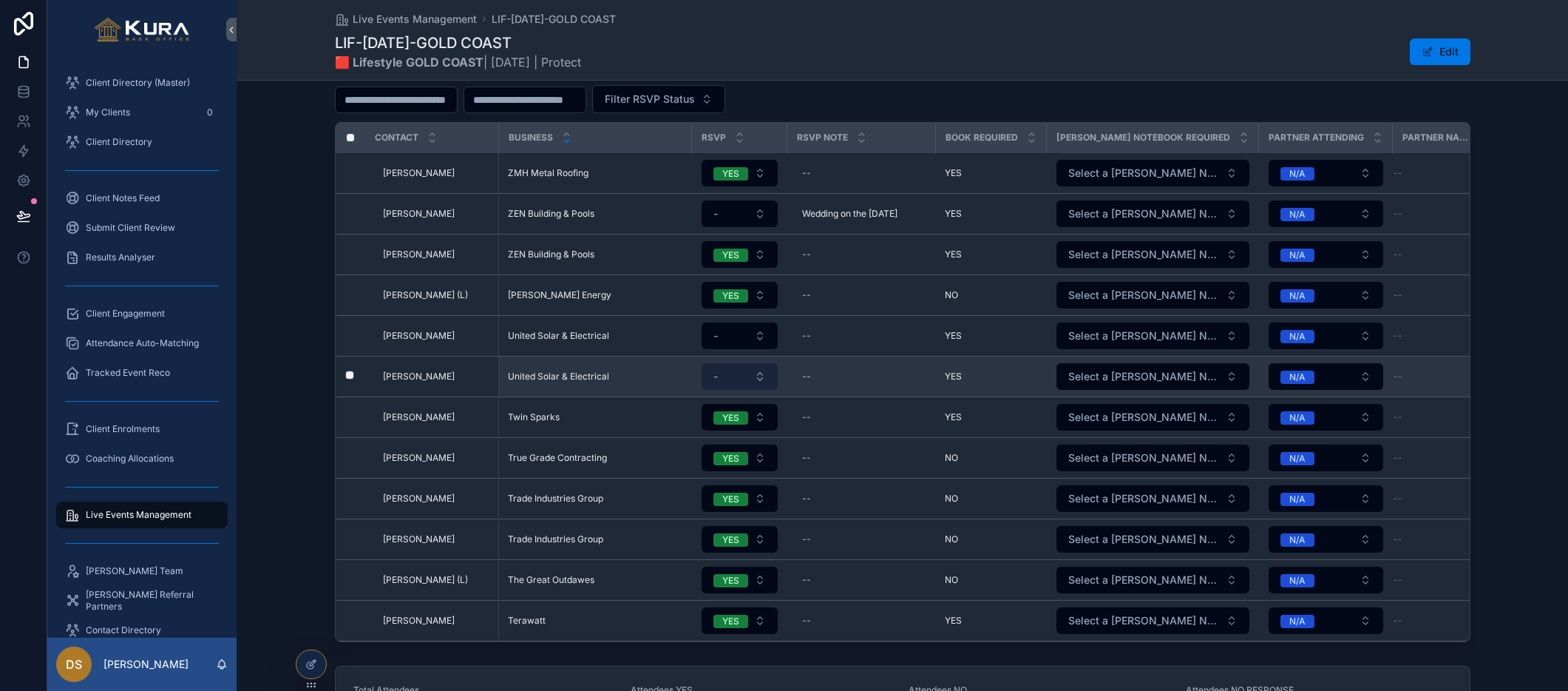
click at [761, 370] on button "-" at bounding box center [739, 377] width 76 height 27
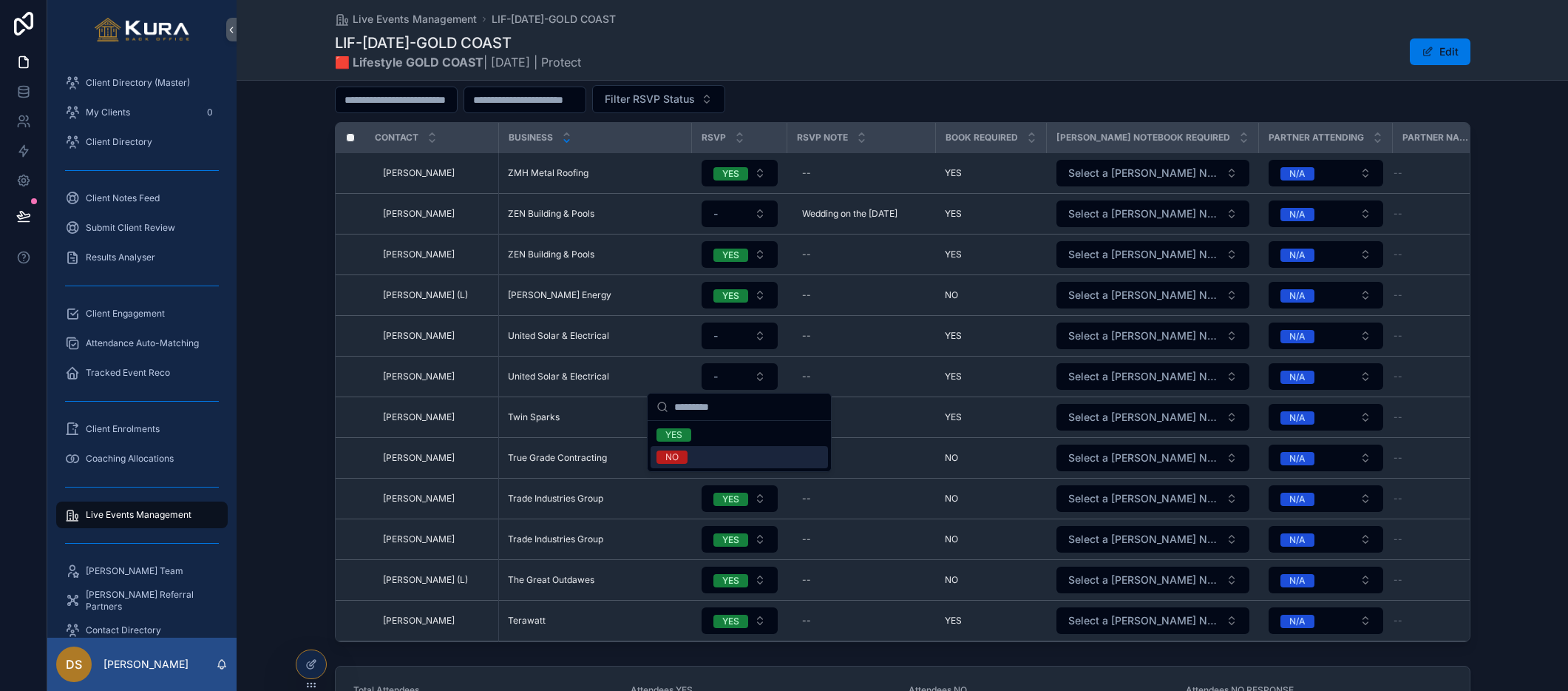
click at [730, 452] on div "NO" at bounding box center [738, 456] width 177 height 22
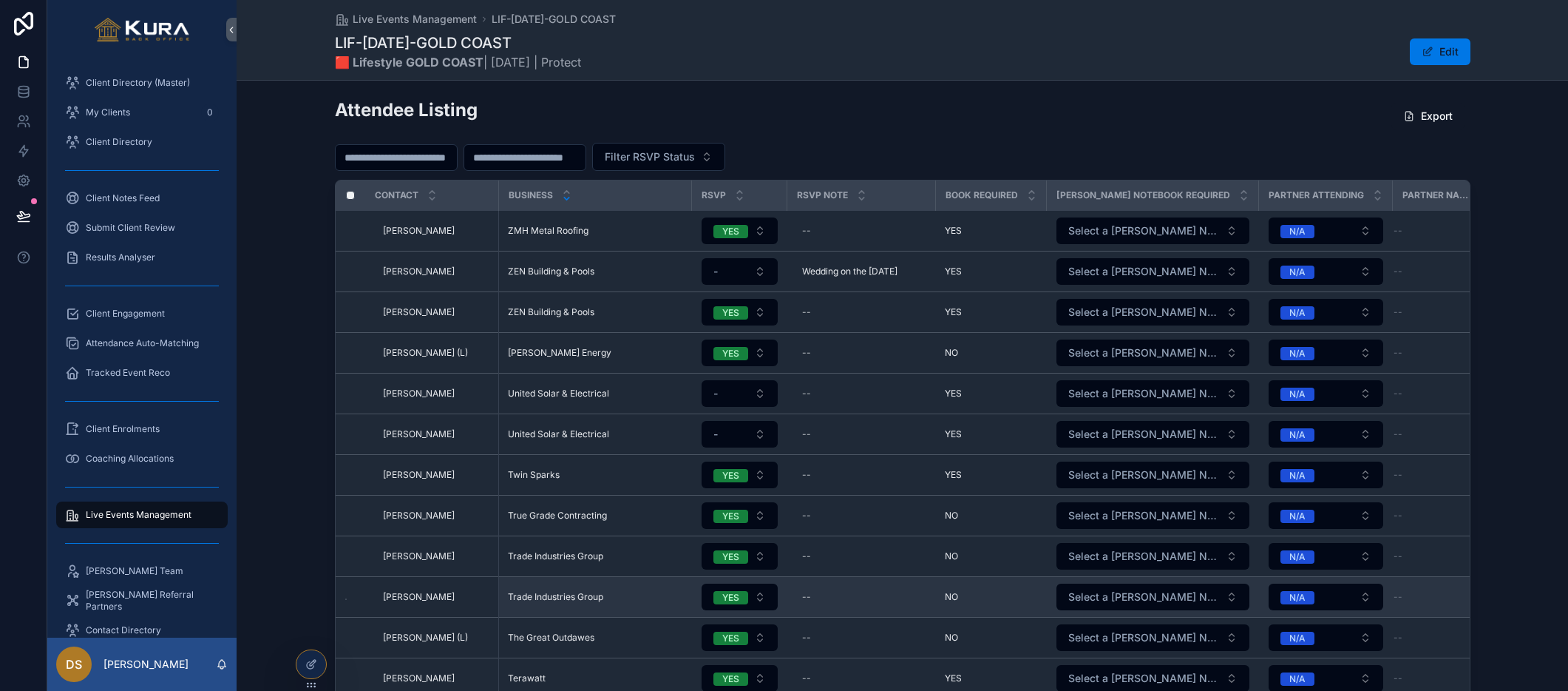
scroll to position [383, 0]
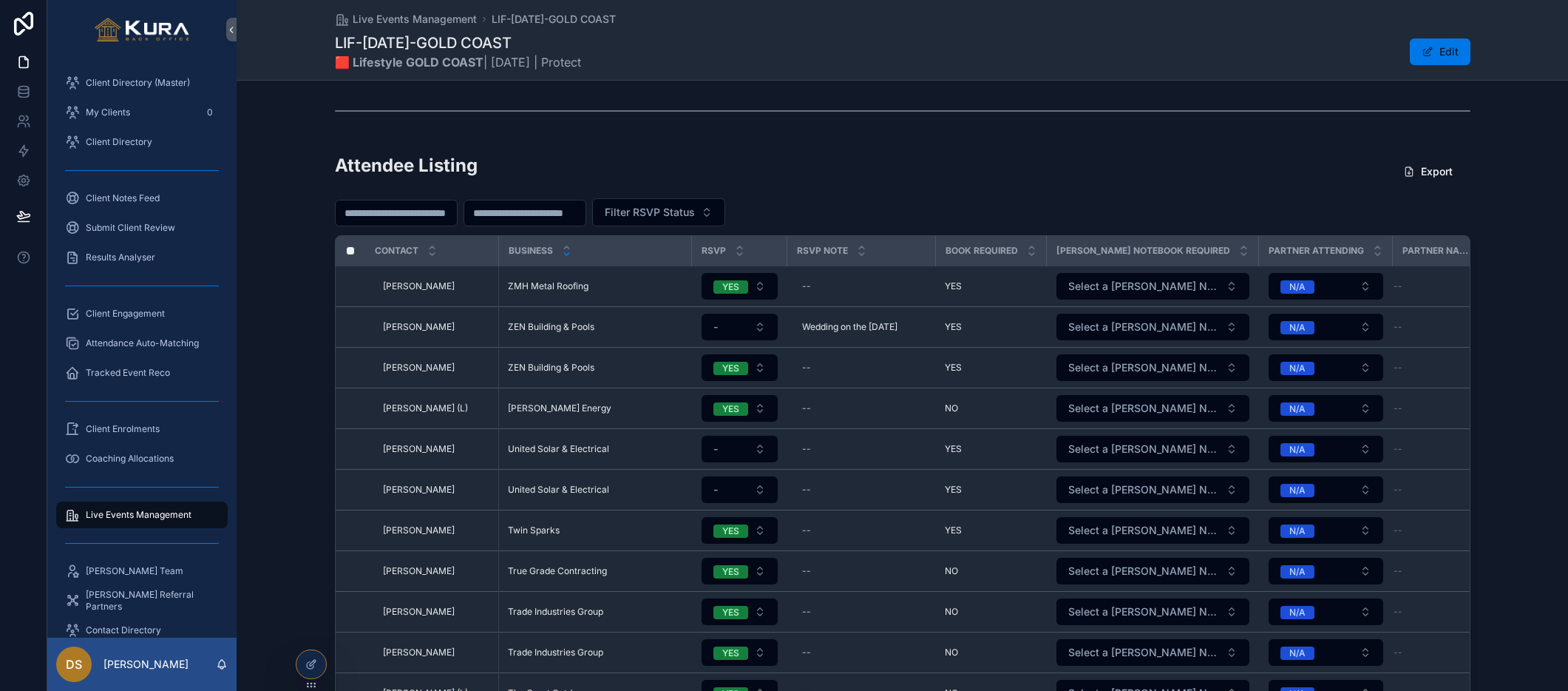
scroll to position [371, 0]
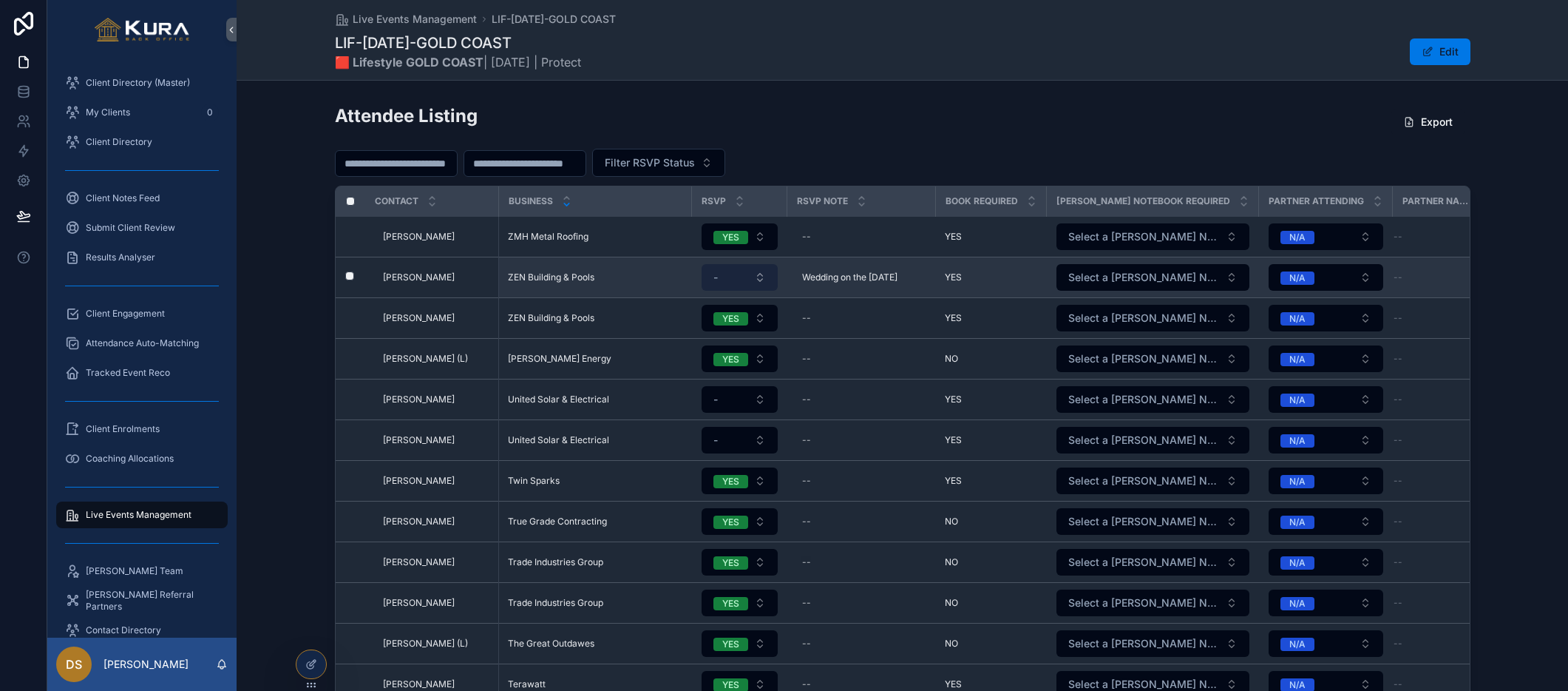
click at [759, 275] on button "-" at bounding box center [739, 277] width 76 height 27
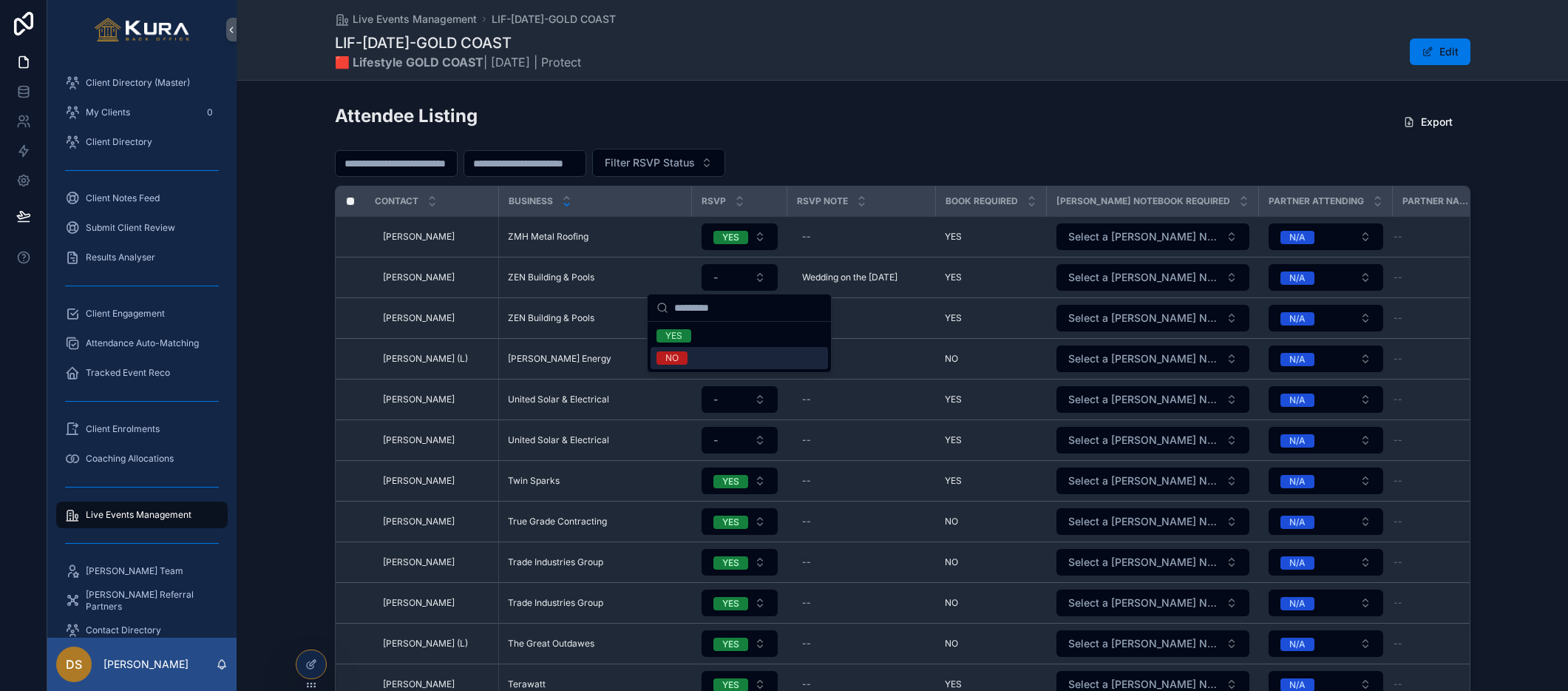
click at [708, 352] on div "NO" at bounding box center [738, 357] width 177 height 22
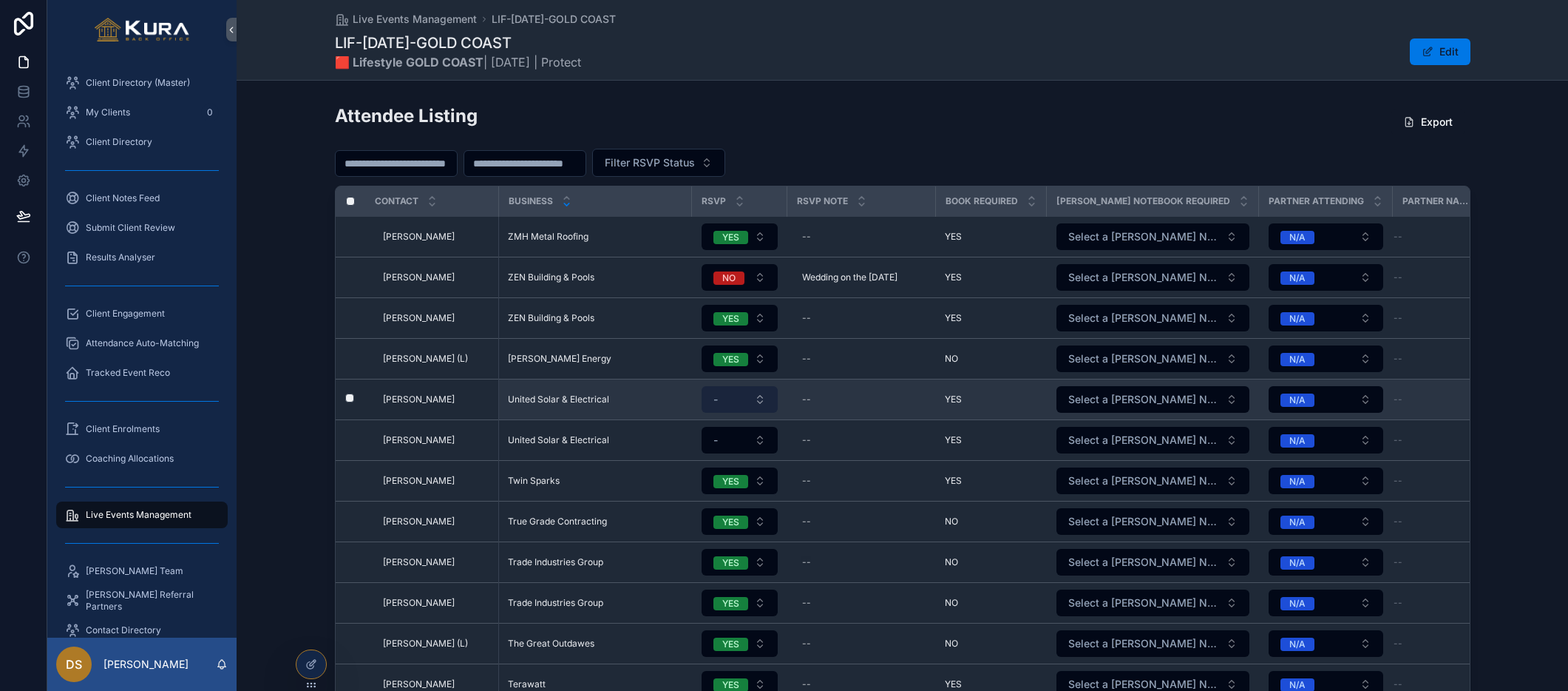
click at [763, 399] on button "-" at bounding box center [739, 399] width 76 height 27
click at [759, 396] on button "-" at bounding box center [739, 399] width 76 height 27
click at [759, 395] on button "-" at bounding box center [739, 399] width 76 height 27
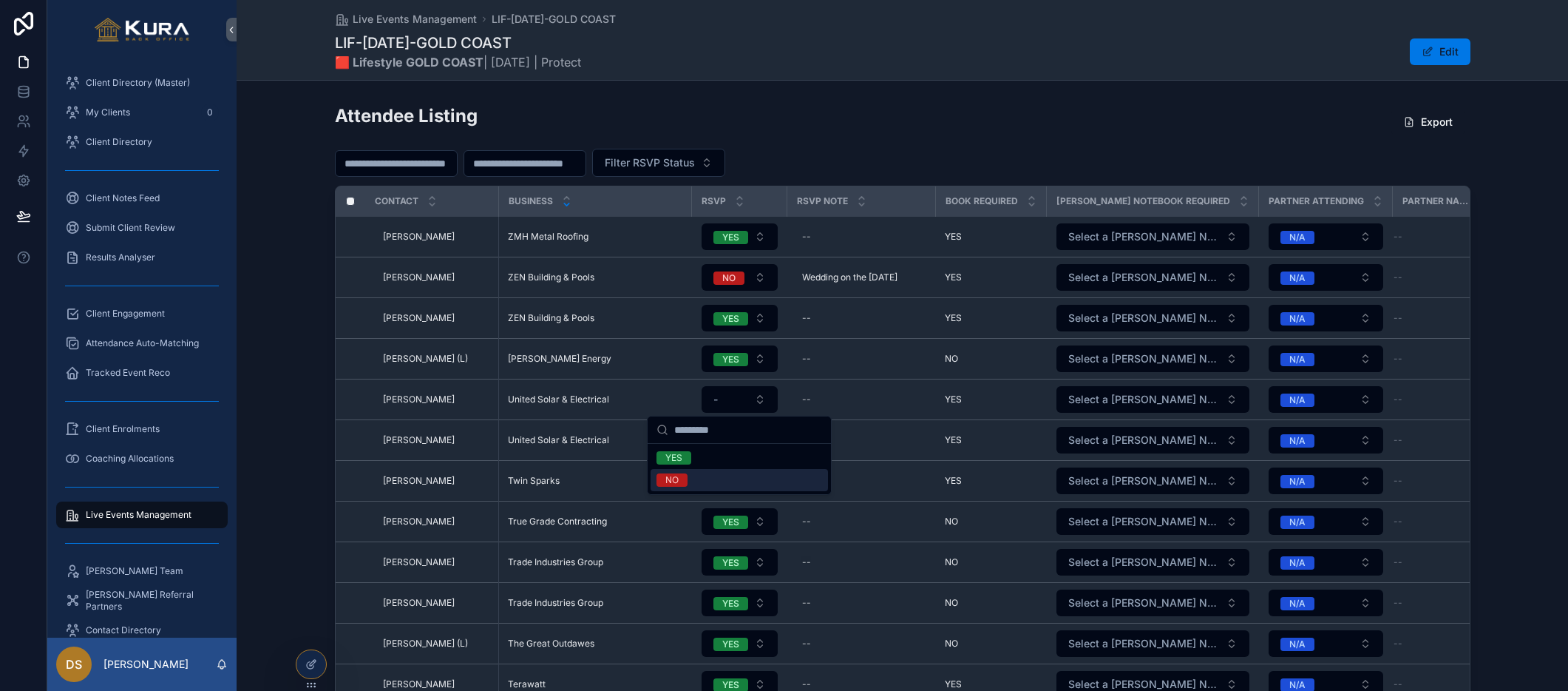
click at [756, 474] on div "NO" at bounding box center [738, 479] width 177 height 22
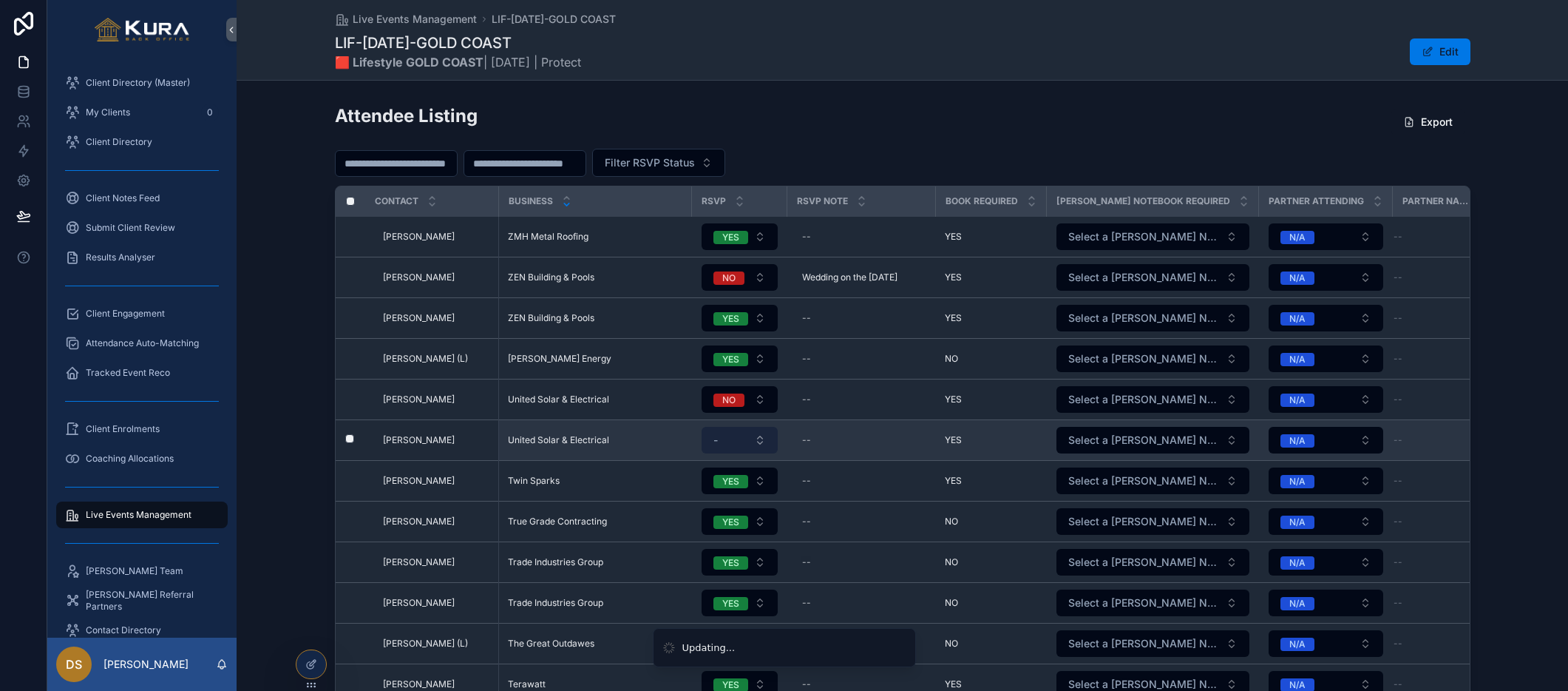
click at [759, 438] on button "-" at bounding box center [739, 440] width 76 height 27
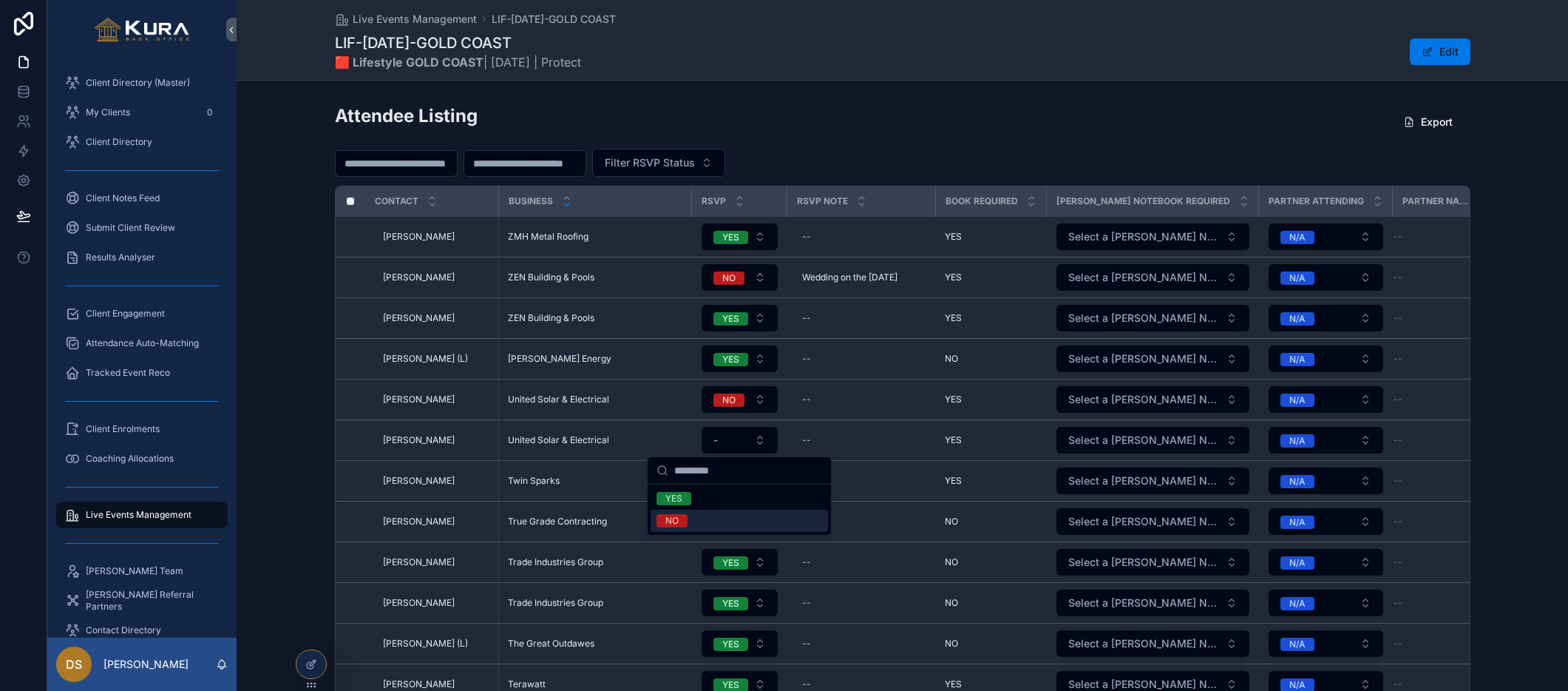
click at [756, 512] on div "NO" at bounding box center [738, 520] width 177 height 22
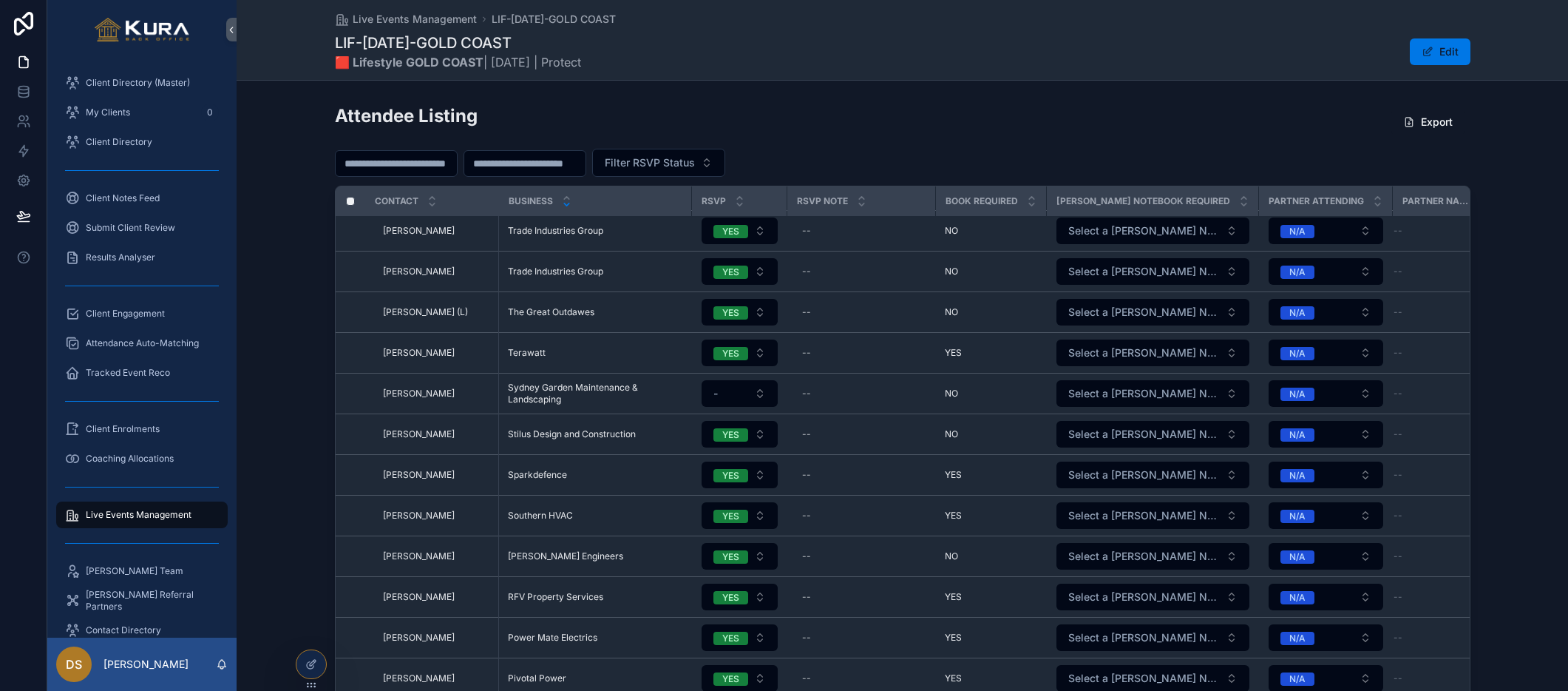
scroll to position [275, 0]
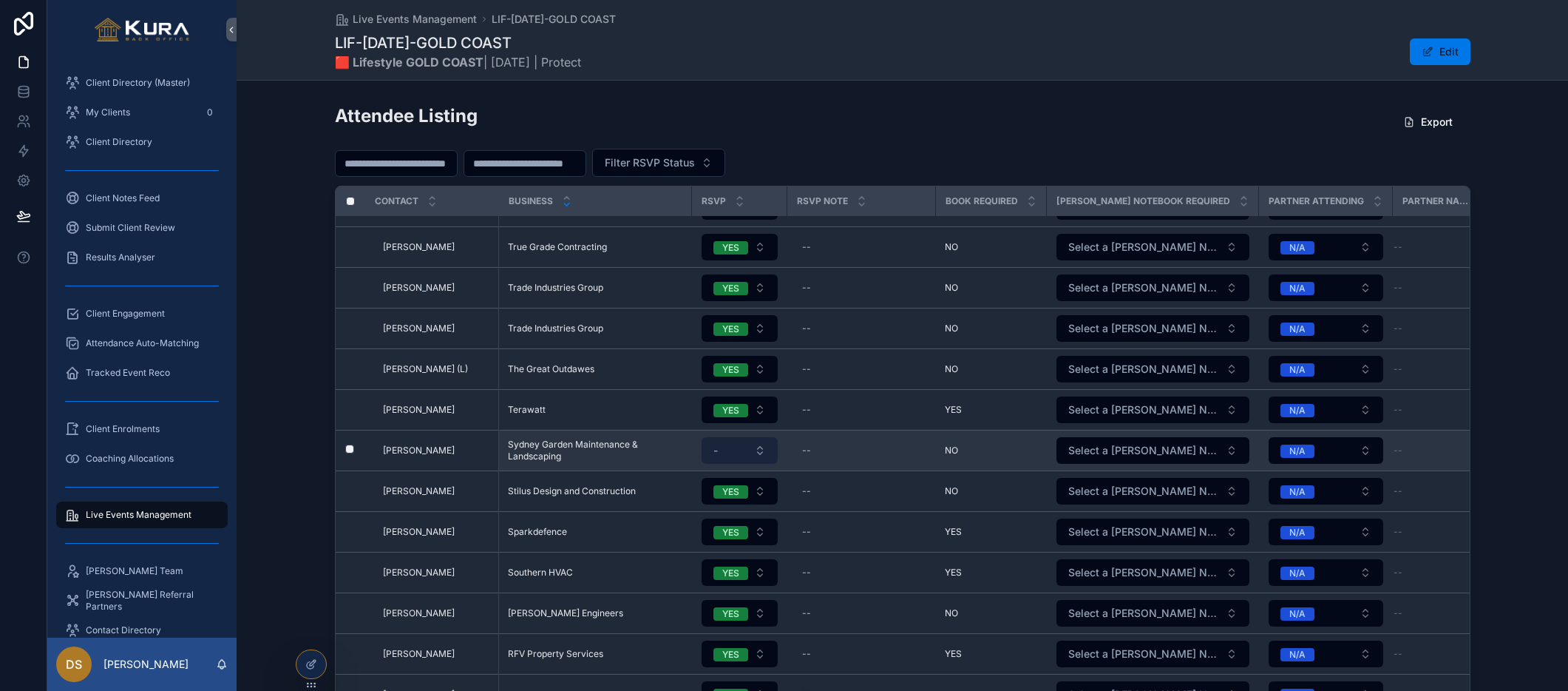
click at [762, 444] on button "-" at bounding box center [739, 451] width 76 height 27
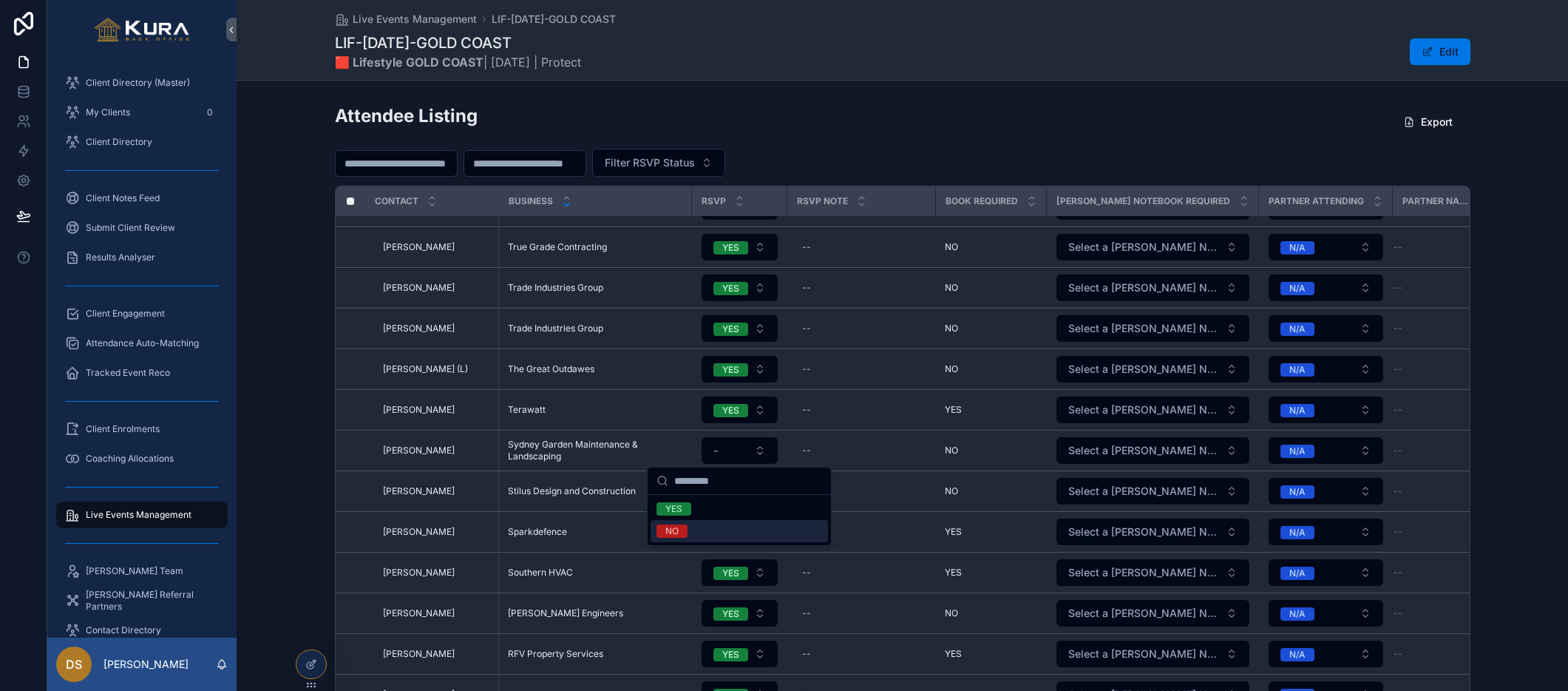
click at [744, 528] on div "NO" at bounding box center [738, 530] width 177 height 22
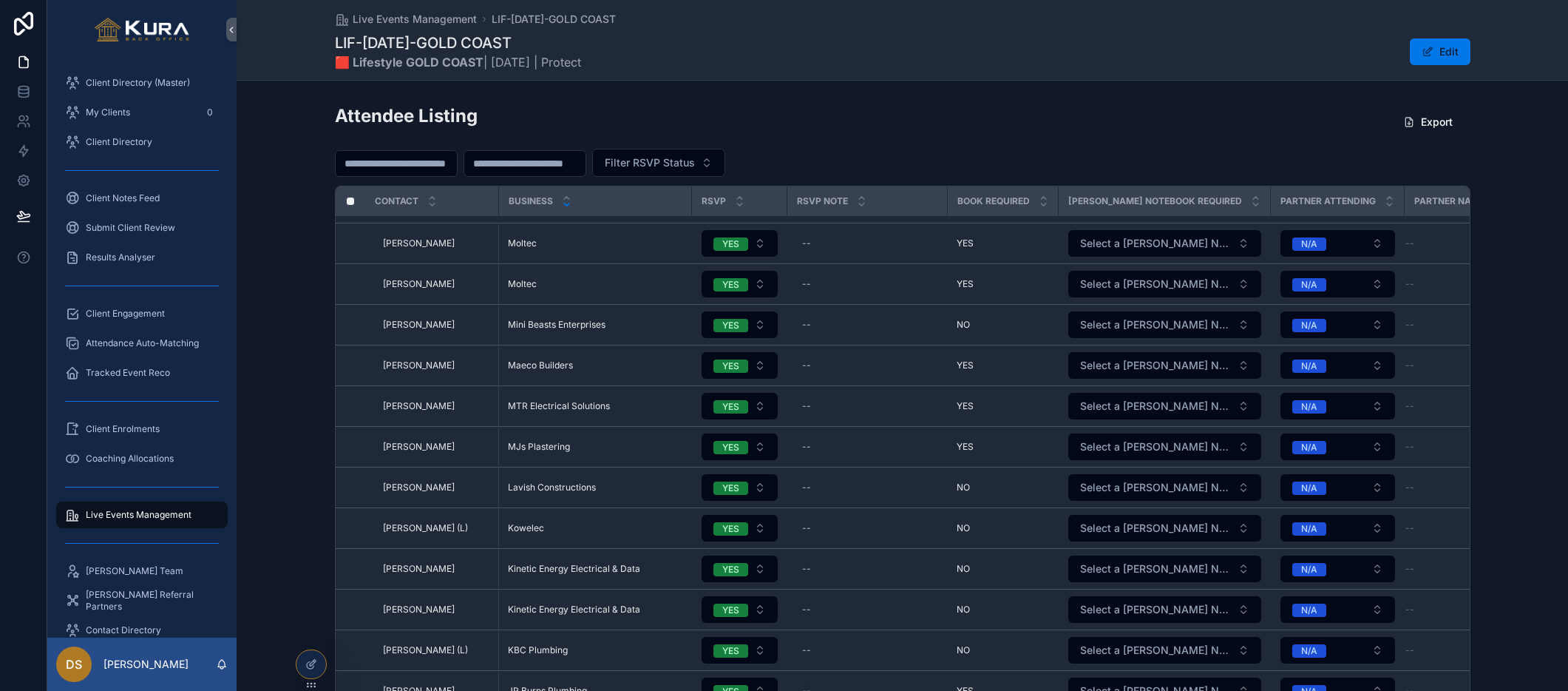
scroll to position [1329, 0]
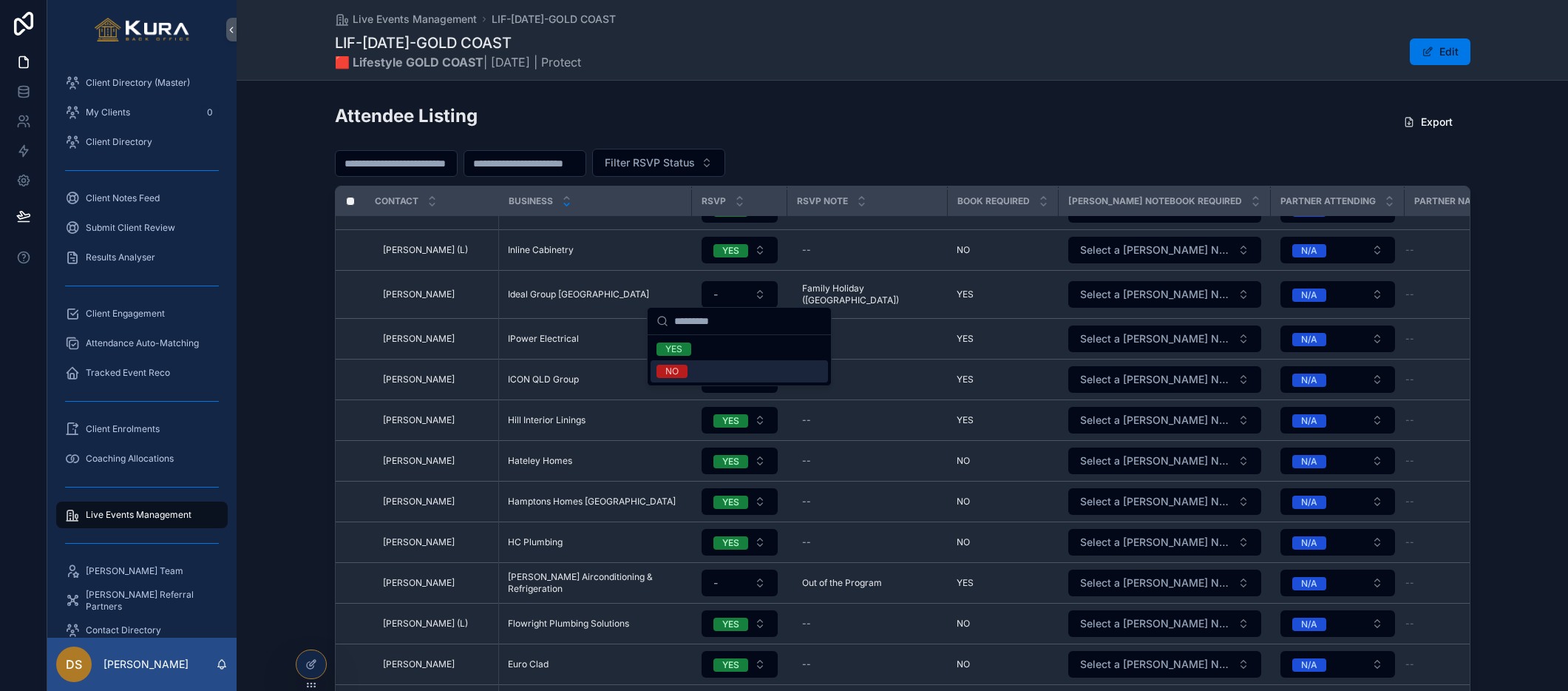
click at [736, 372] on div "NO" at bounding box center [738, 370] width 177 height 22
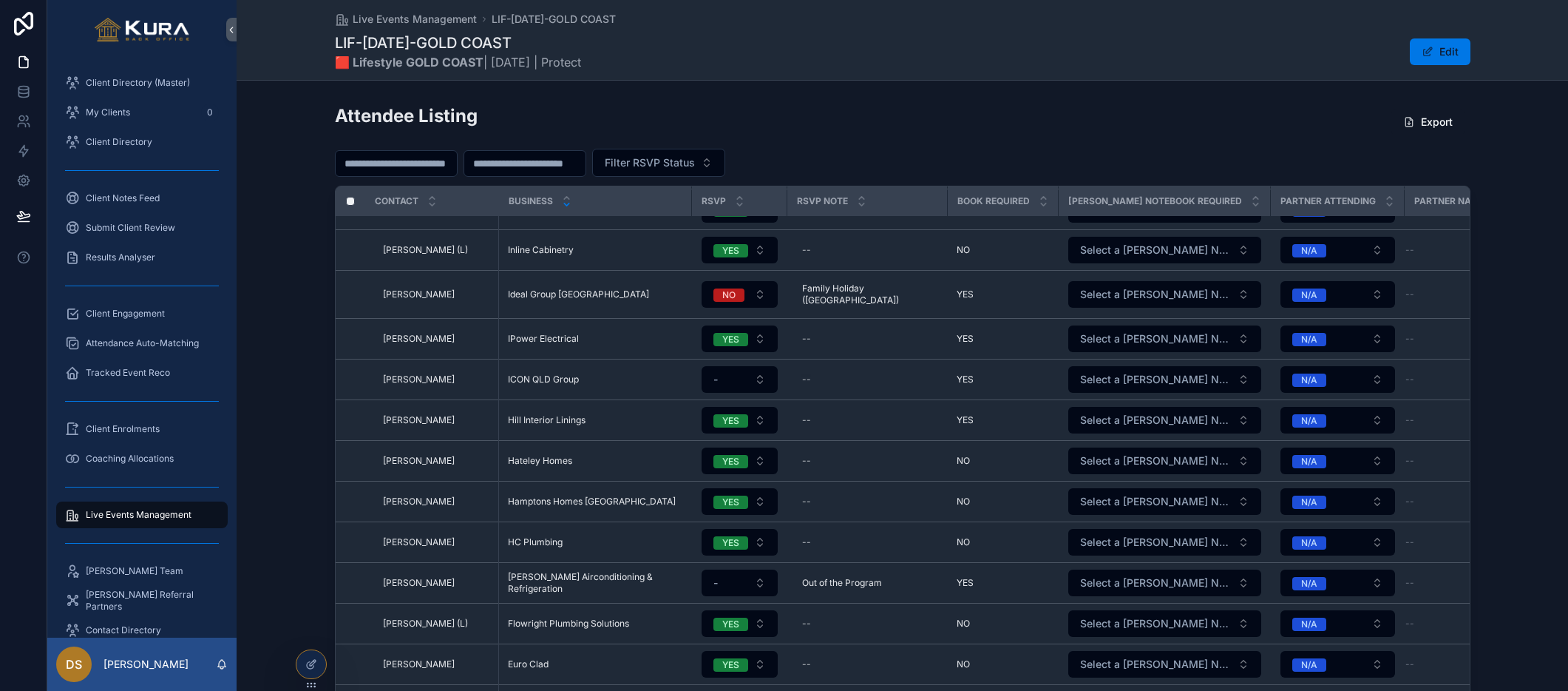
click at [749, 372] on button "-" at bounding box center [739, 380] width 76 height 27
click at [751, 444] on div "NO" at bounding box center [738, 452] width 177 height 22
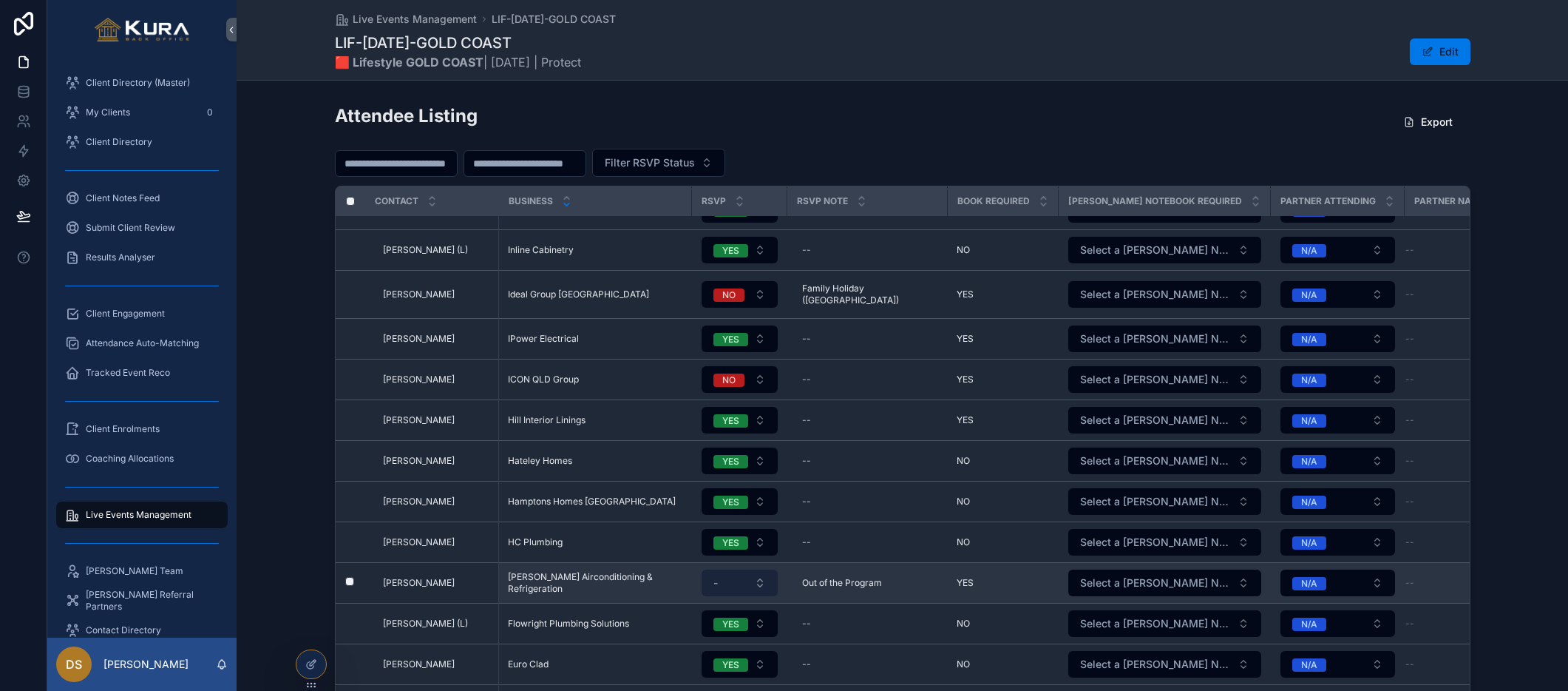
click at [762, 570] on button "-" at bounding box center [739, 583] width 76 height 27
click at [762, 573] on button "-" at bounding box center [739, 583] width 76 height 27
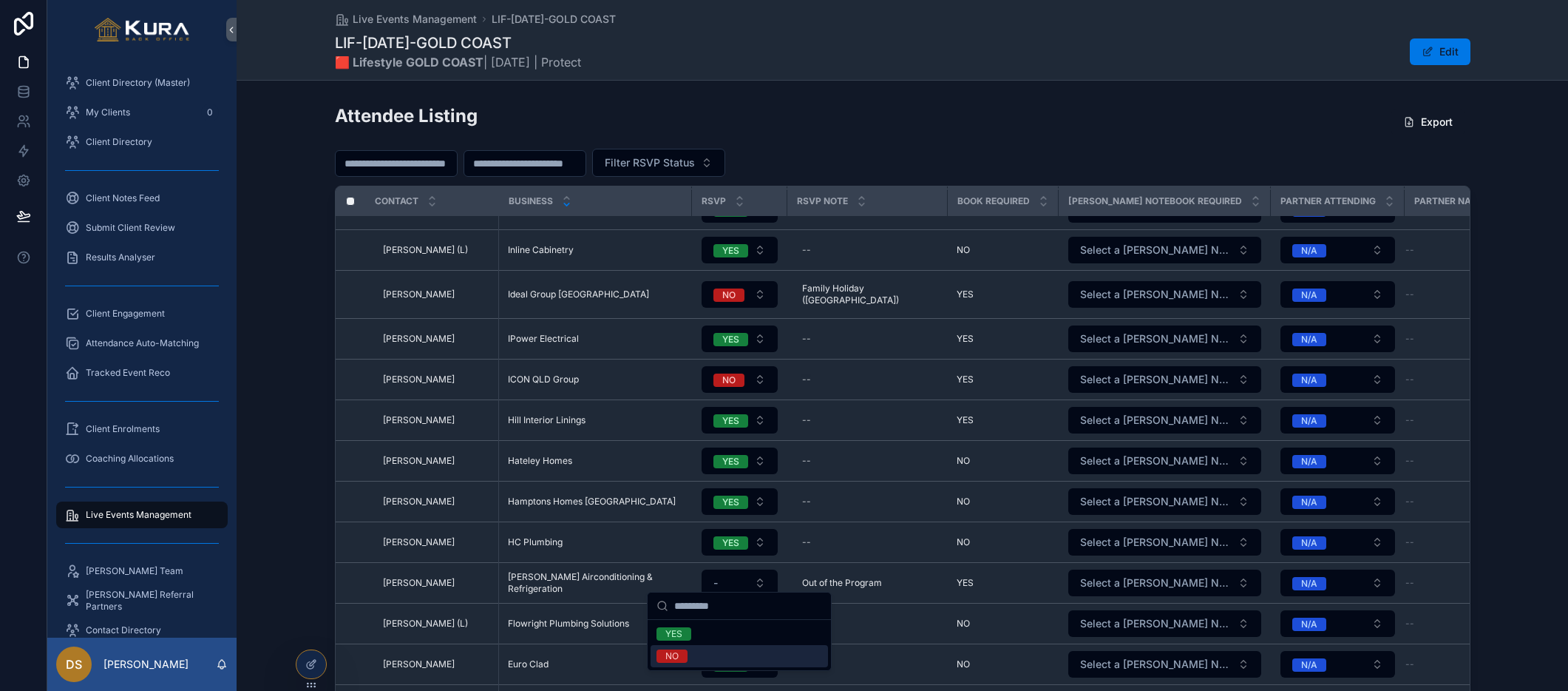
click at [766, 654] on div "NO" at bounding box center [738, 655] width 177 height 22
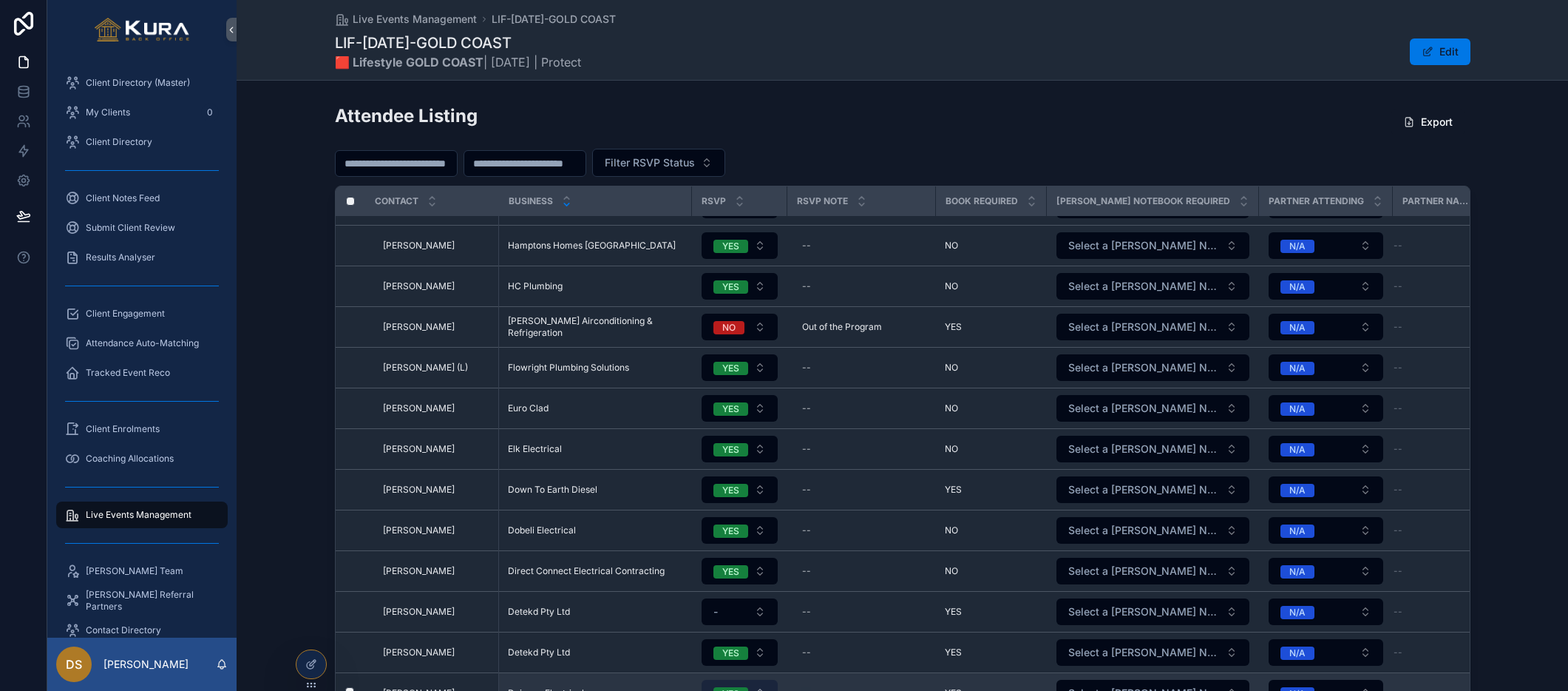
scroll to position [1858, 0]
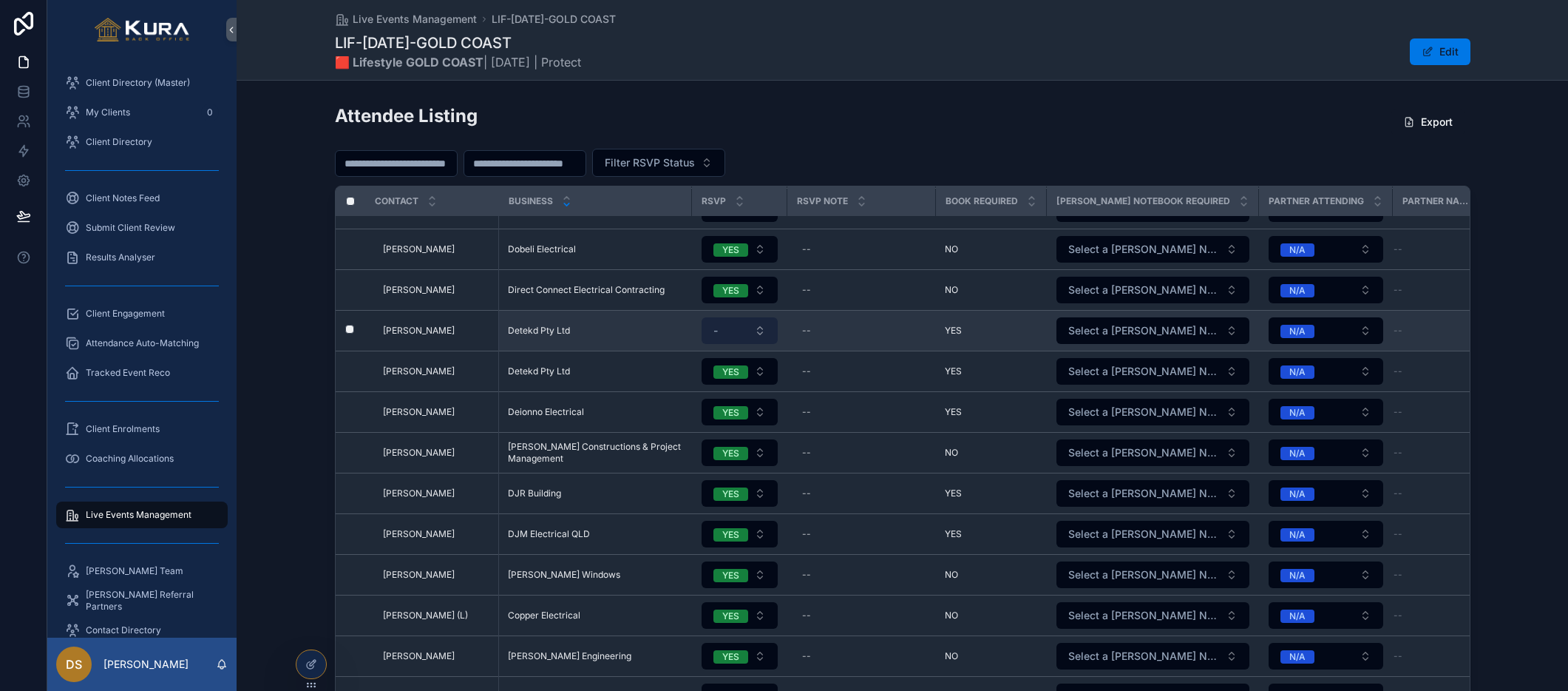
click at [763, 332] on button "-" at bounding box center [739, 330] width 76 height 27
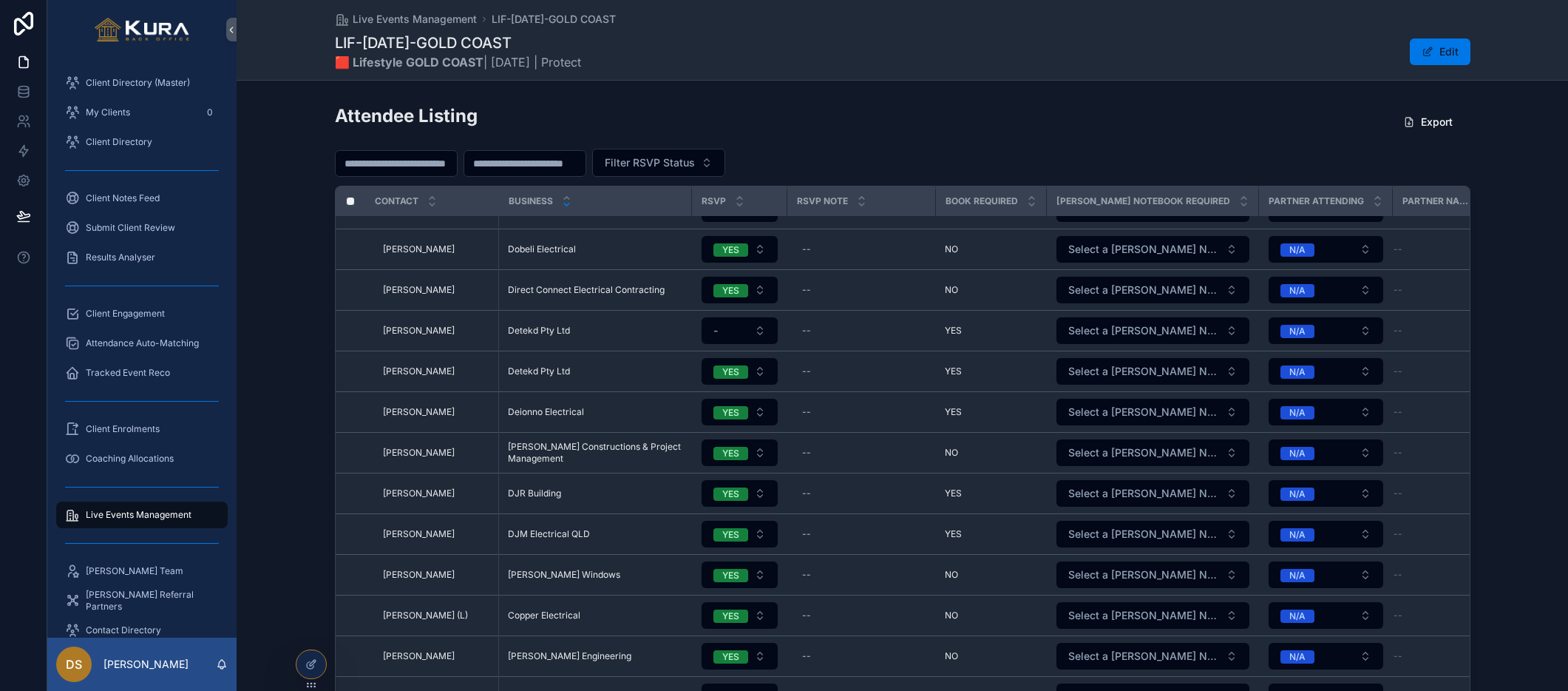
click at [759, 419] on button "YES" at bounding box center [739, 412] width 76 height 27
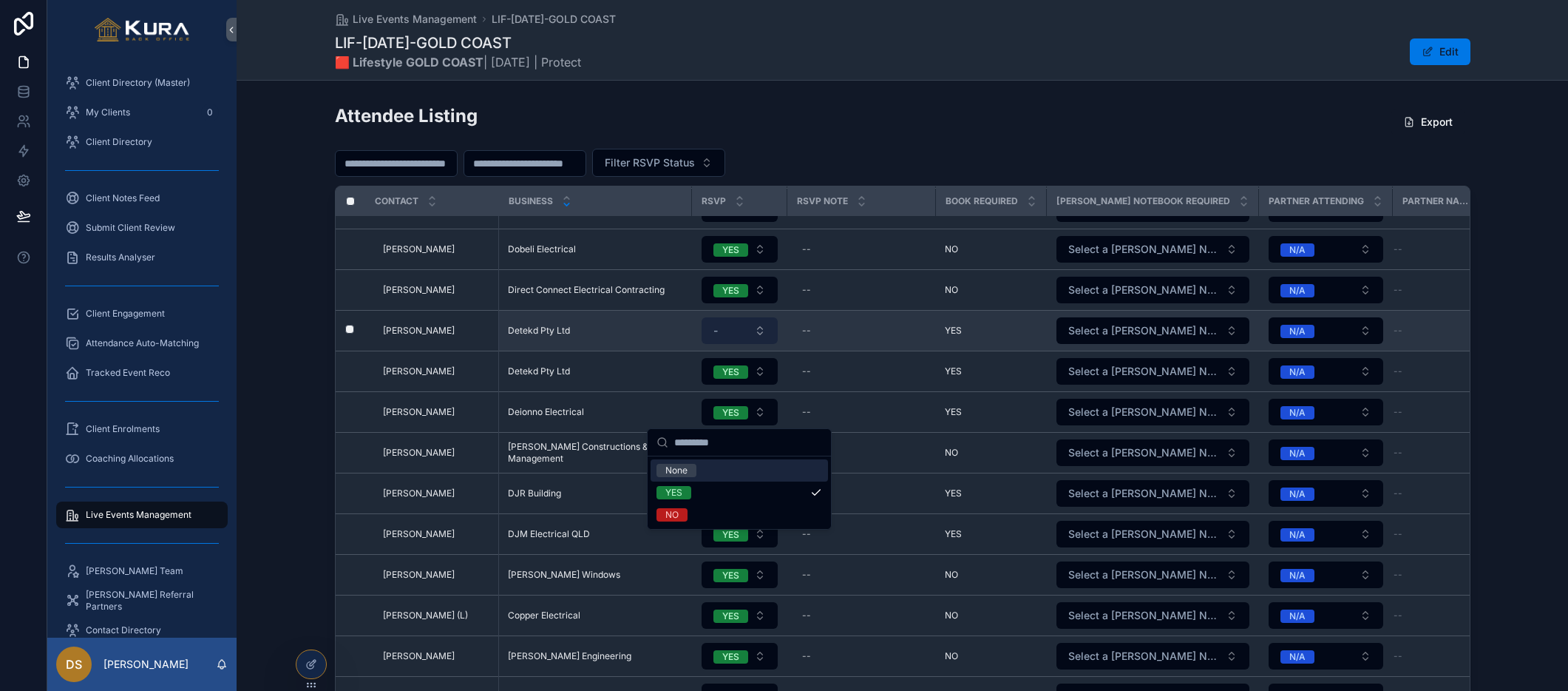
click at [752, 323] on button "-" at bounding box center [739, 330] width 76 height 27
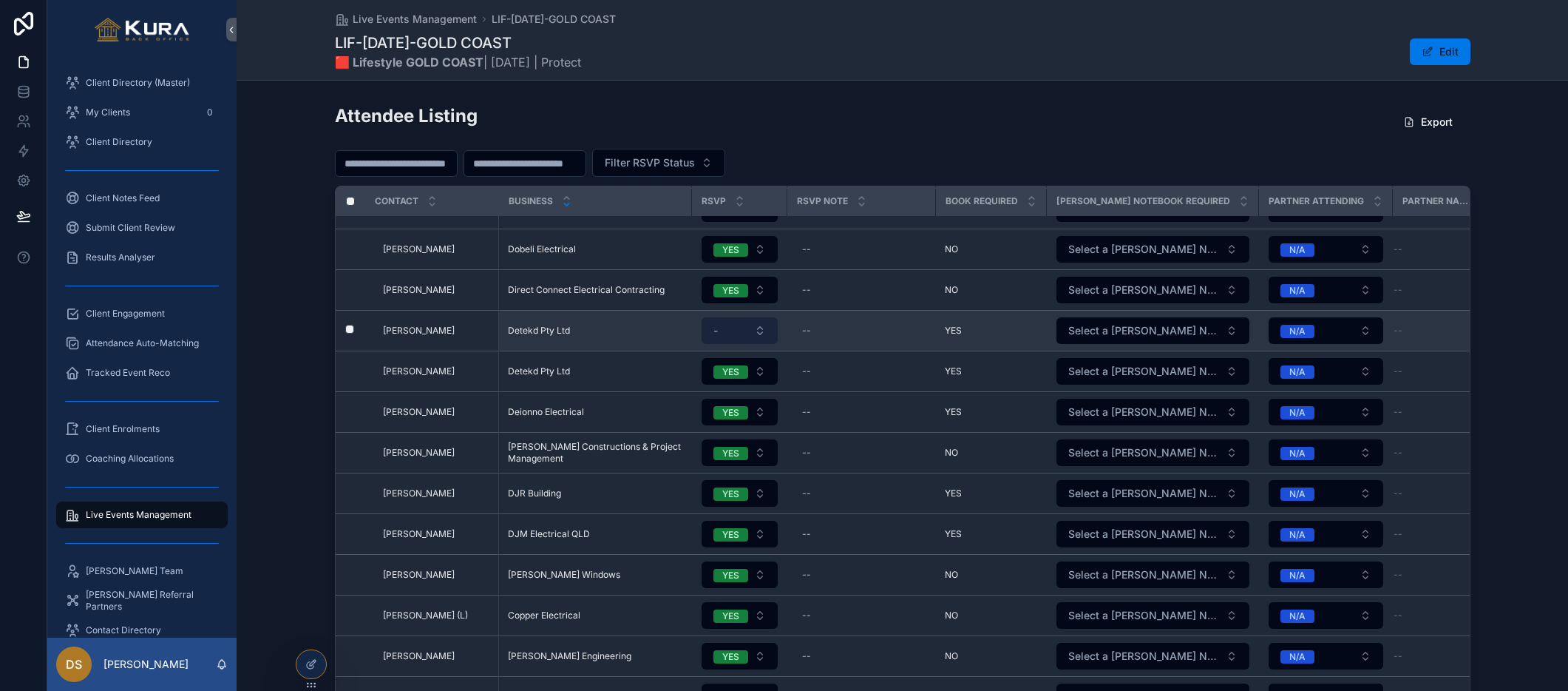
click at [755, 320] on button "-" at bounding box center [739, 330] width 76 height 27
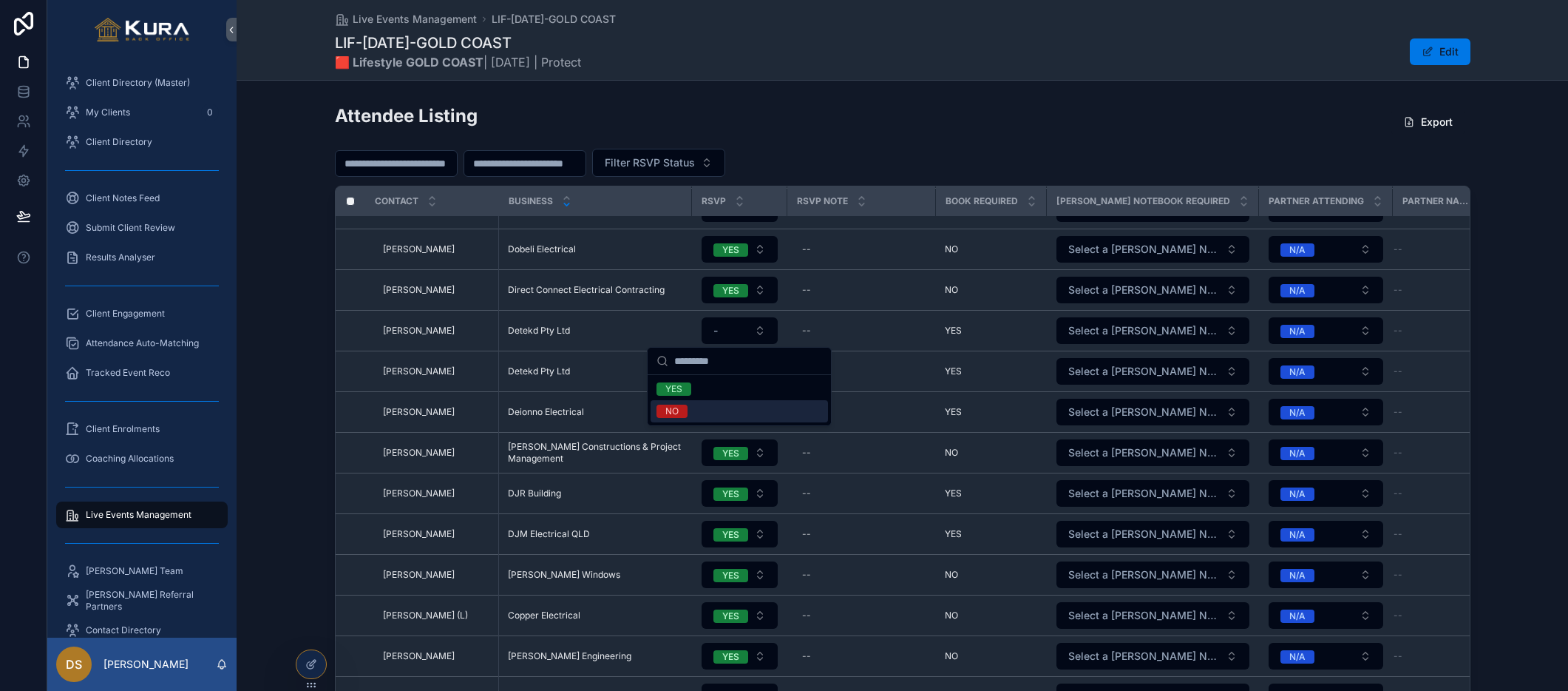
click at [752, 415] on div "NO" at bounding box center [738, 411] width 177 height 22
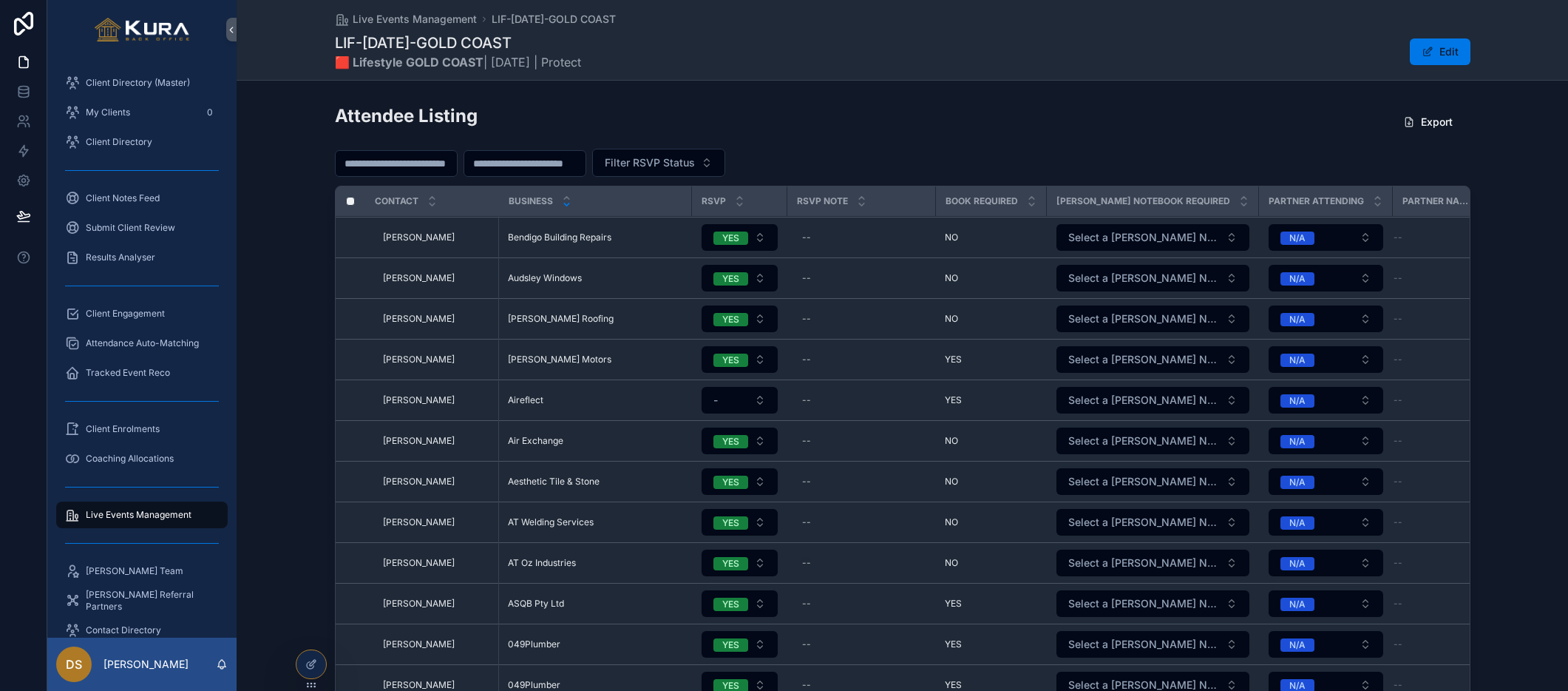
scroll to position [374, 0]
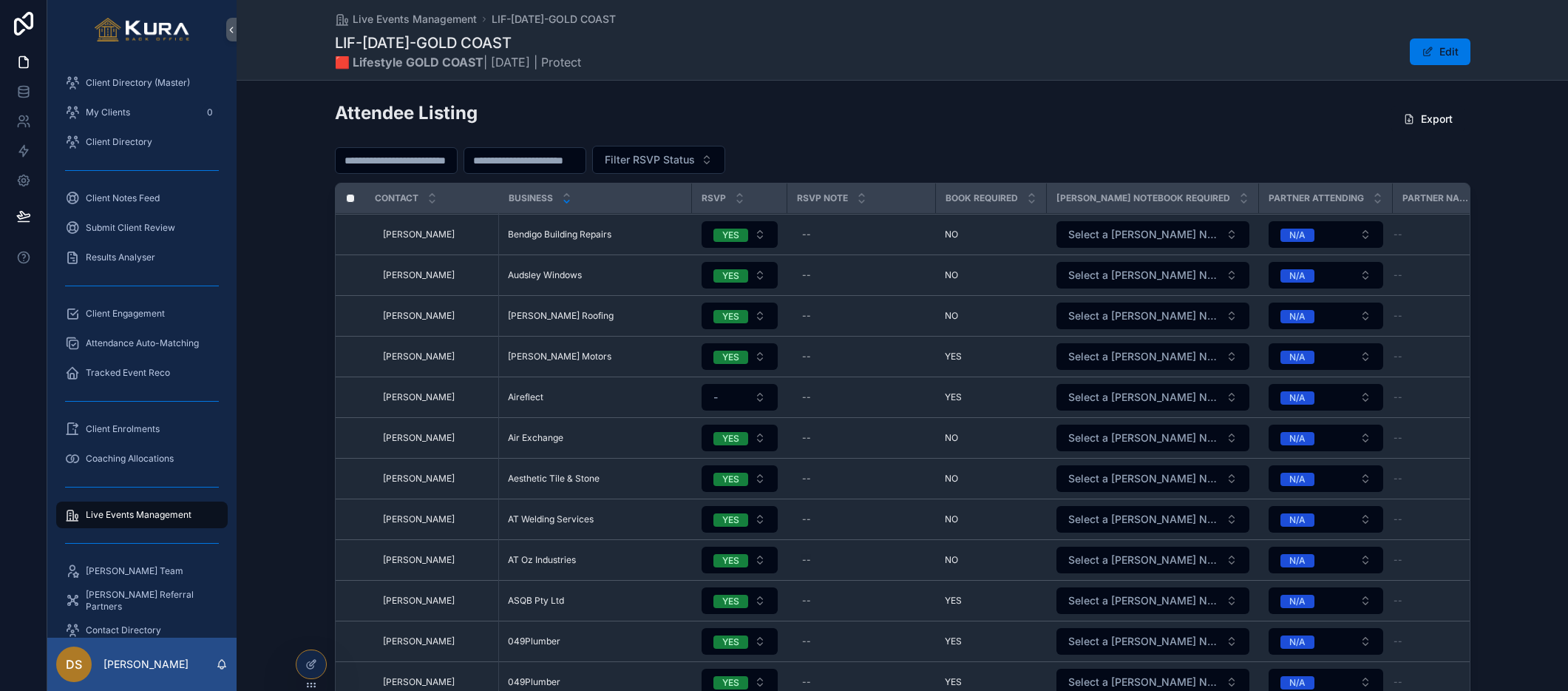
click at [764, 397] on button "-" at bounding box center [739, 397] width 76 height 27
click at [762, 481] on div "NO" at bounding box center [738, 477] width 177 height 22
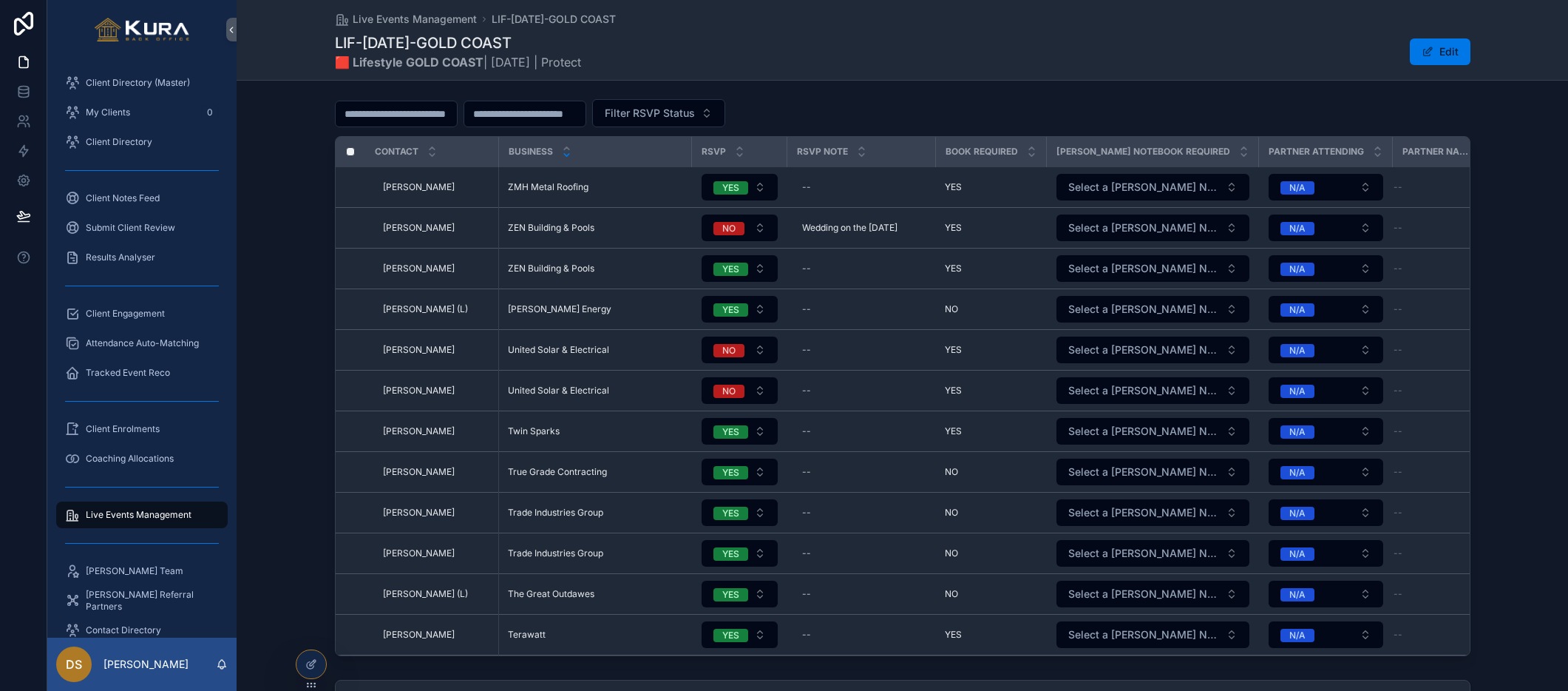
scroll to position [414, 0]
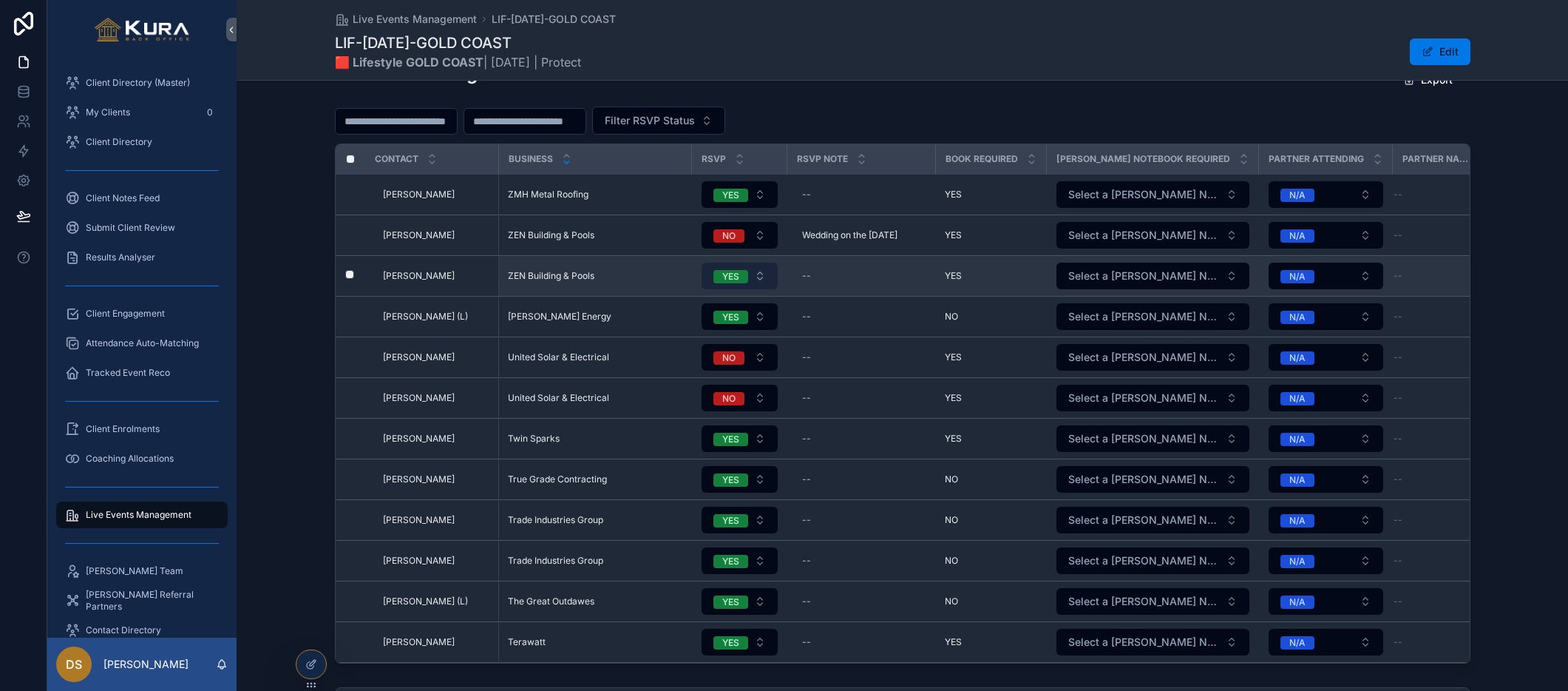
click at [762, 277] on button "YES" at bounding box center [739, 275] width 76 height 27
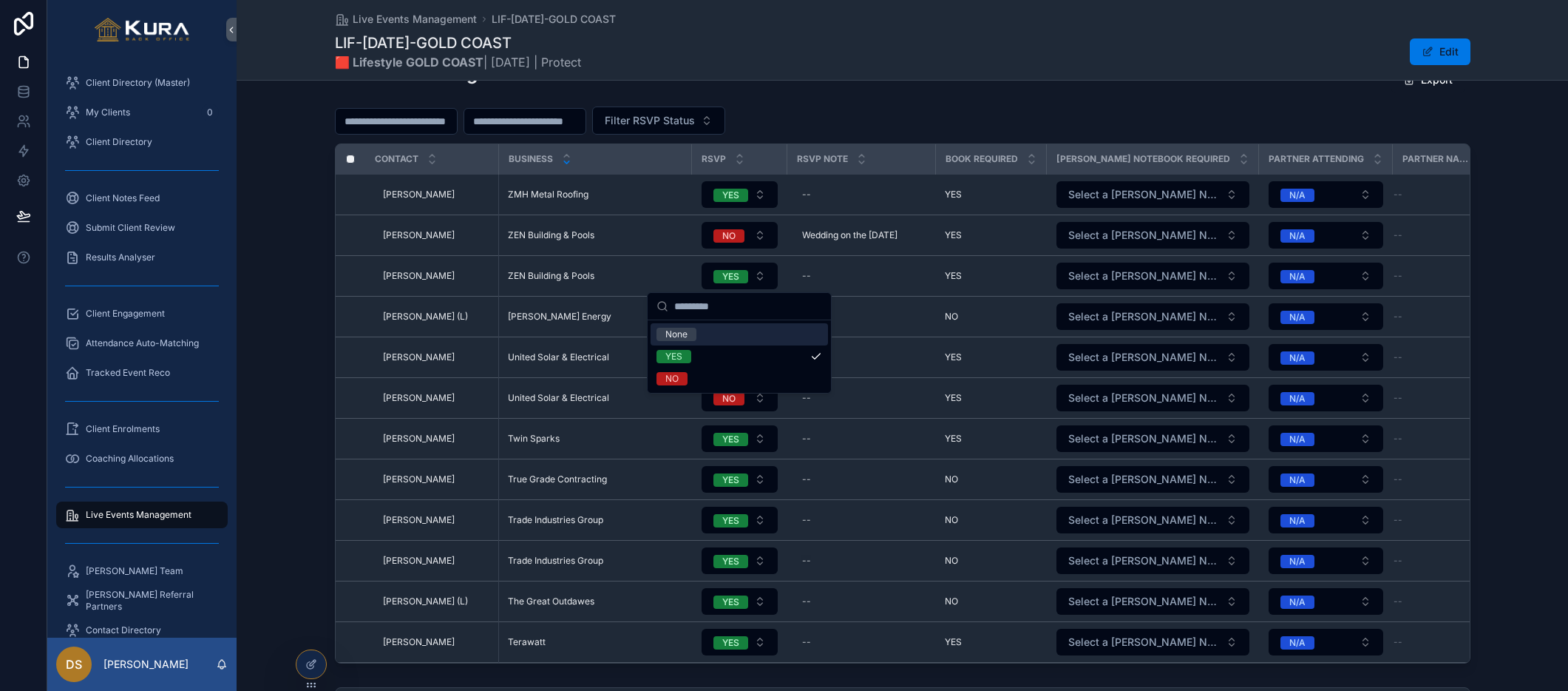
click at [737, 329] on div "None" at bounding box center [738, 333] width 177 height 22
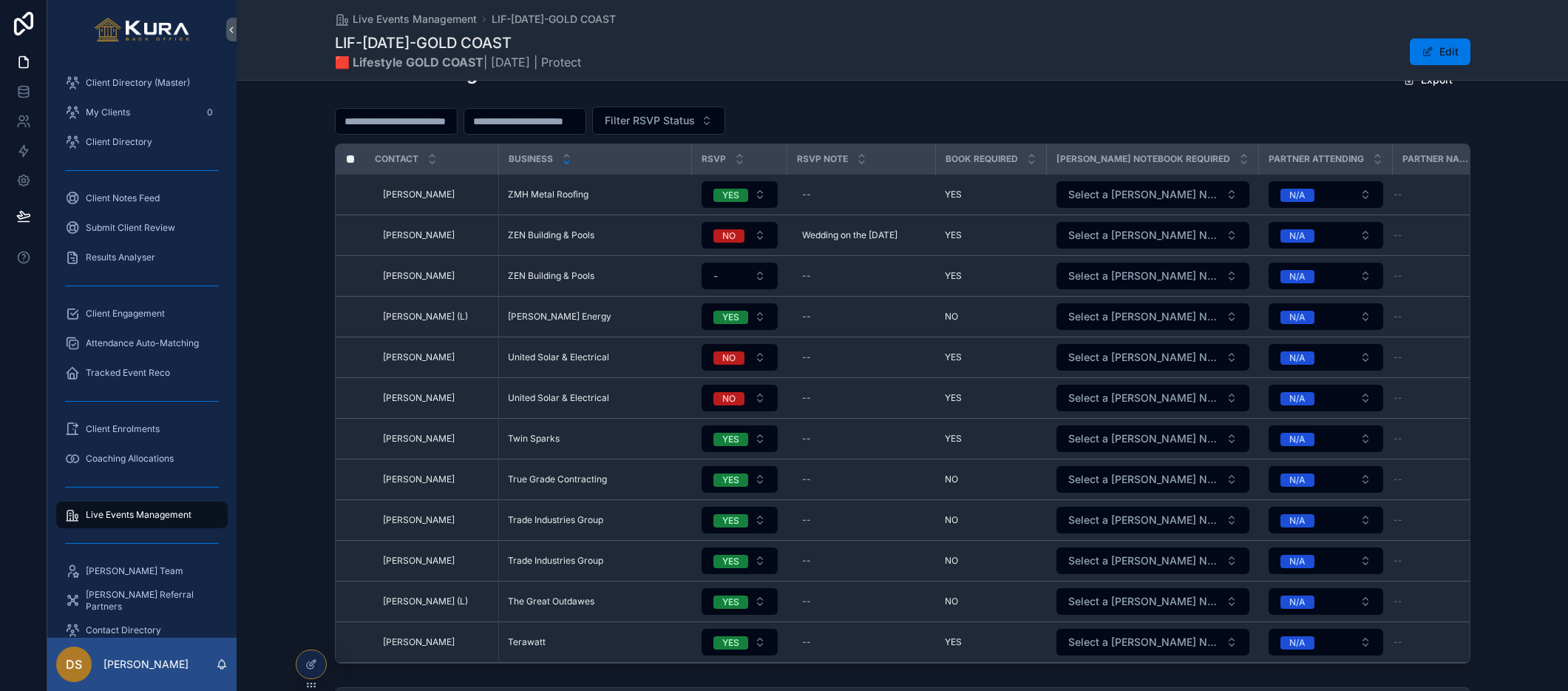
click at [275, 257] on div "Attendee Listing Export Filter RSVP Status Contact Business RSVP RSVP Note Book…" at bounding box center [902, 363] width 1331 height 613
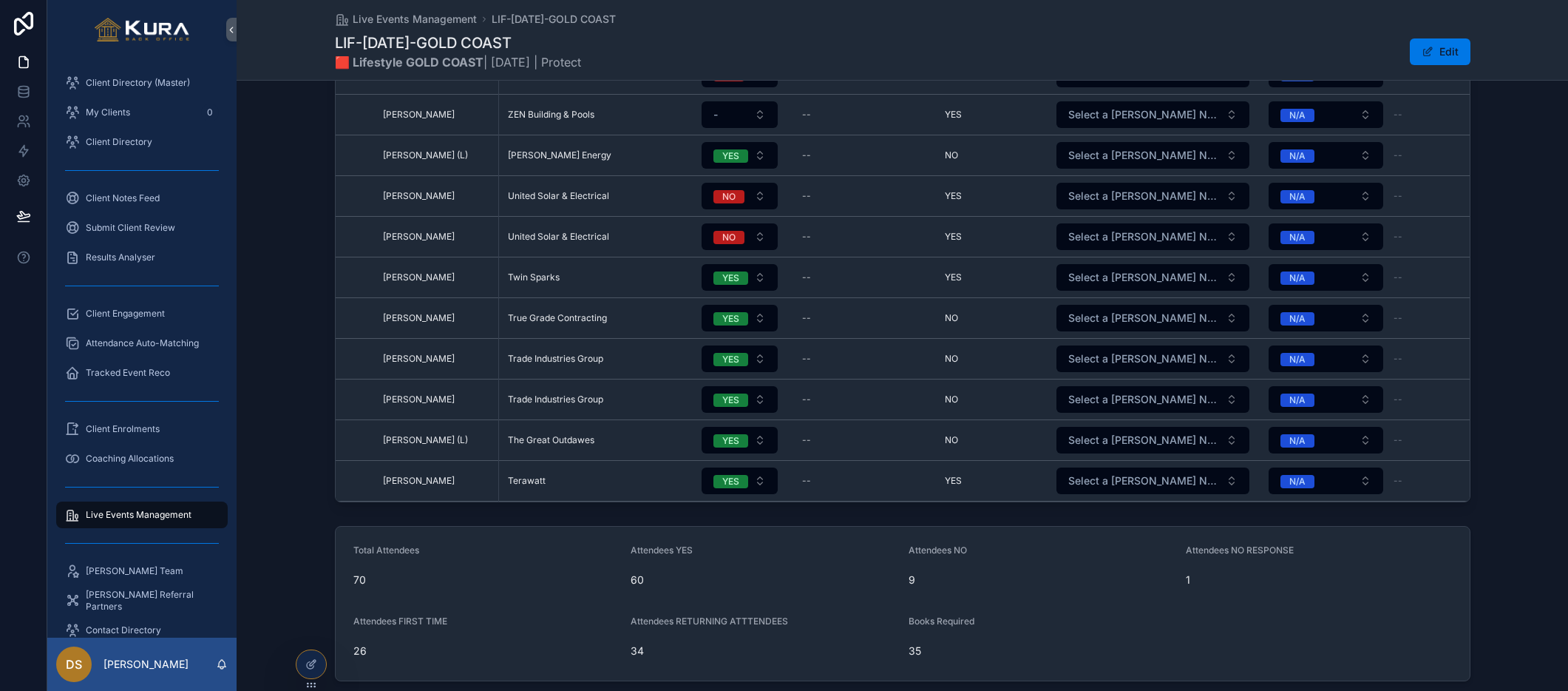
scroll to position [665, 0]
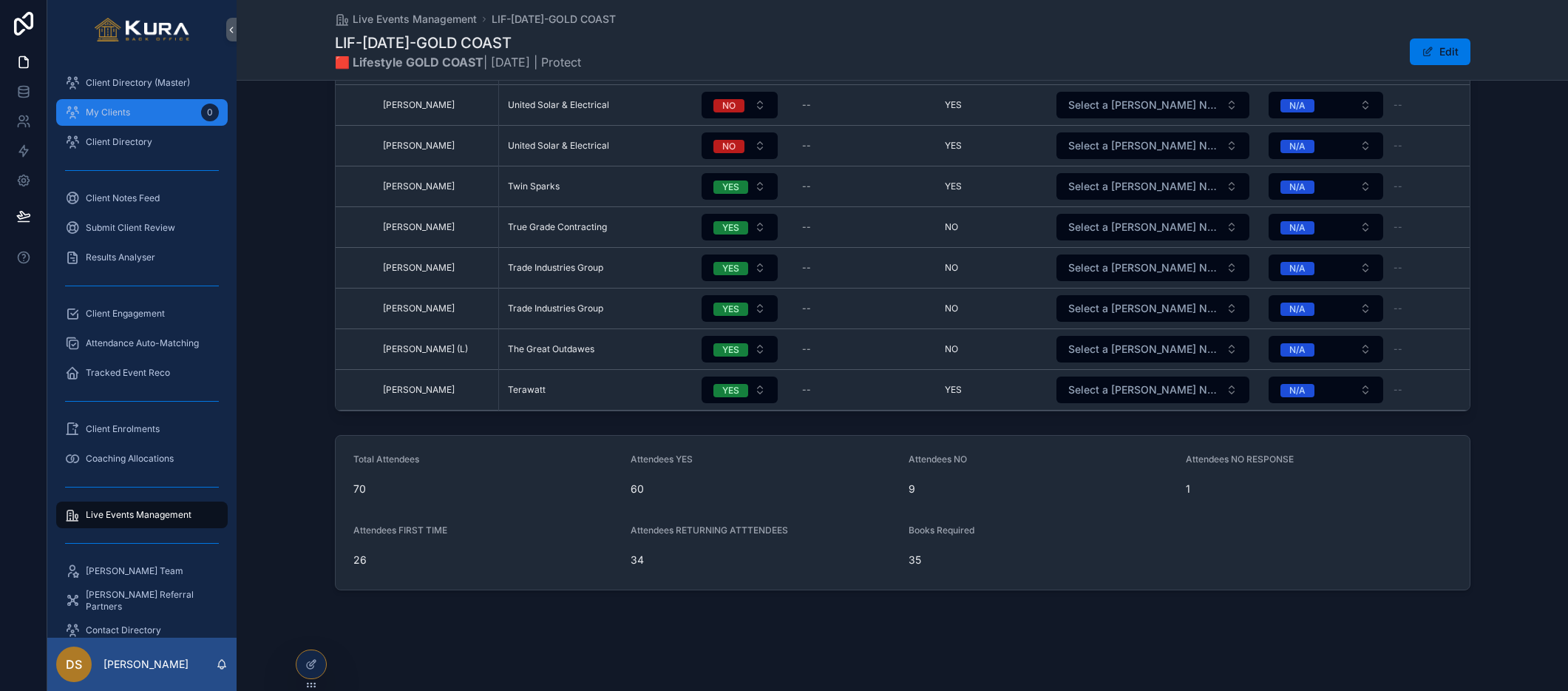
click at [111, 111] on span "My Clients" at bounding box center [108, 112] width 44 height 11
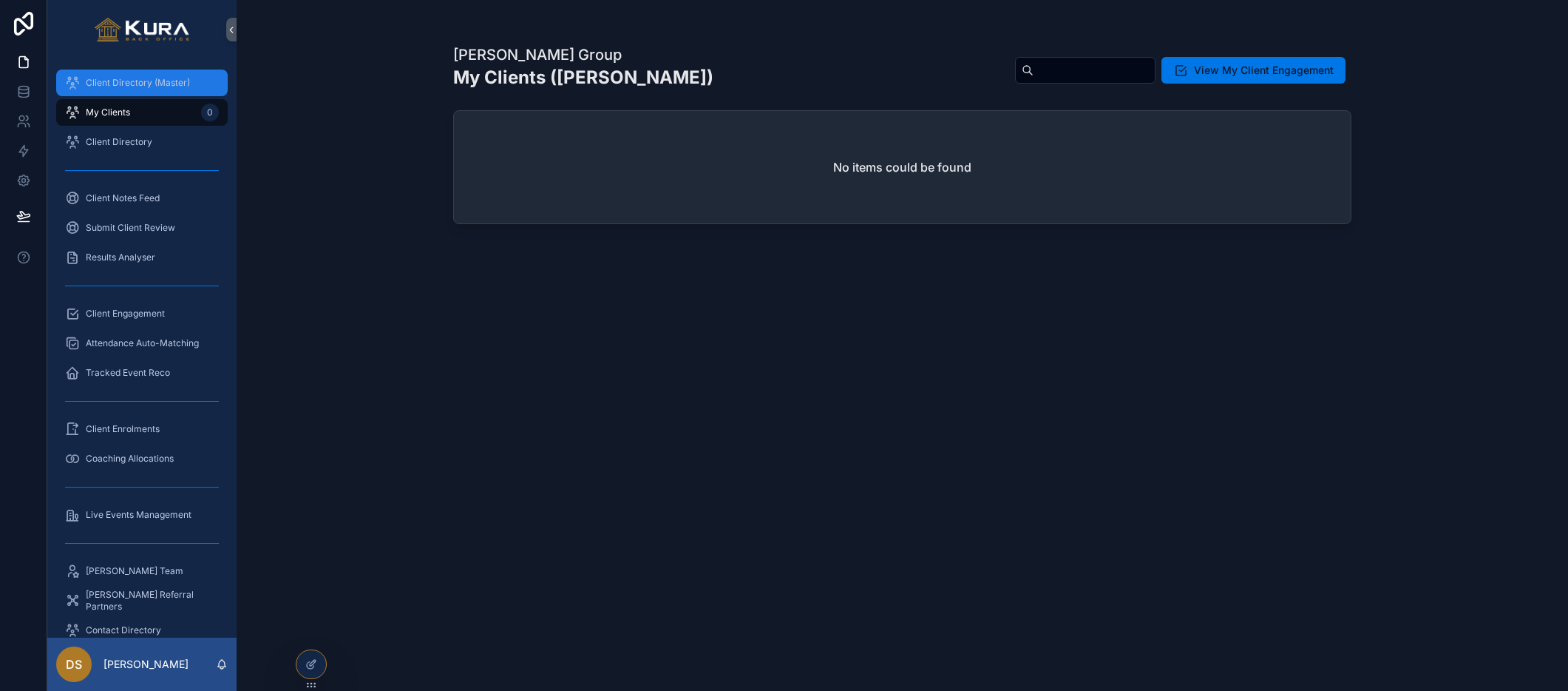
click at [108, 72] on div "Client Directory (Master)" at bounding box center [142, 82] width 153 height 24
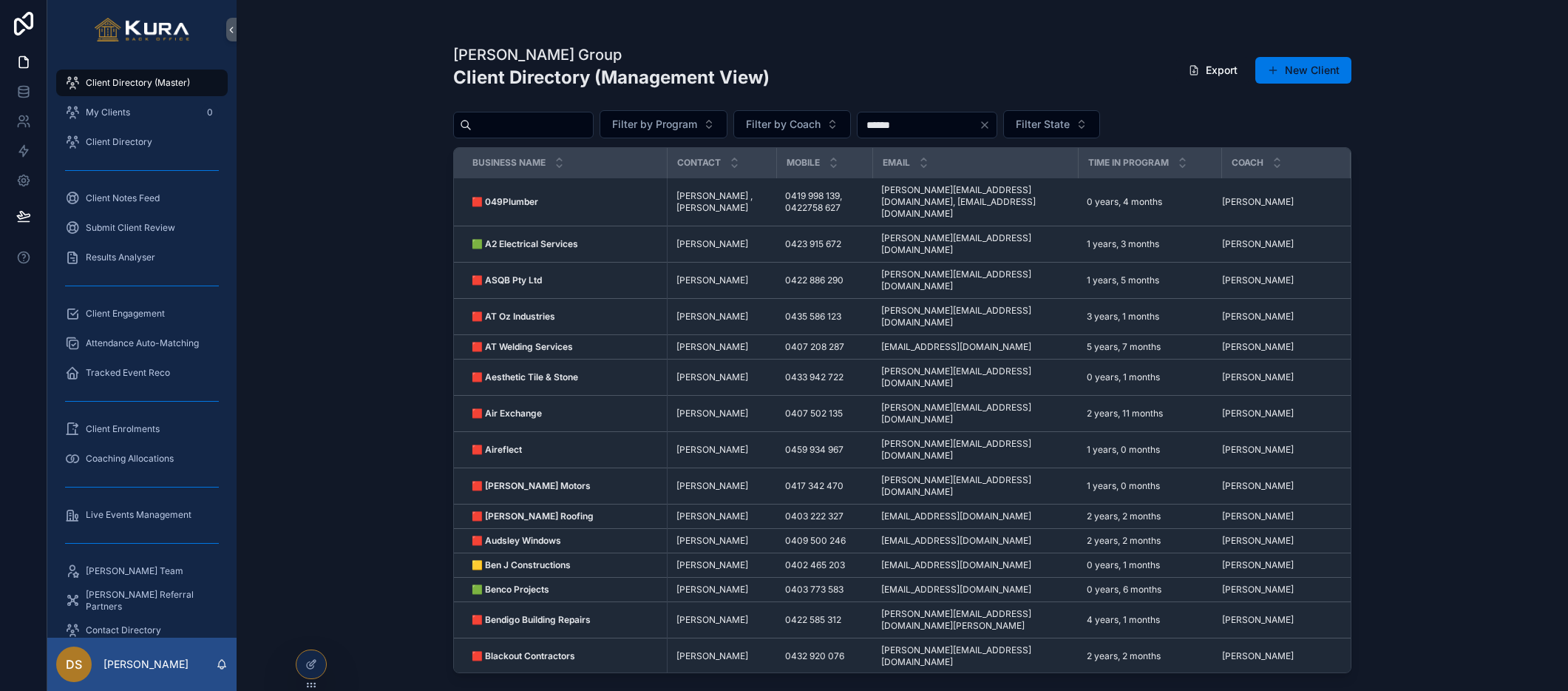
click at [366, 280] on div "Pravar Group Client Directory (Management View) Export New Client Filter by Pro…" at bounding box center [902, 346] width 1331 height 691
click at [361, 263] on div "Pravar Group Client Directory (Management View) Export New Client Filter by Pro…" at bounding box center [902, 346] width 1331 height 691
click at [401, 294] on div "Pravar Group Client Directory (Management View) Export New Client Filter by Pro…" at bounding box center [902, 346] width 1331 height 691
click at [114, 512] on span "Live Events Management" at bounding box center [139, 514] width 106 height 11
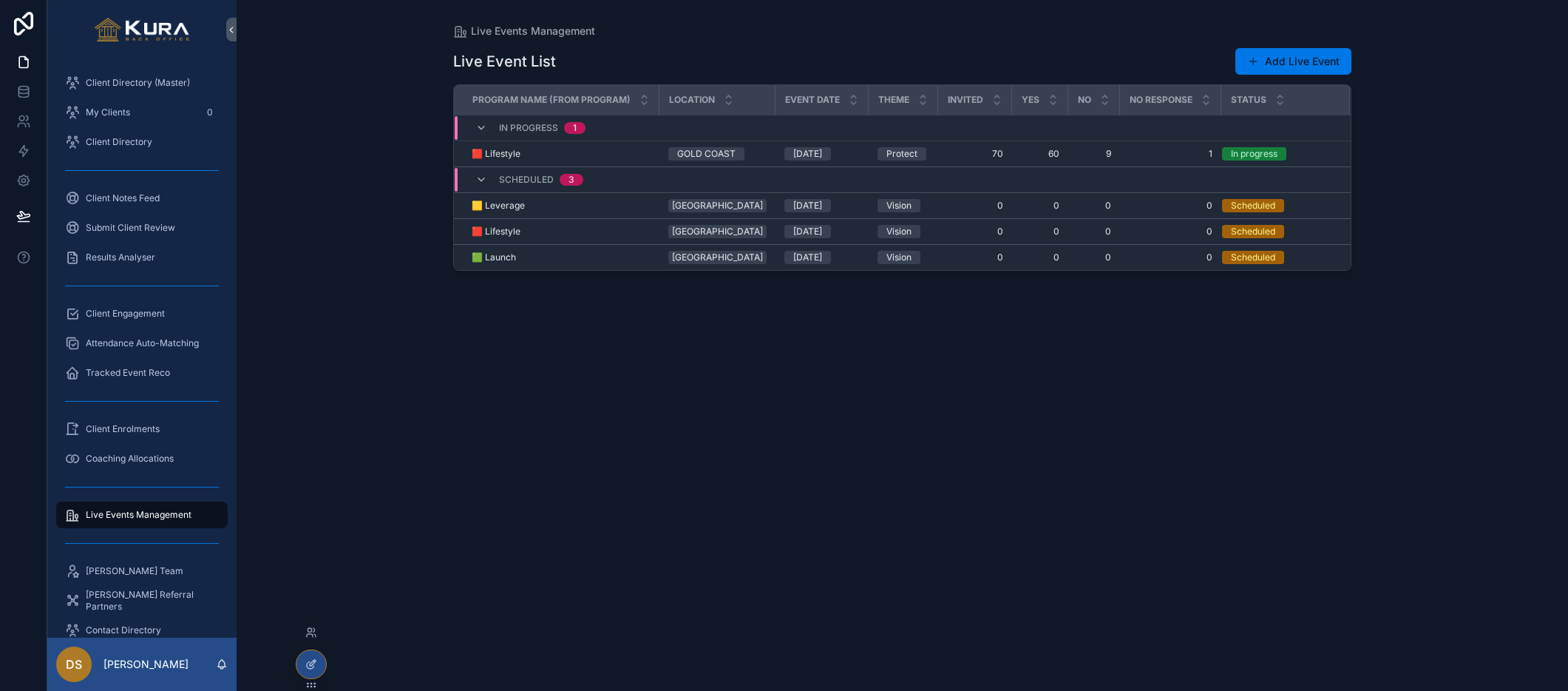
click at [304, 657] on div at bounding box center [310, 664] width 29 height 28
click at [294, 398] on div "Live Events Management Live Event List Add Live Event Program Name (from Progra…" at bounding box center [902, 346] width 1331 height 691
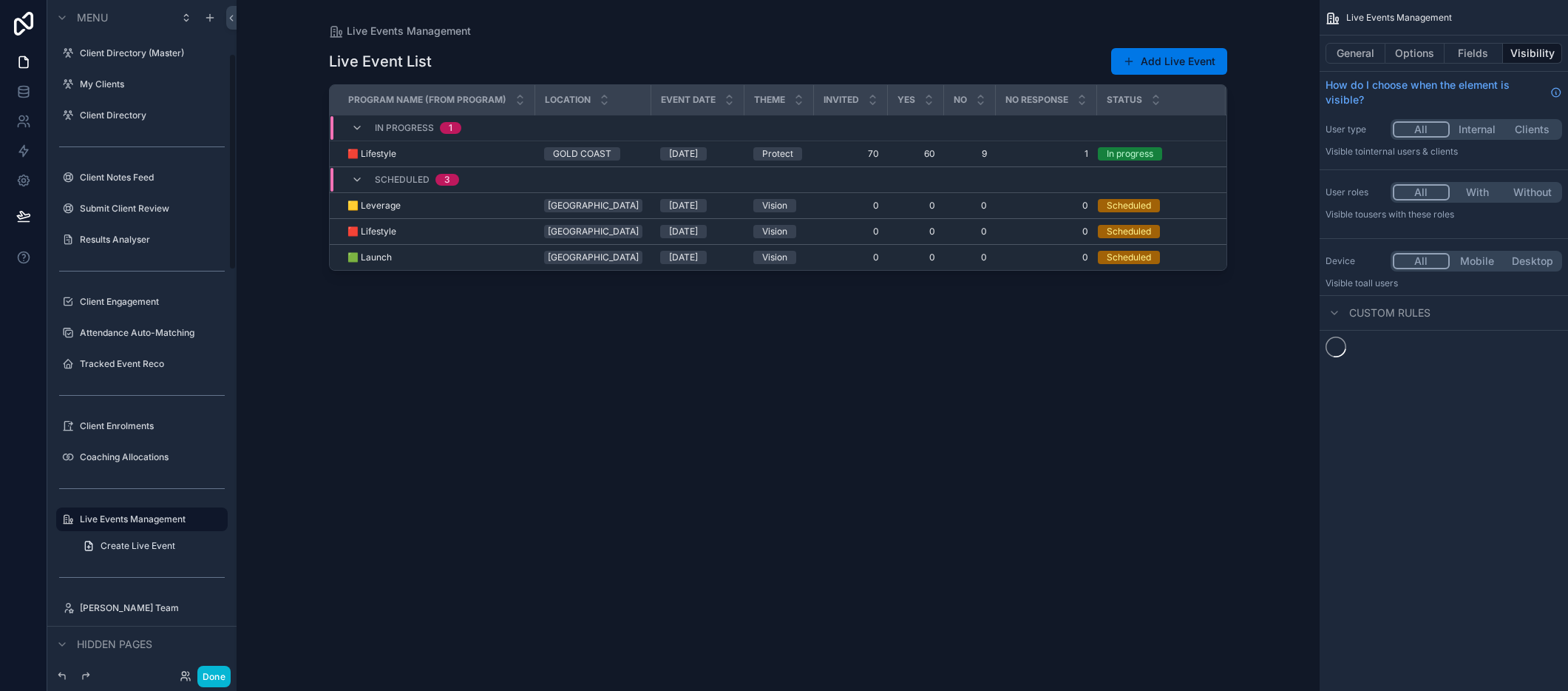
scroll to position [167, 0]
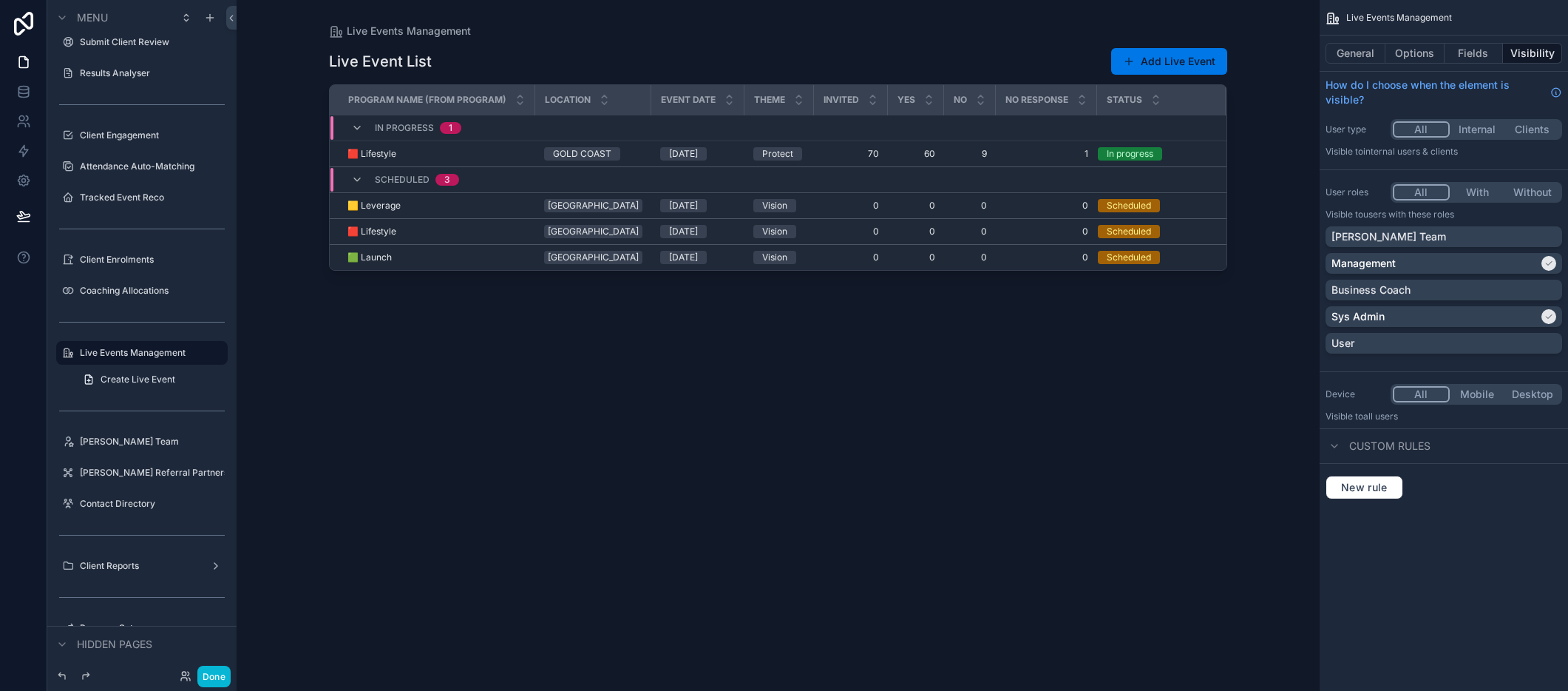
click at [516, 161] on div "scrollable content" at bounding box center [778, 336] width 945 height 673
click at [516, 161] on td "🟥 Lifestyle 🟥 Lifestyle" at bounding box center [432, 153] width 205 height 26
click at [515, 156] on div "🟥 Lifestyle 🟥 Lifestyle" at bounding box center [436, 153] width 179 height 11
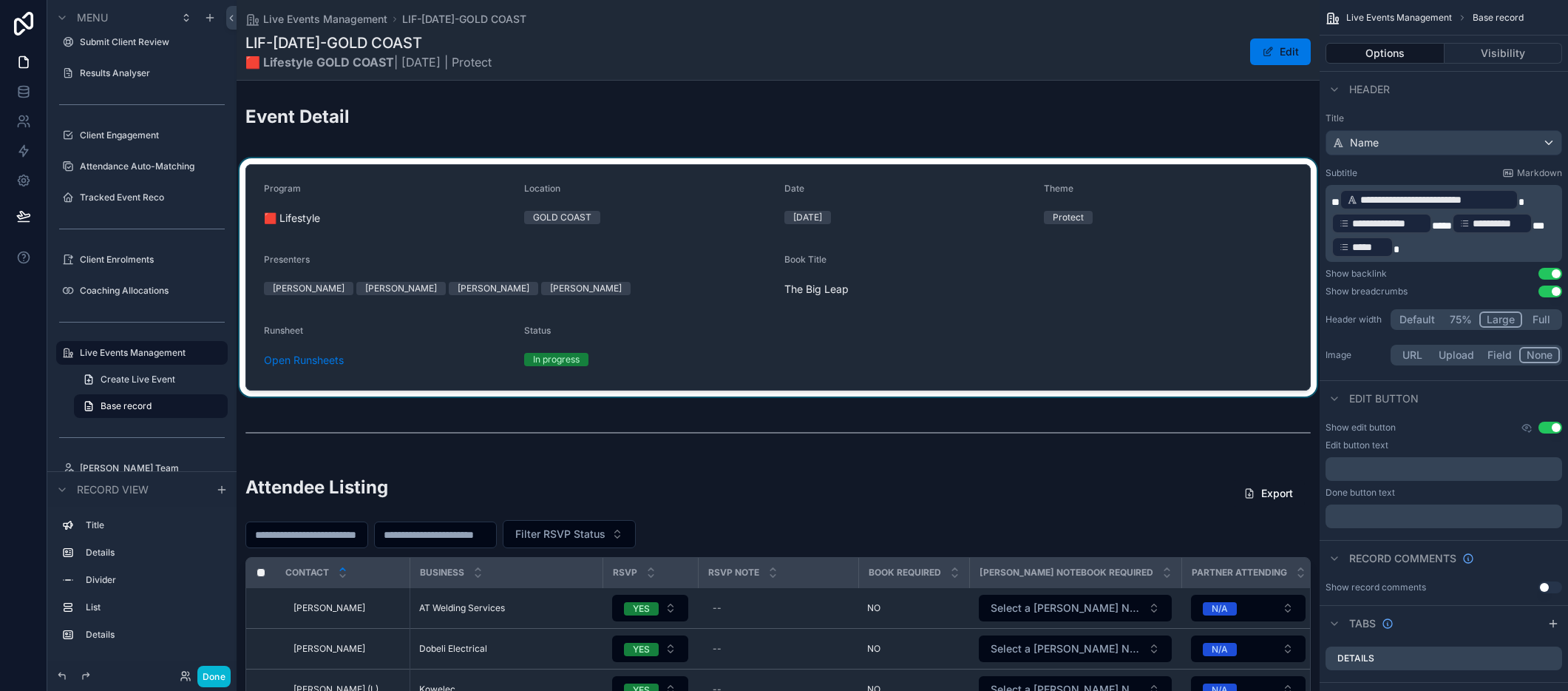
click at [1165, 177] on div "scrollable content" at bounding box center [778, 277] width 1083 height 239
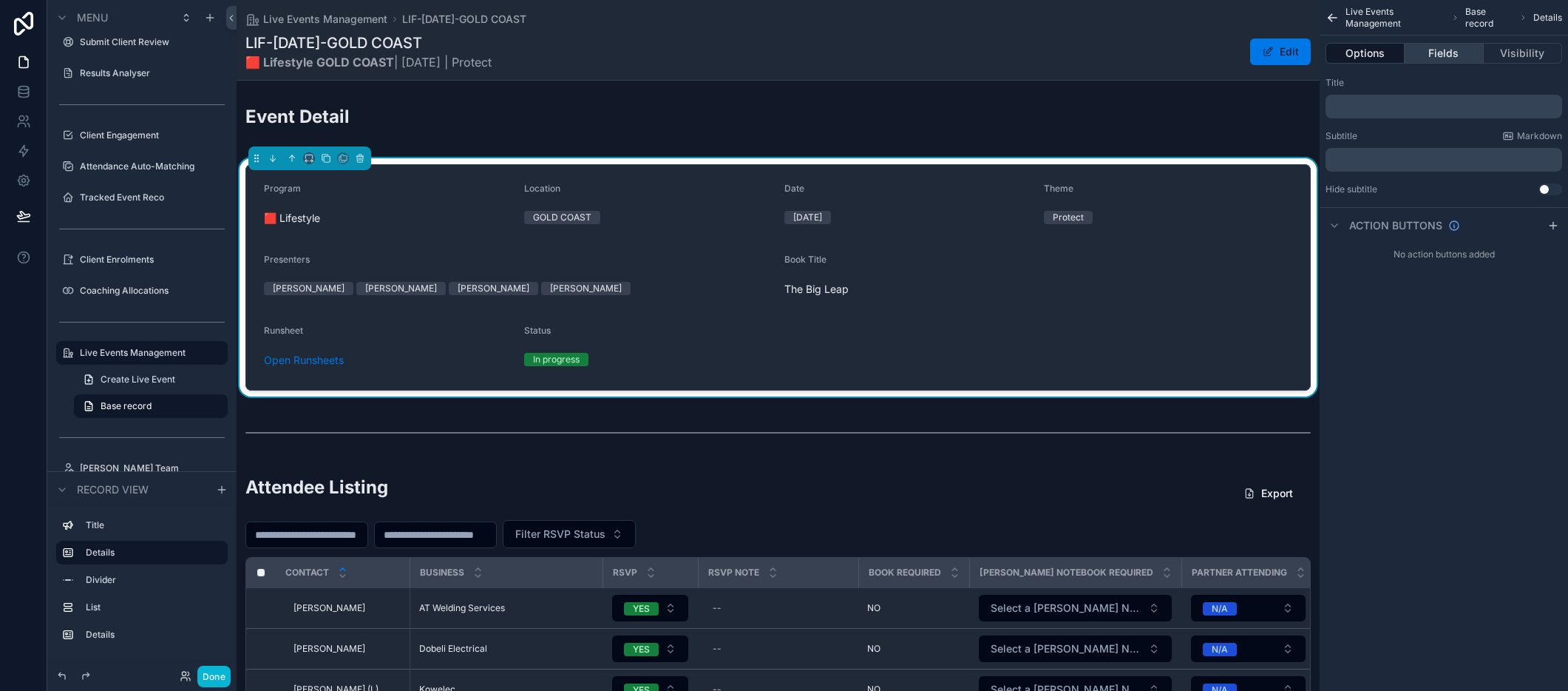
click at [1429, 49] on button "Fields" at bounding box center [1443, 53] width 79 height 21
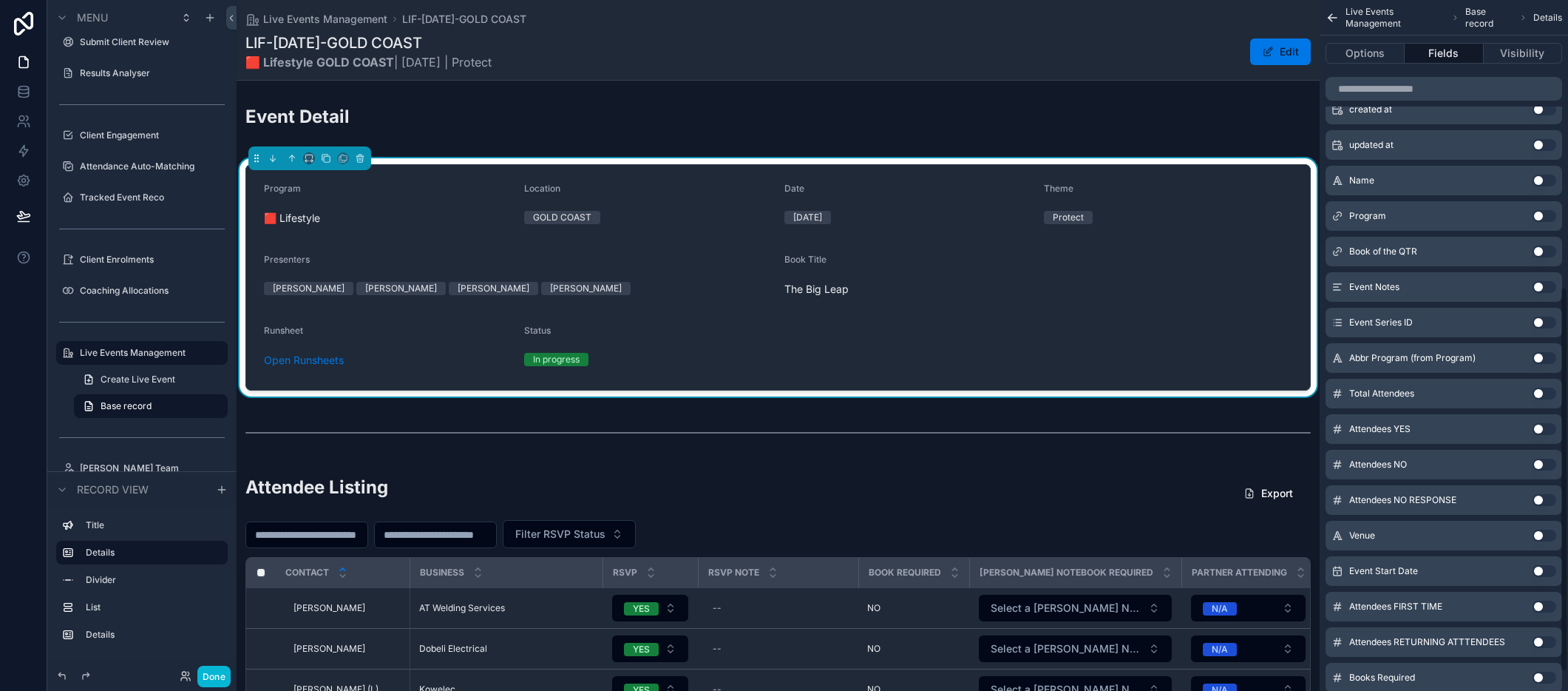
scroll to position [549, 0]
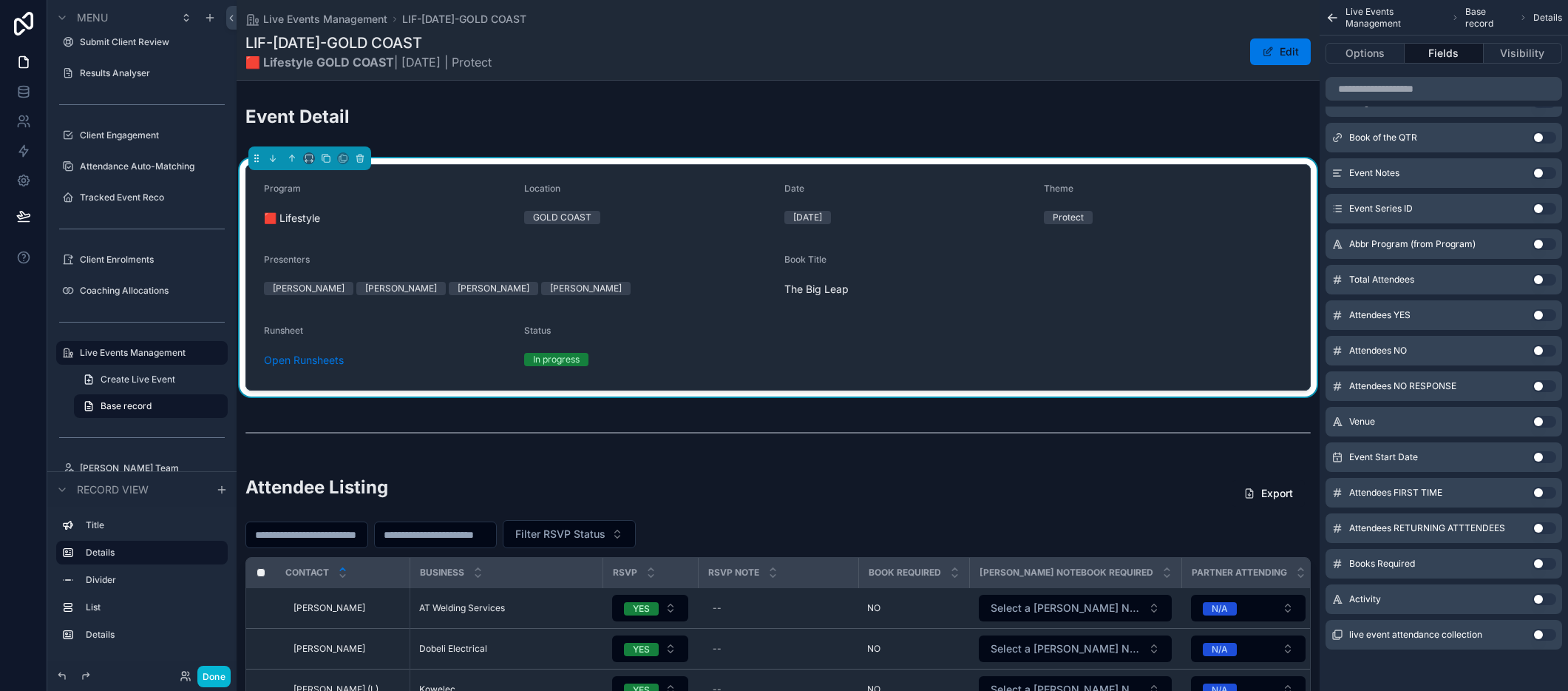
click at [1394, 590] on div "Activity Use setting" at bounding box center [1444, 598] width 237 height 29
click at [1536, 599] on button "Use setting" at bounding box center [1543, 599] width 24 height 11
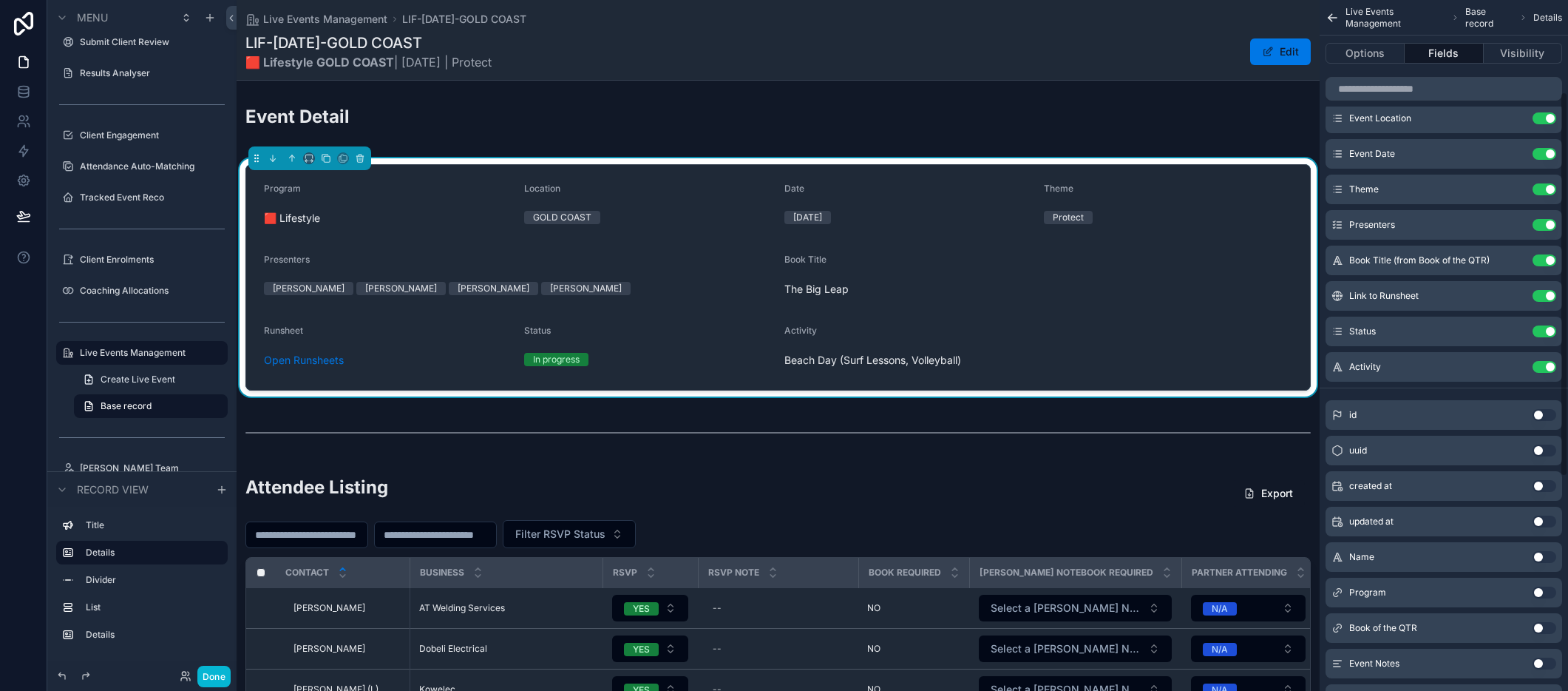
scroll to position [0, 0]
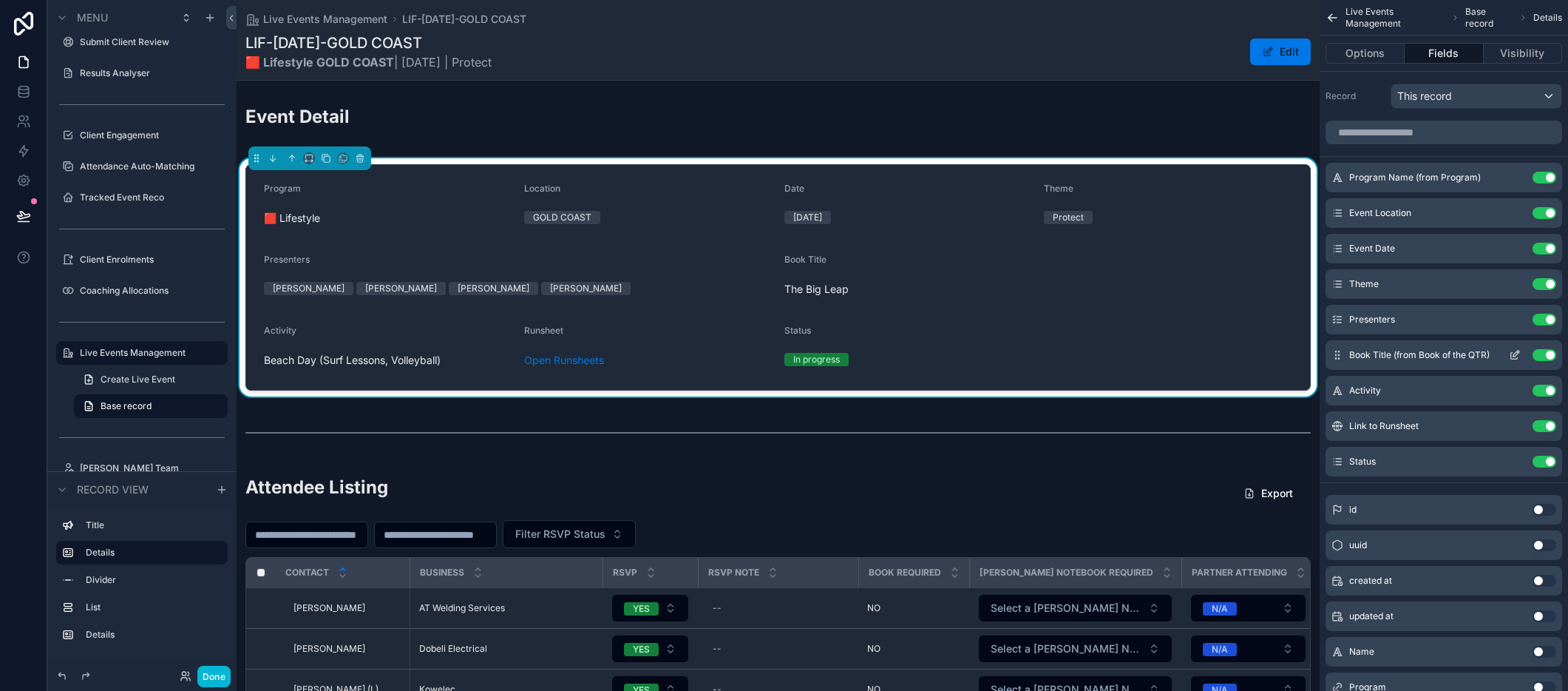
click at [1515, 350] on icon "scrollable content" at bounding box center [1514, 355] width 11 height 11
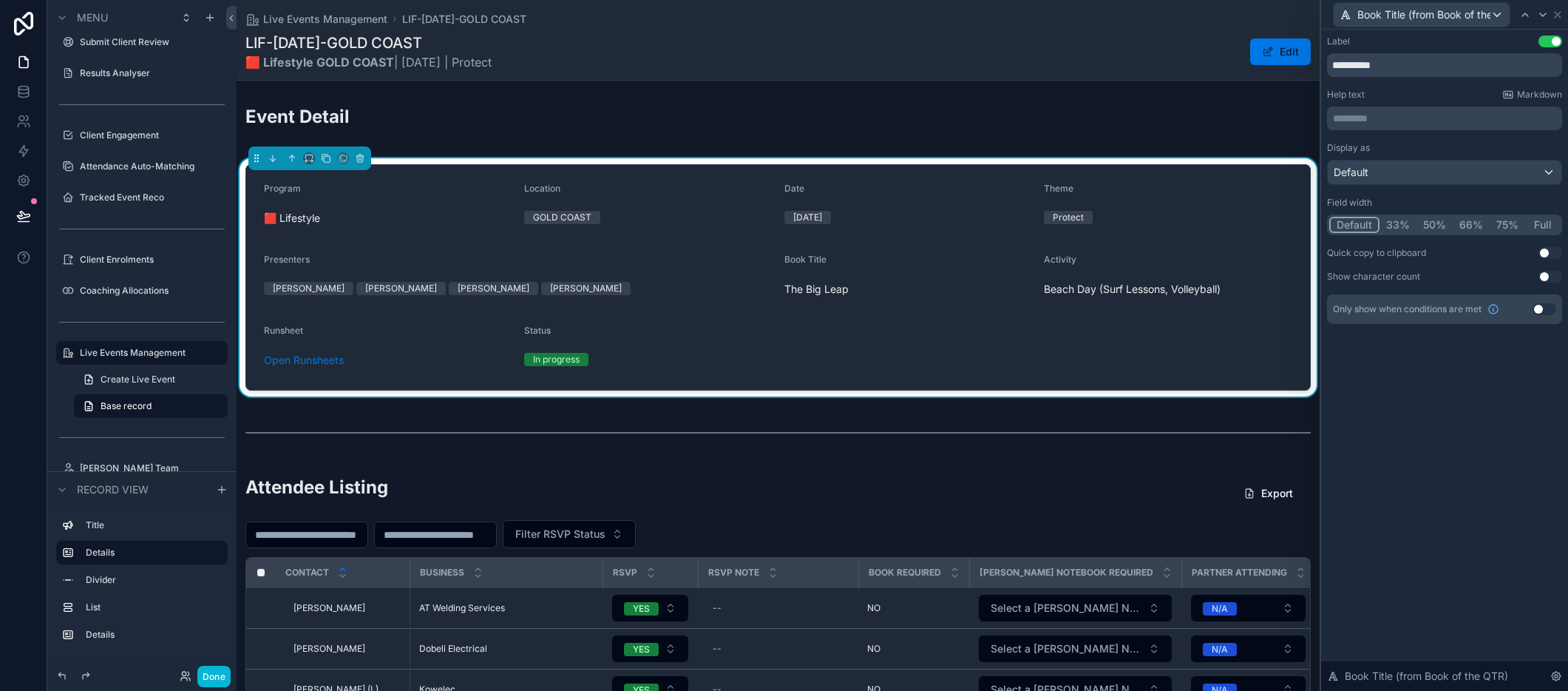
click at [1363, 223] on button "Default" at bounding box center [1354, 224] width 50 height 16
click at [1556, 9] on icon at bounding box center [1558, 14] width 11 height 11
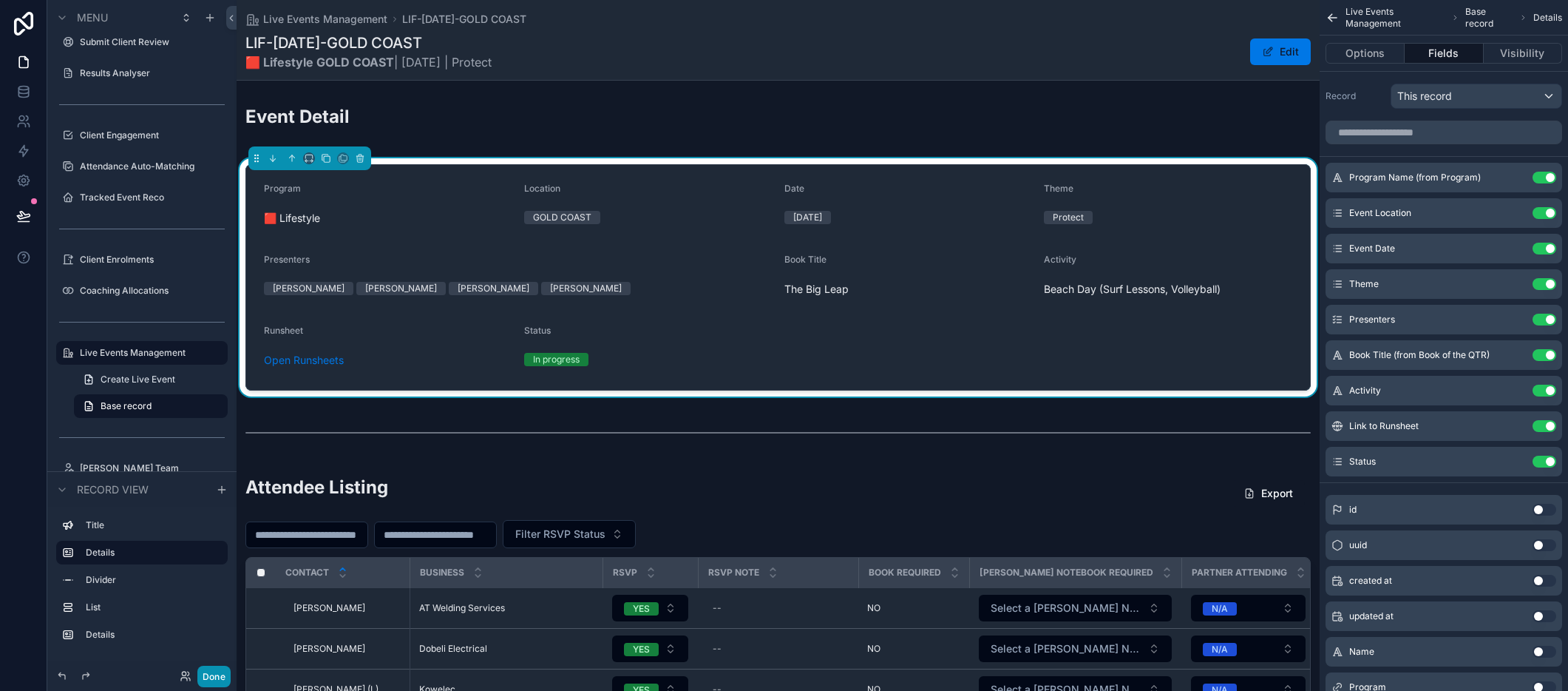
click at [218, 681] on button "Done" at bounding box center [214, 676] width 33 height 22
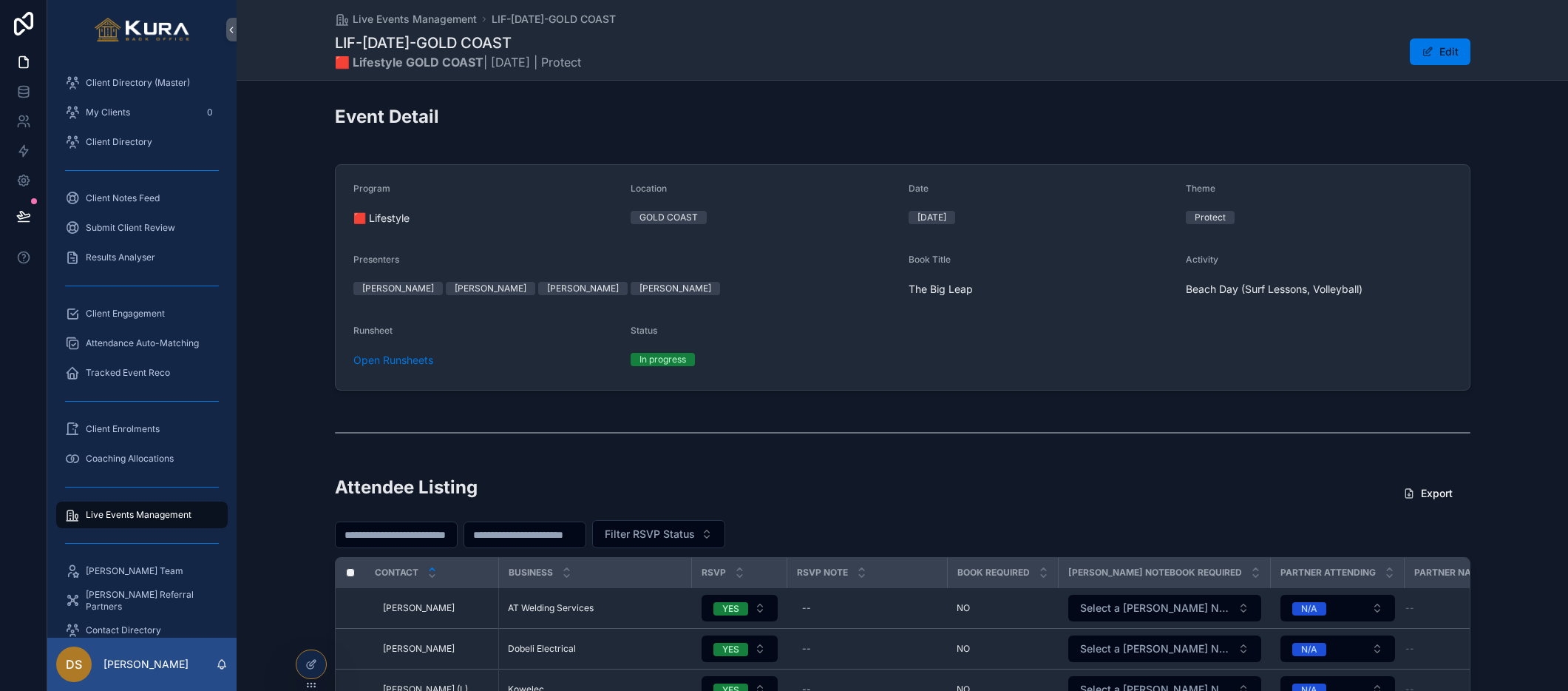
click at [260, 370] on div "Program 🟥 Lifestyle Location GOLD COAST Date OCT25 Theme Protect Presenters Rob…" at bounding box center [902, 277] width 1331 height 239
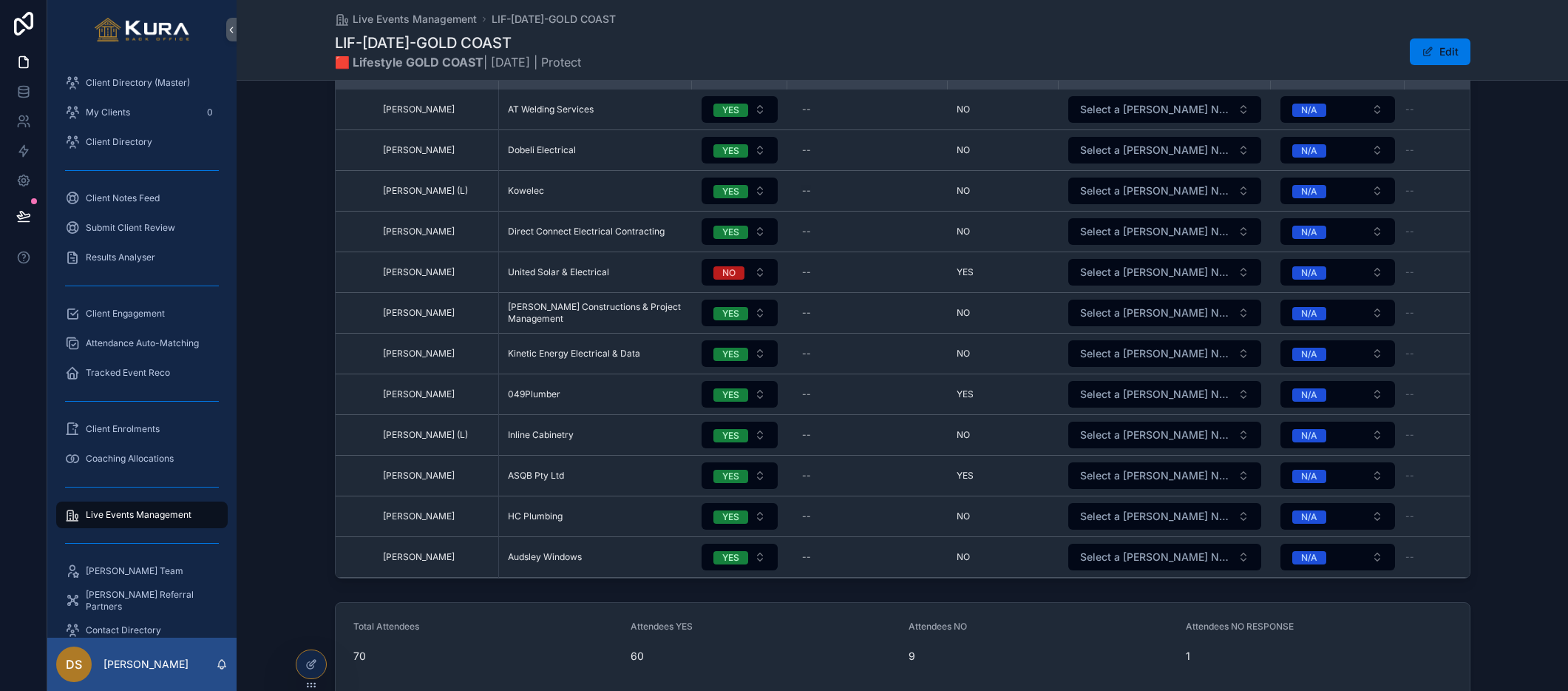
click at [286, 275] on div "Attendee Listing Export Filter RSVP Status Contact Business RSVP RSVP Note Book…" at bounding box center [902, 277] width 1331 height 613
click at [304, 214] on div "Attendee Listing Export Filter RSVP Status Contact Business RSVP RSVP Note Book…" at bounding box center [902, 277] width 1331 height 613
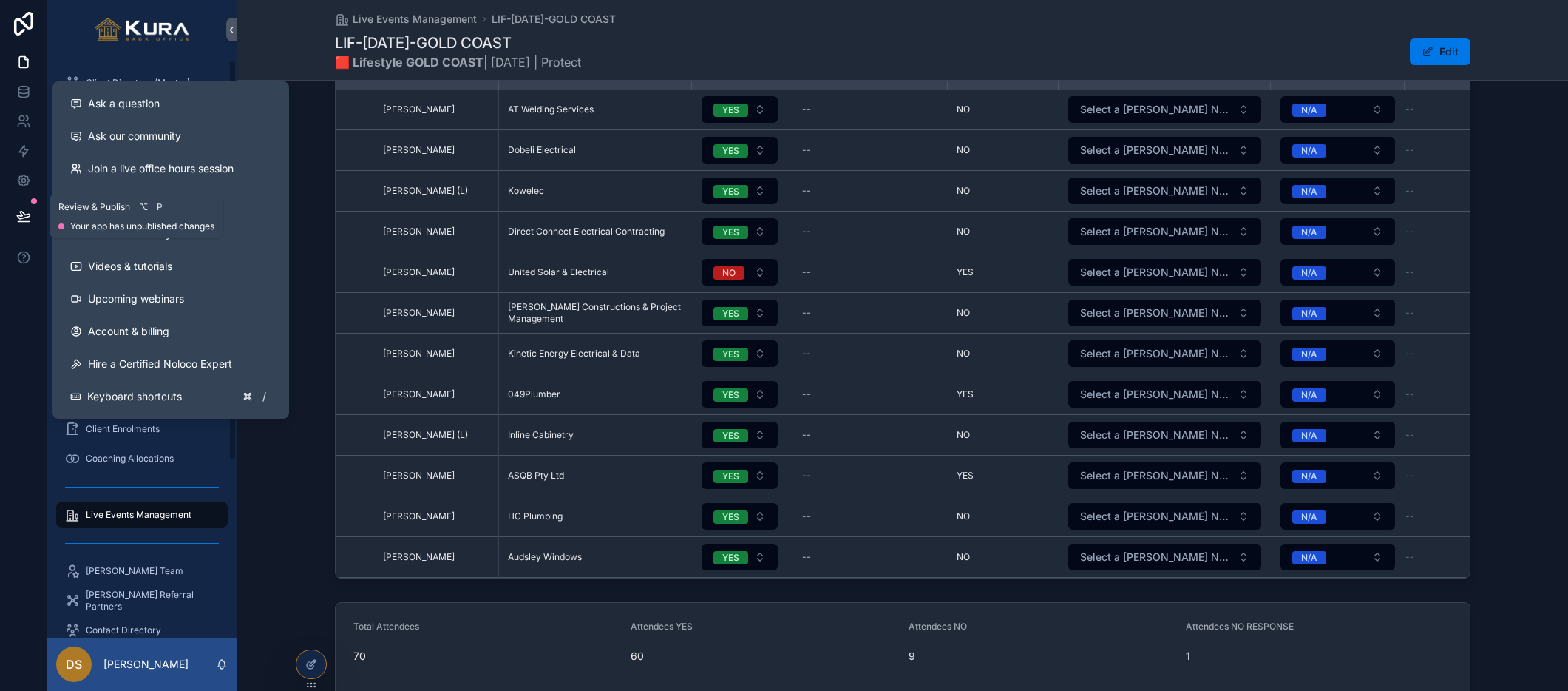
click at [8, 212] on button at bounding box center [24, 216] width 32 height 42
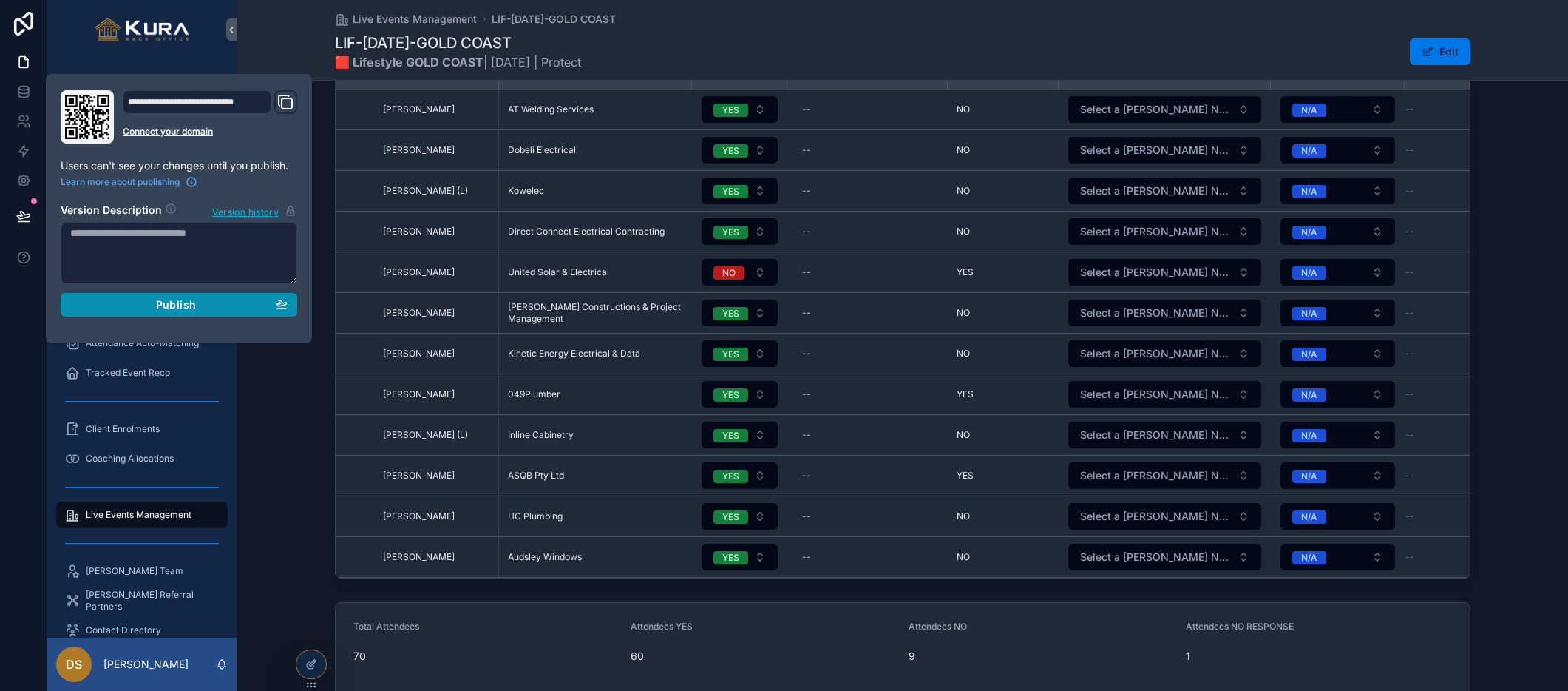
click at [143, 300] on div "Publish" at bounding box center [179, 305] width 218 height 13
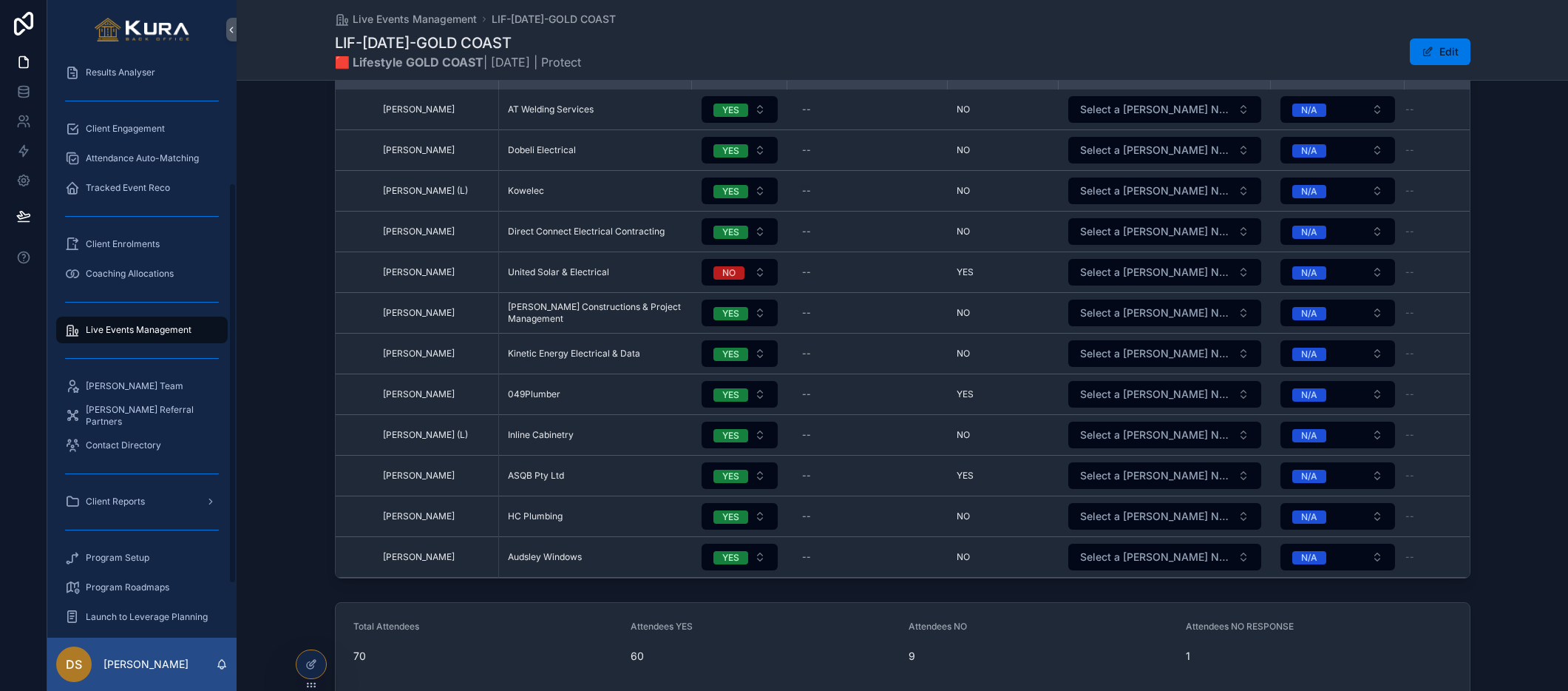
scroll to position [203, 0]
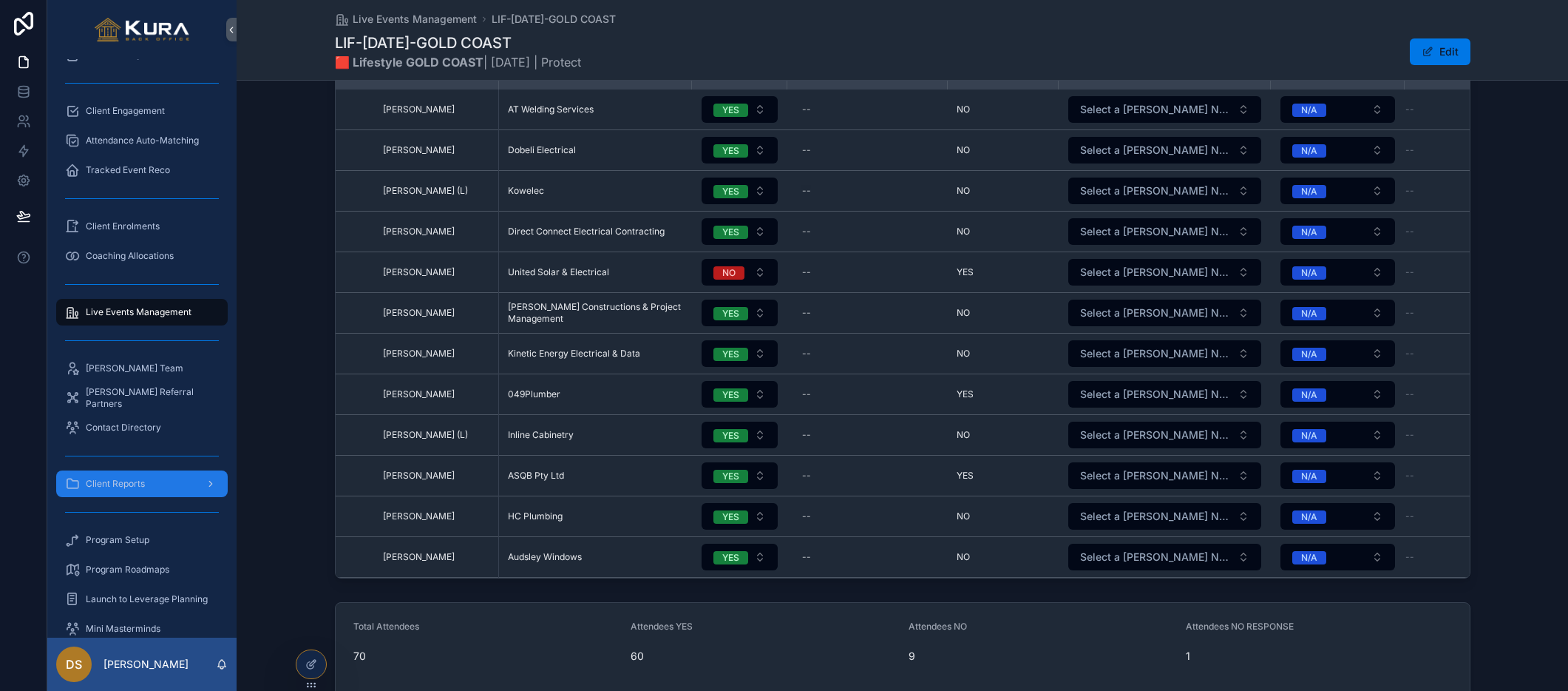
click at [213, 482] on icon "scrollable content" at bounding box center [210, 483] width 10 height 10
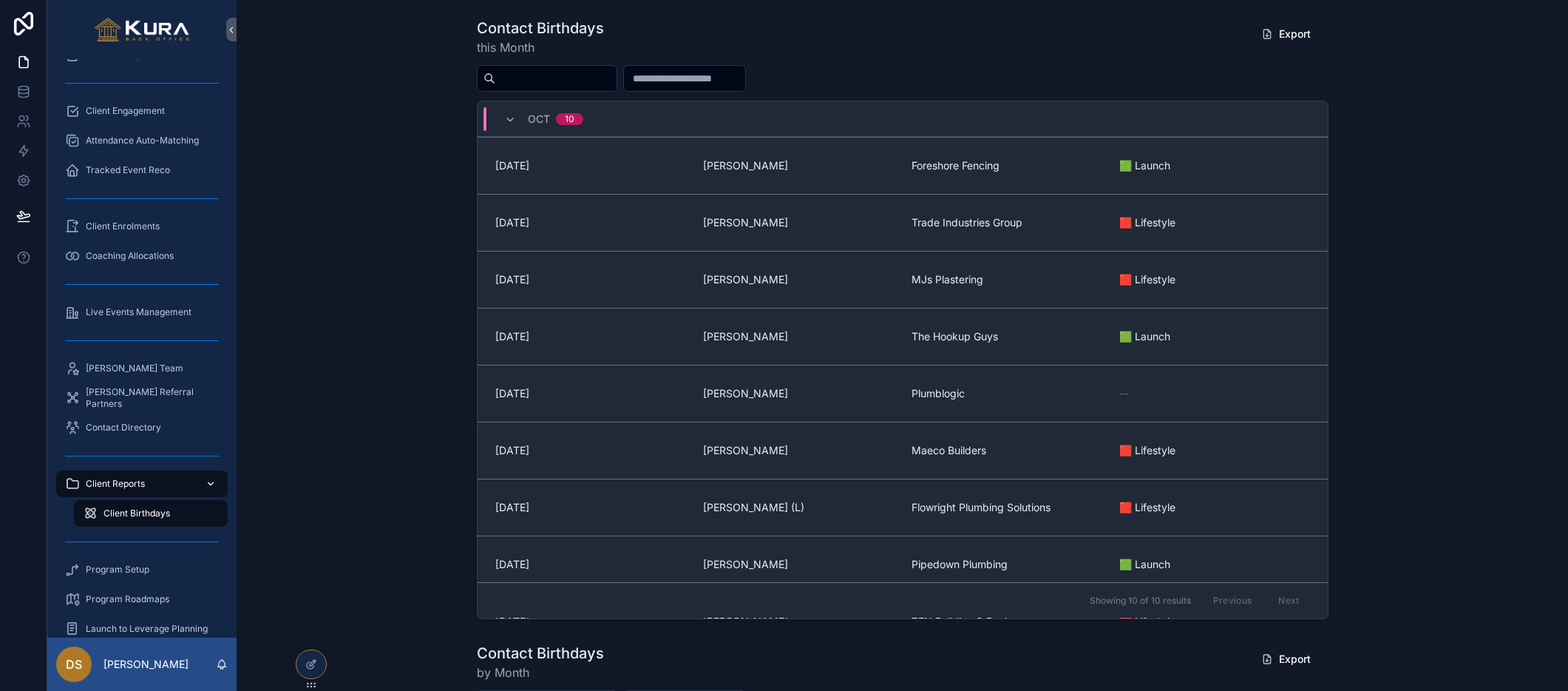
click at [148, 520] on div "Client Birthdays" at bounding box center [150, 513] width 136 height 24
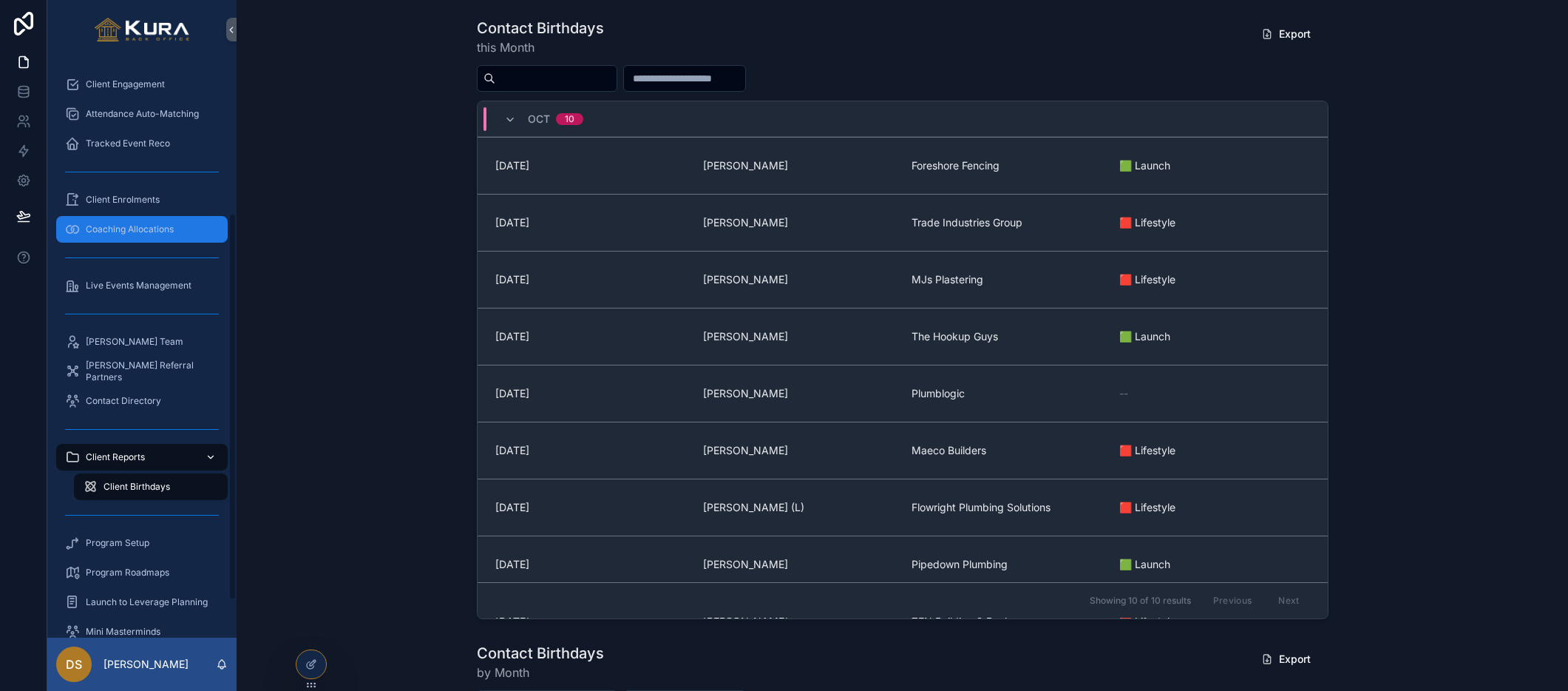
scroll to position [286, 0]
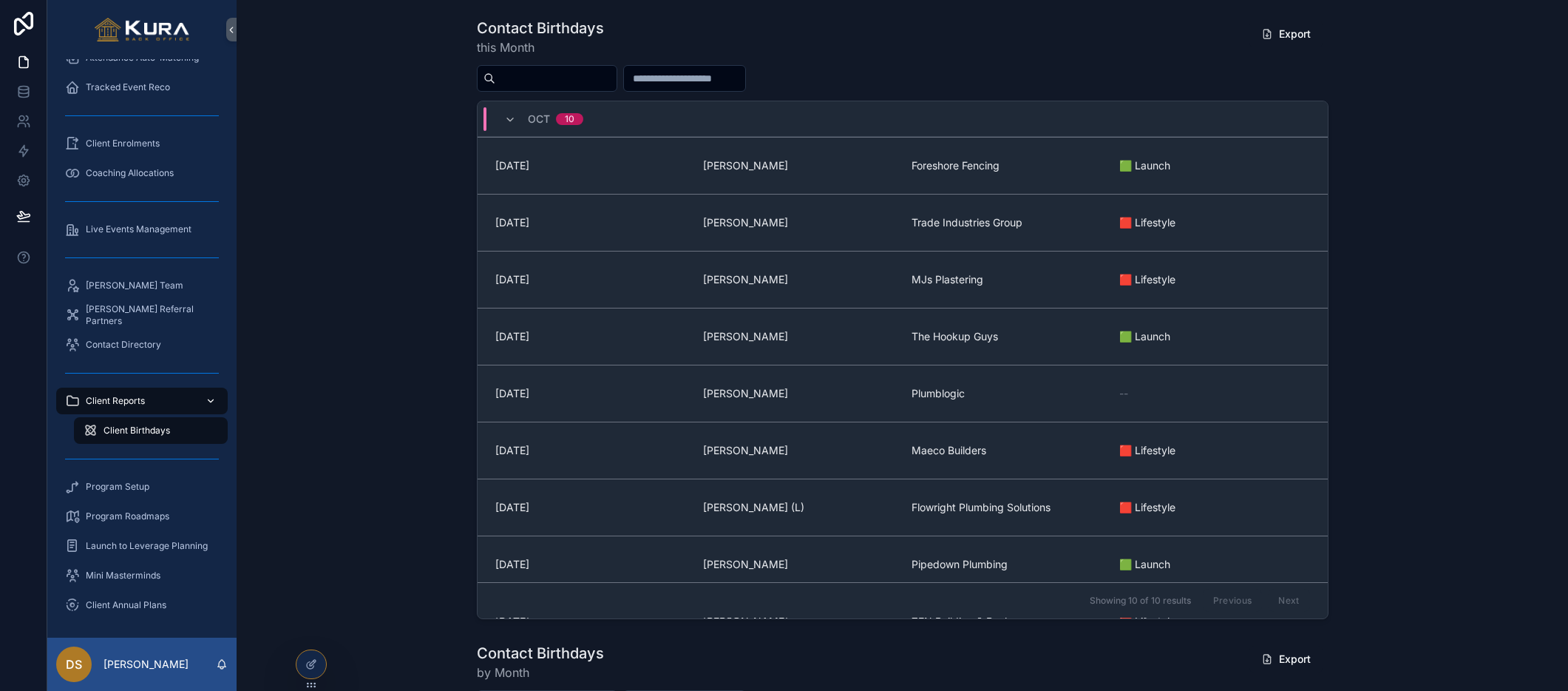
click at [410, 504] on div "Contact Birthdays this Month Export Oct 10 07/10/1979 CJ du Plessis Foreshore F…" at bounding box center [902, 318] width 1308 height 613
